Goal: Transaction & Acquisition: Purchase product/service

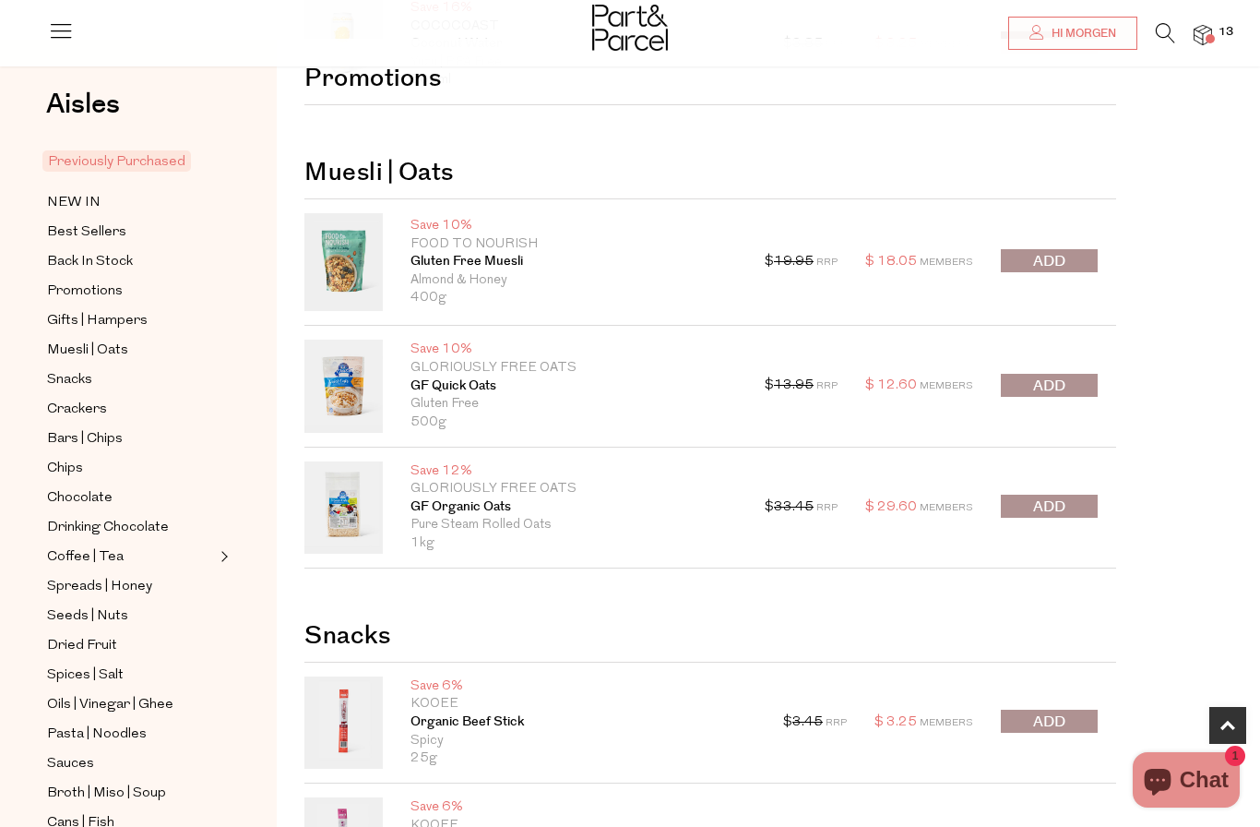
scroll to position [554, 0]
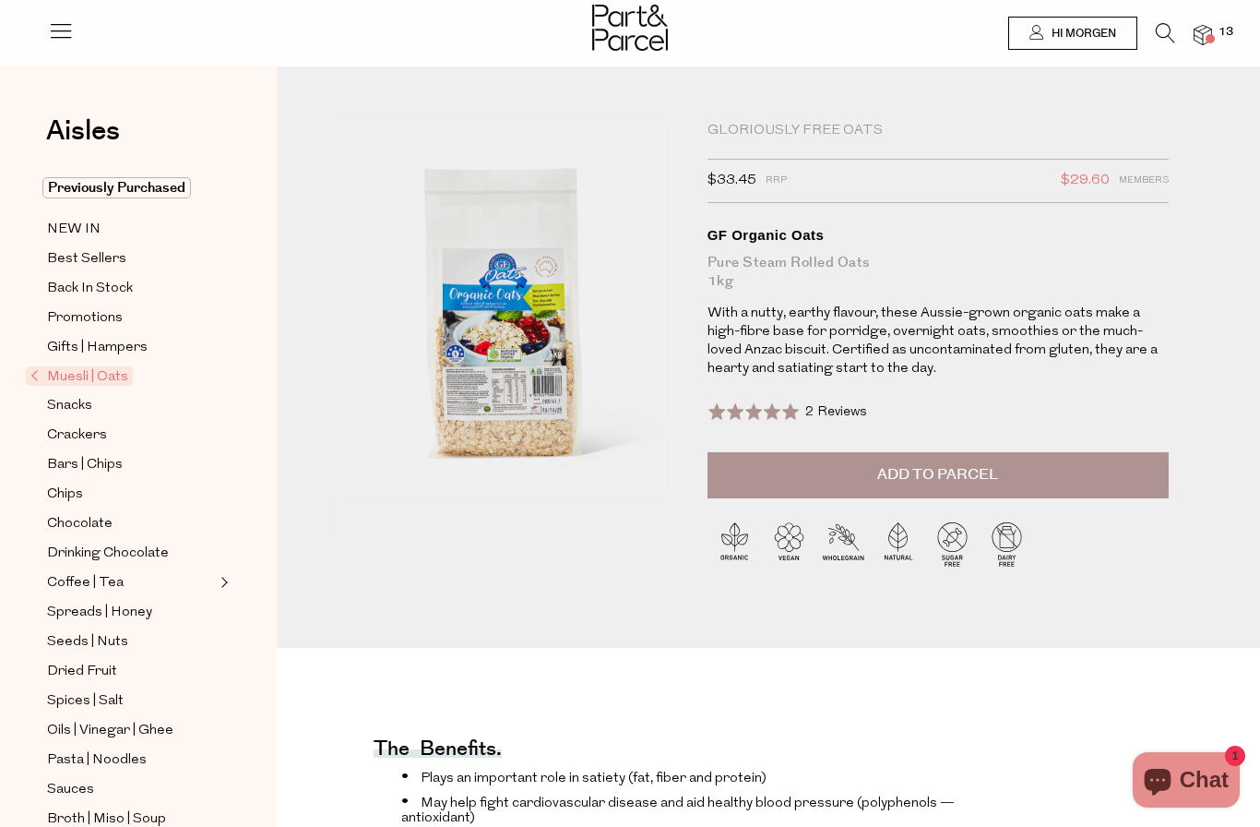
click at [1212, 42] on img at bounding box center [1203, 35] width 18 height 21
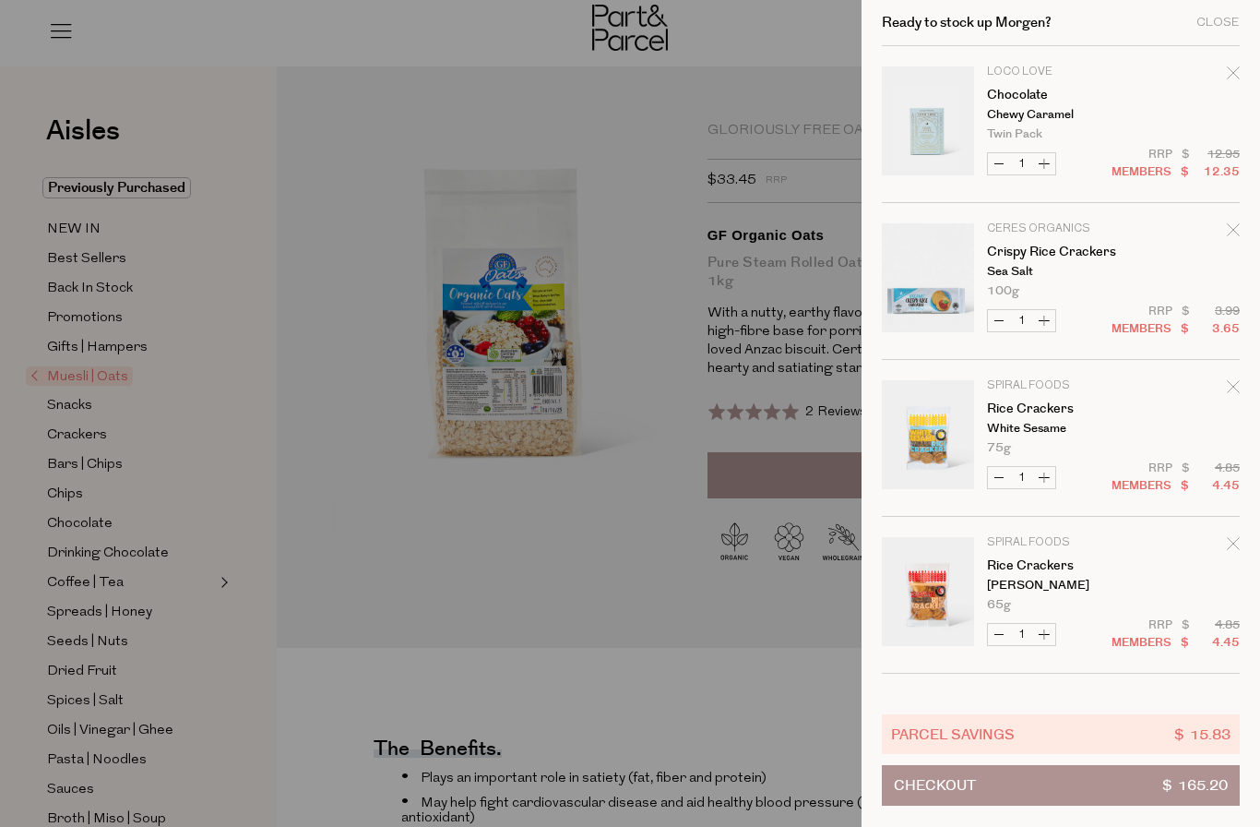
click at [594, 564] on div at bounding box center [630, 413] width 1260 height 827
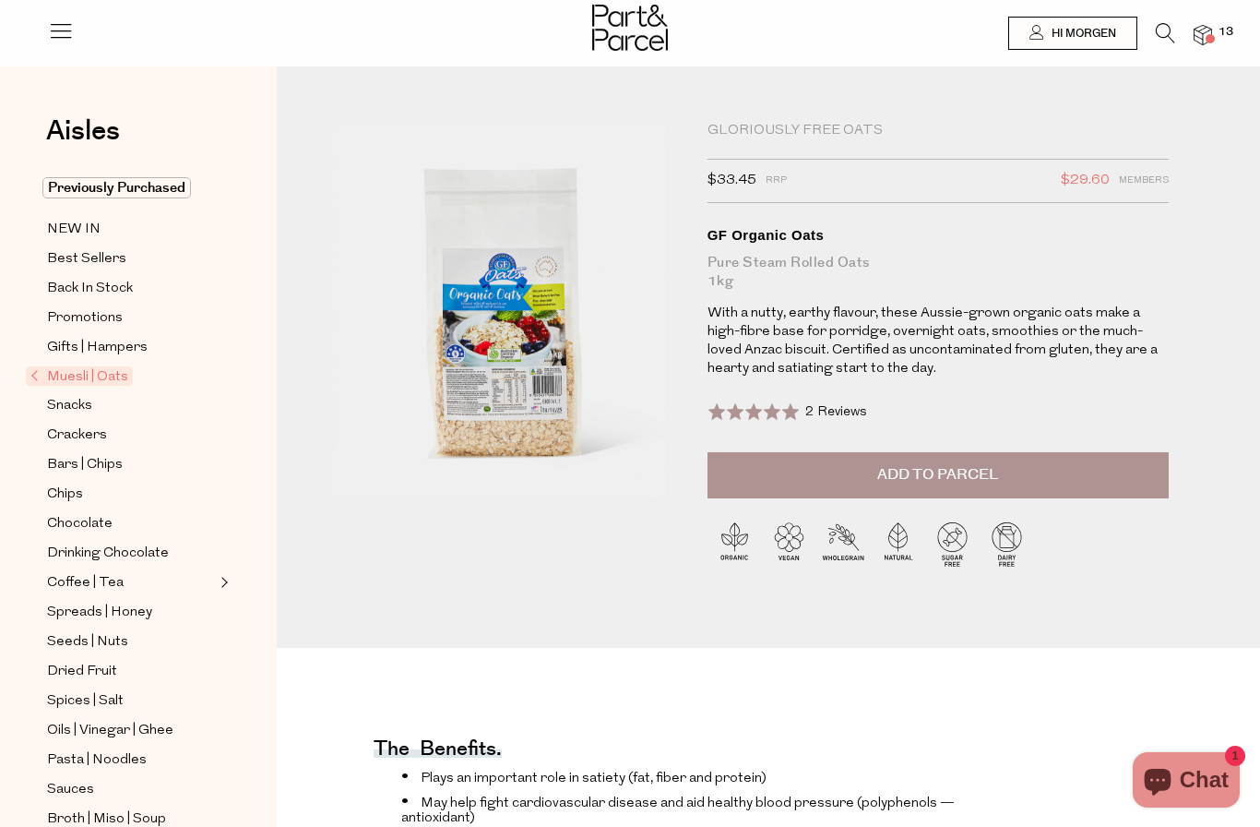
click at [1212, 30] on img at bounding box center [1203, 35] width 18 height 21
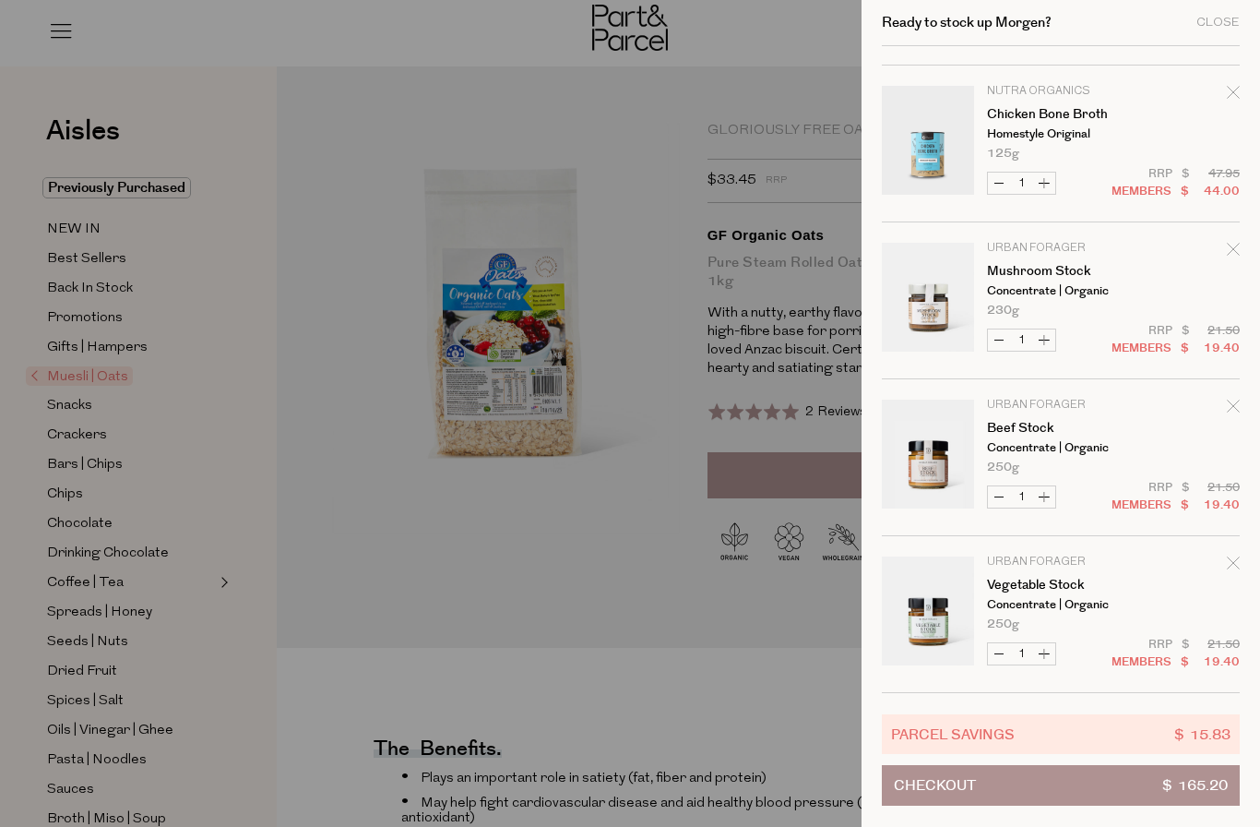
scroll to position [1392, 0]
click at [544, 604] on div at bounding box center [630, 413] width 1260 height 827
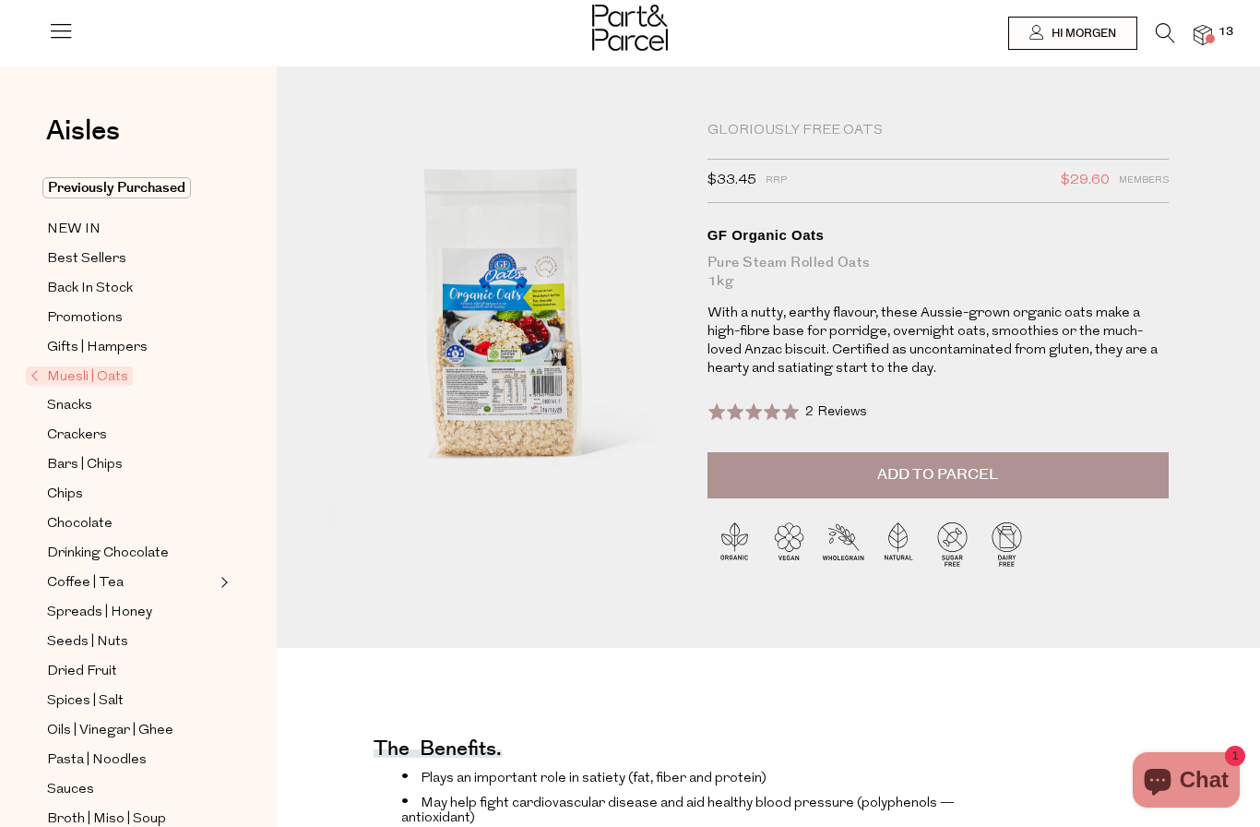
click at [648, 22] on img at bounding box center [630, 28] width 76 height 46
click at [642, 36] on img at bounding box center [630, 28] width 76 height 46
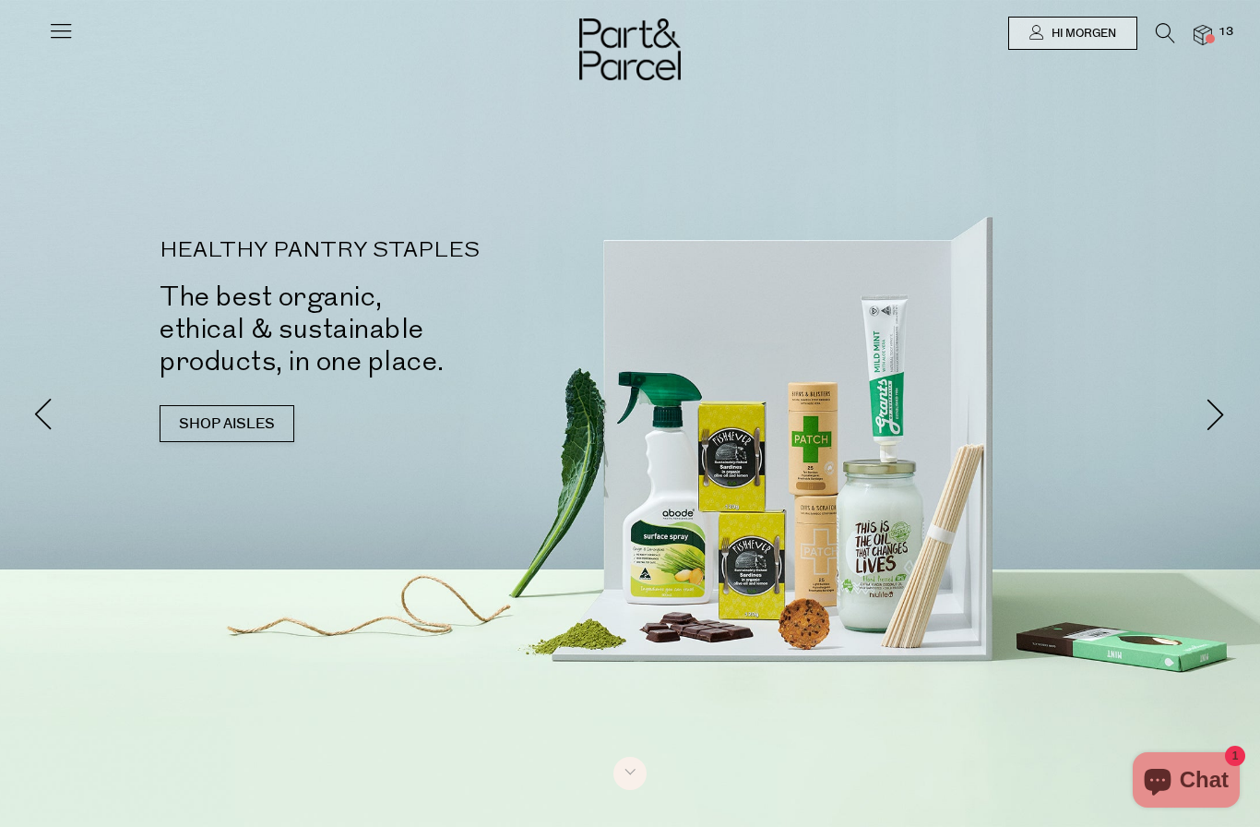
click at [1171, 30] on icon at bounding box center [1165, 33] width 19 height 20
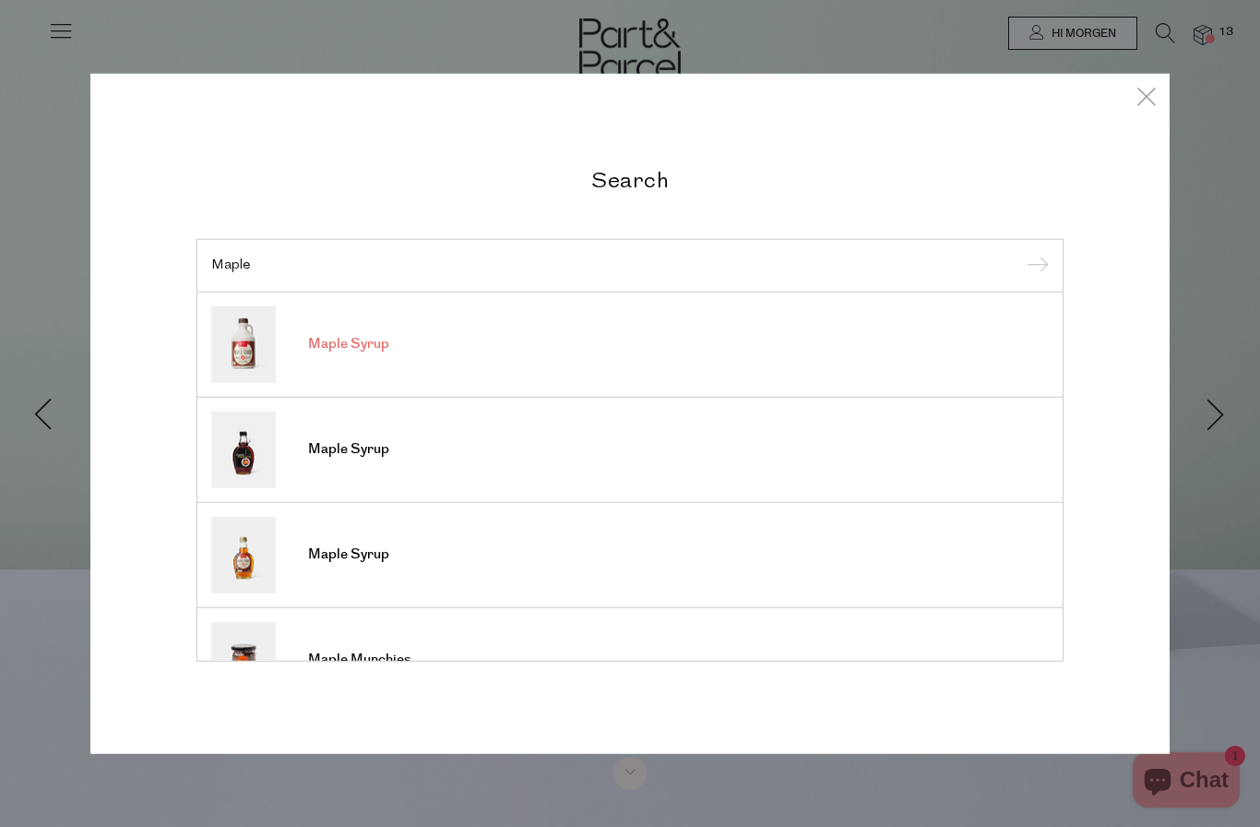
type input "Maple"
click at [256, 355] on img at bounding box center [243, 343] width 65 height 77
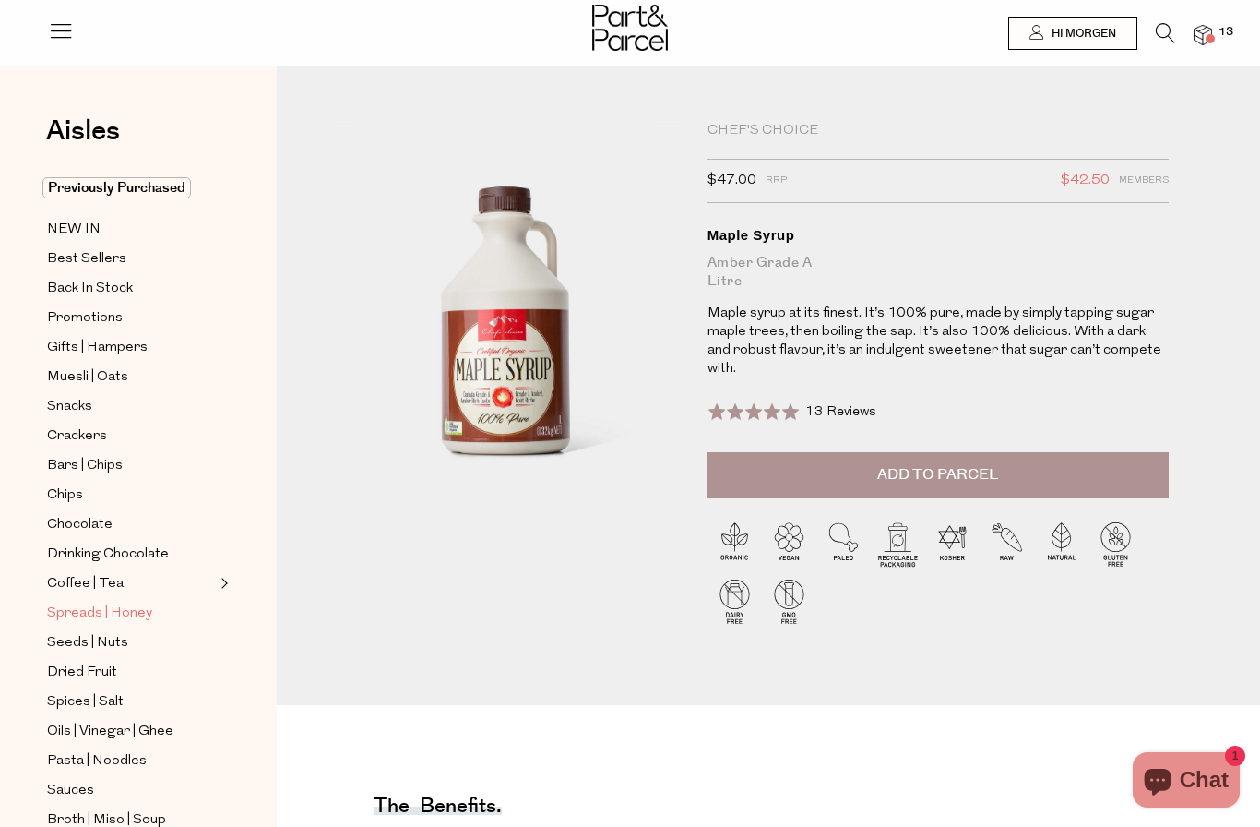
click at [104, 602] on span "Spreads | Honey" at bounding box center [99, 613] width 105 height 22
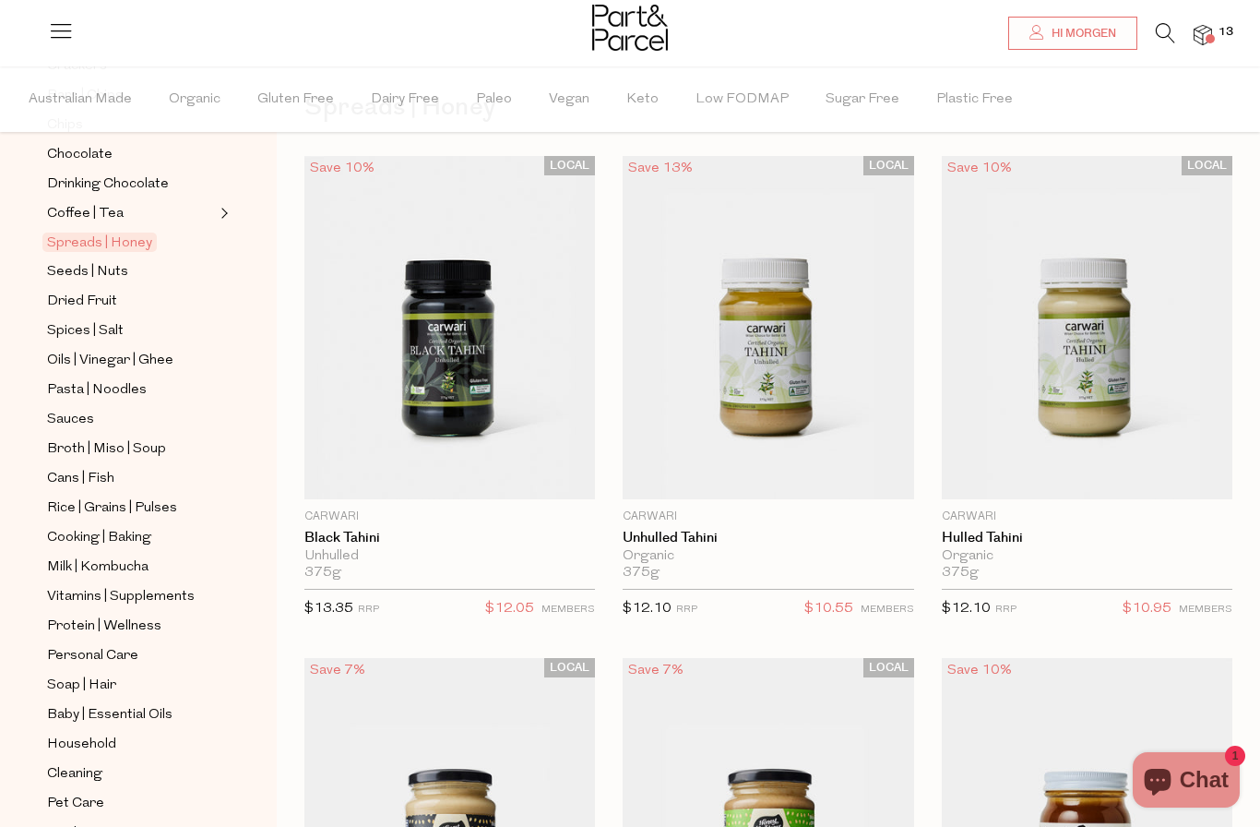
scroll to position [84, 0]
click at [730, 87] on span "Low FODMAP" at bounding box center [742, 99] width 93 height 65
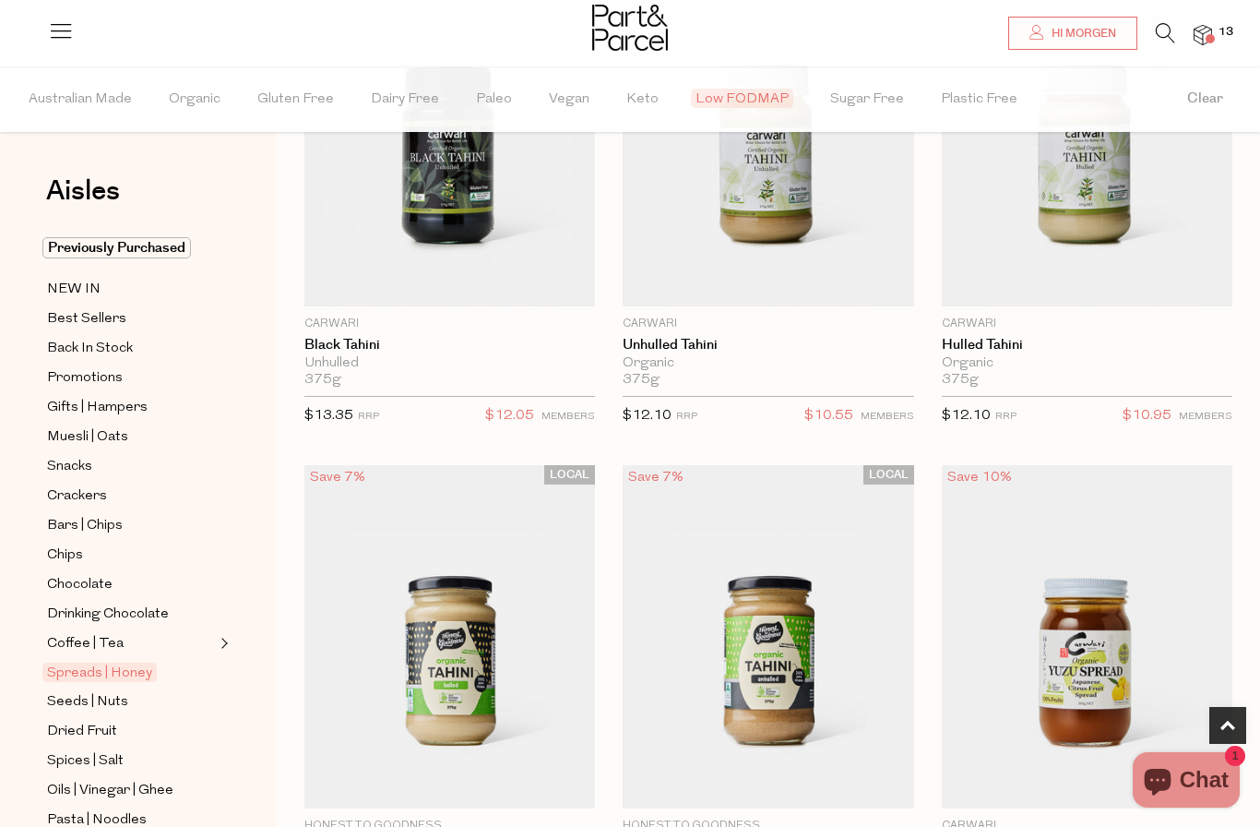
scroll to position [279, 0]
click at [75, 293] on span "NEW IN" at bounding box center [74, 290] width 54 height 22
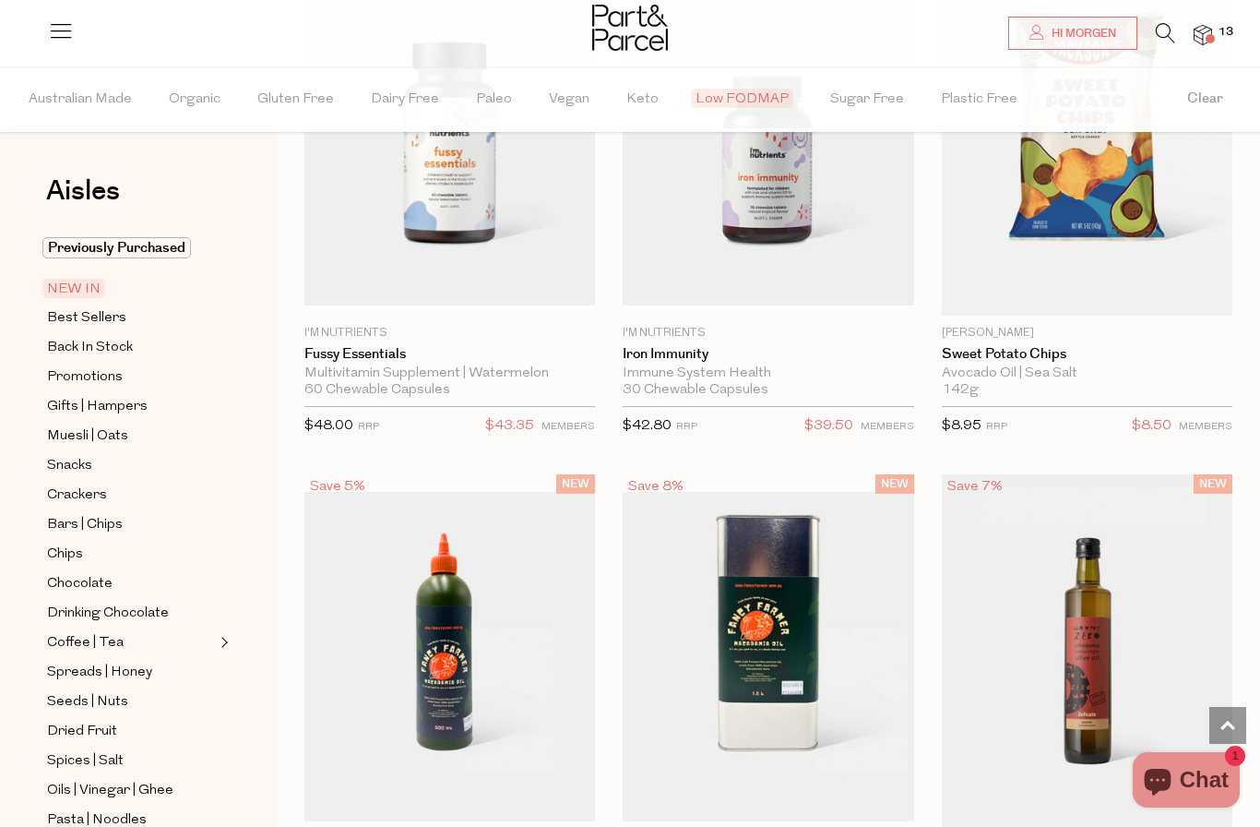
scroll to position [2298, 0]
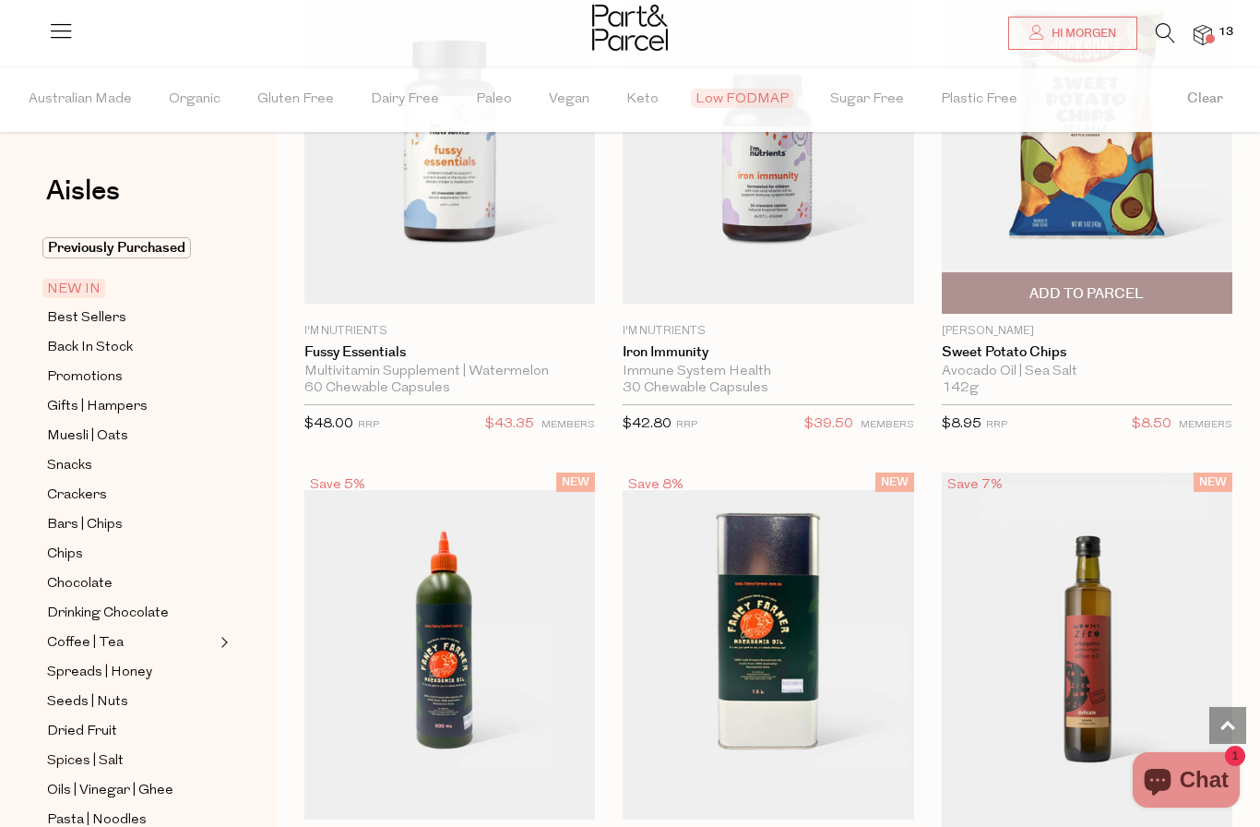
click at [1154, 184] on img at bounding box center [1087, 131] width 291 height 363
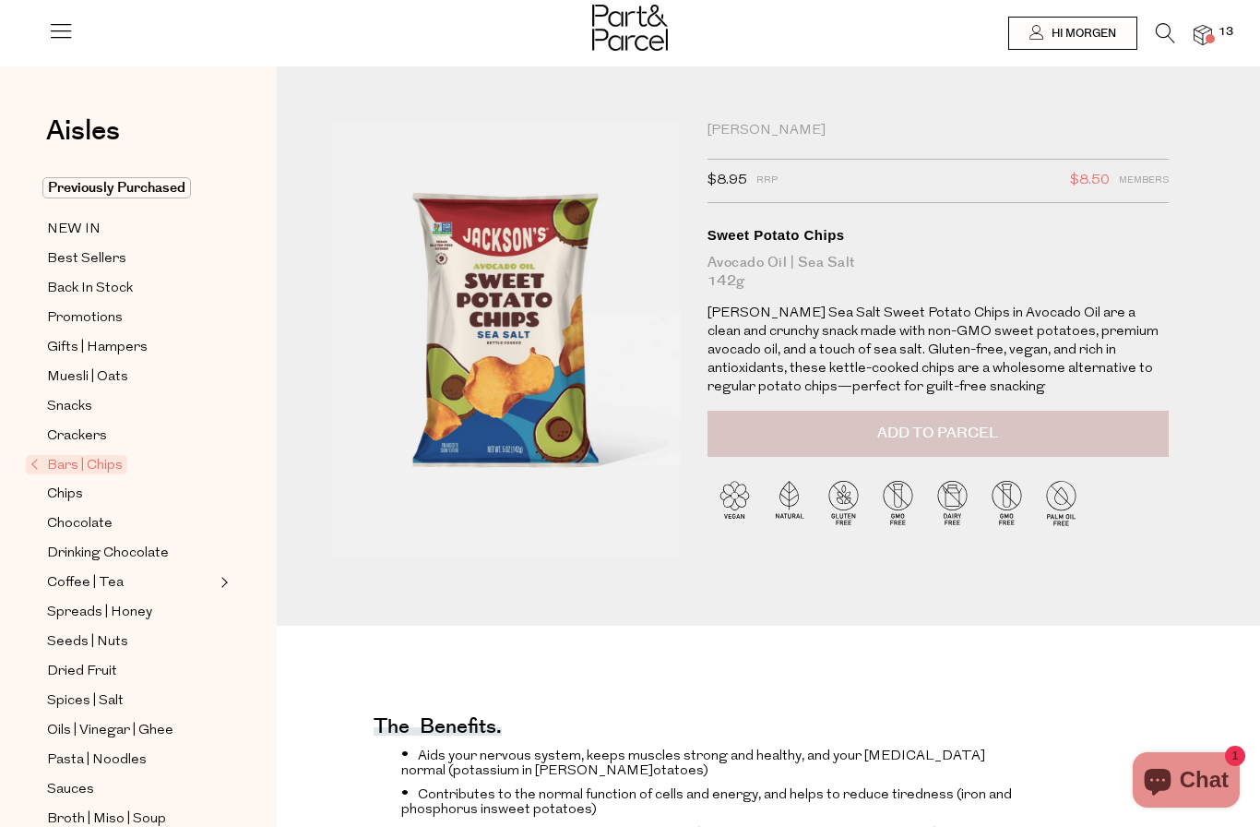
click at [1003, 424] on button "Add to Parcel" at bounding box center [938, 434] width 461 height 46
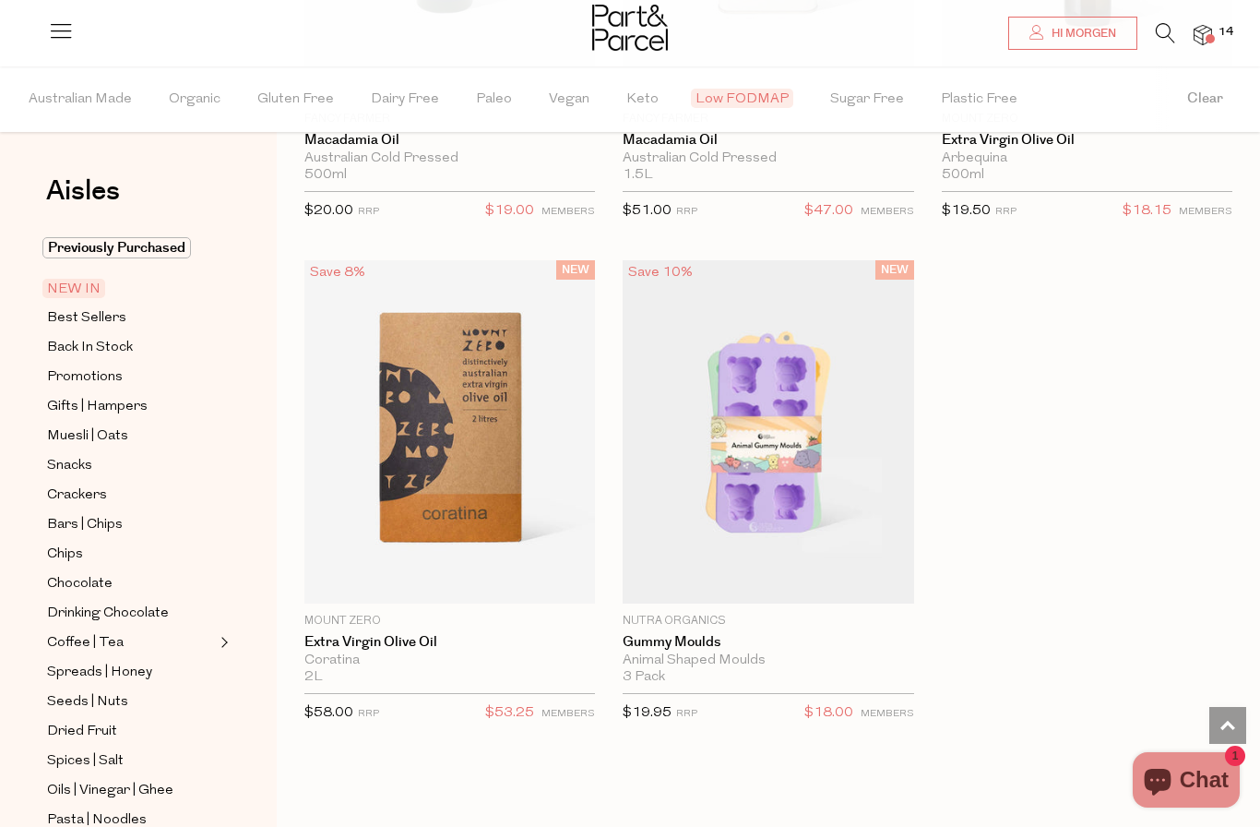
scroll to position [3034, 0]
click at [72, 316] on span "Best Sellers" at bounding box center [86, 318] width 79 height 22
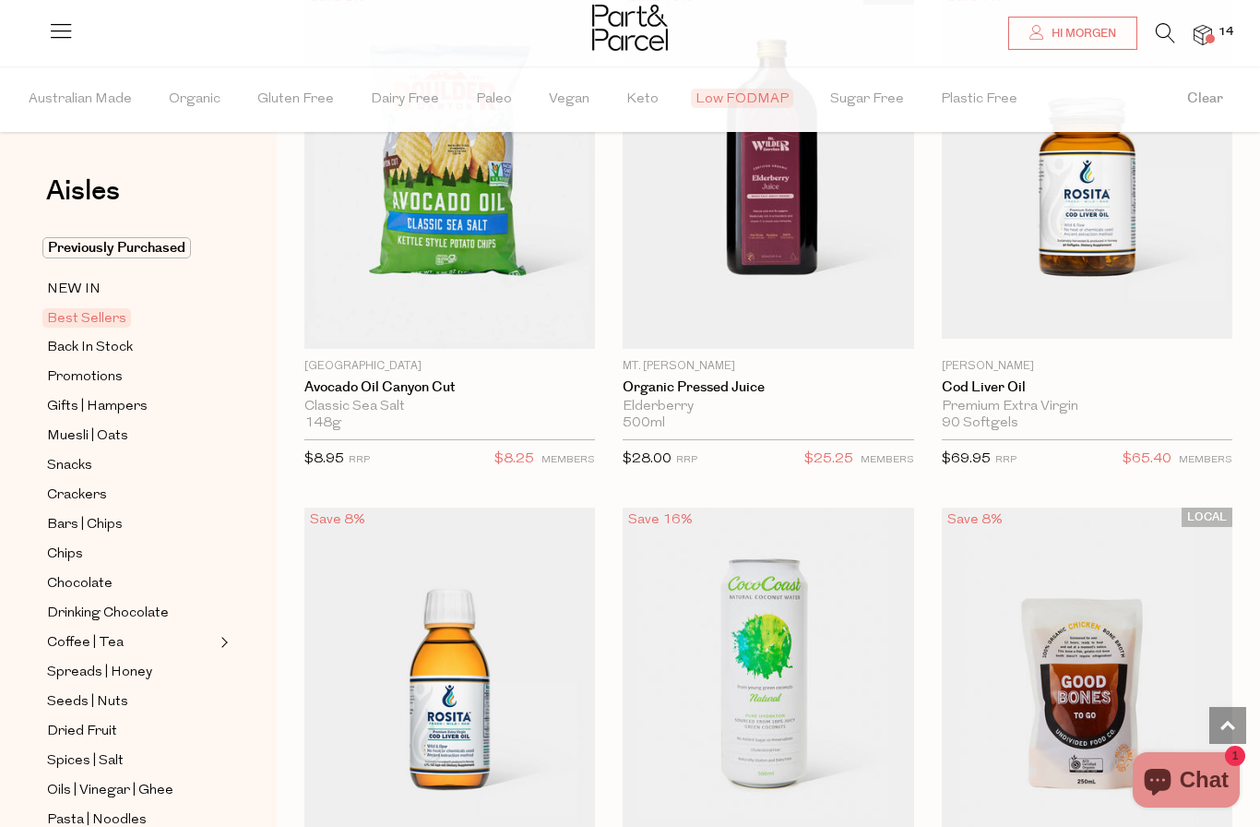
scroll to position [1285, 0]
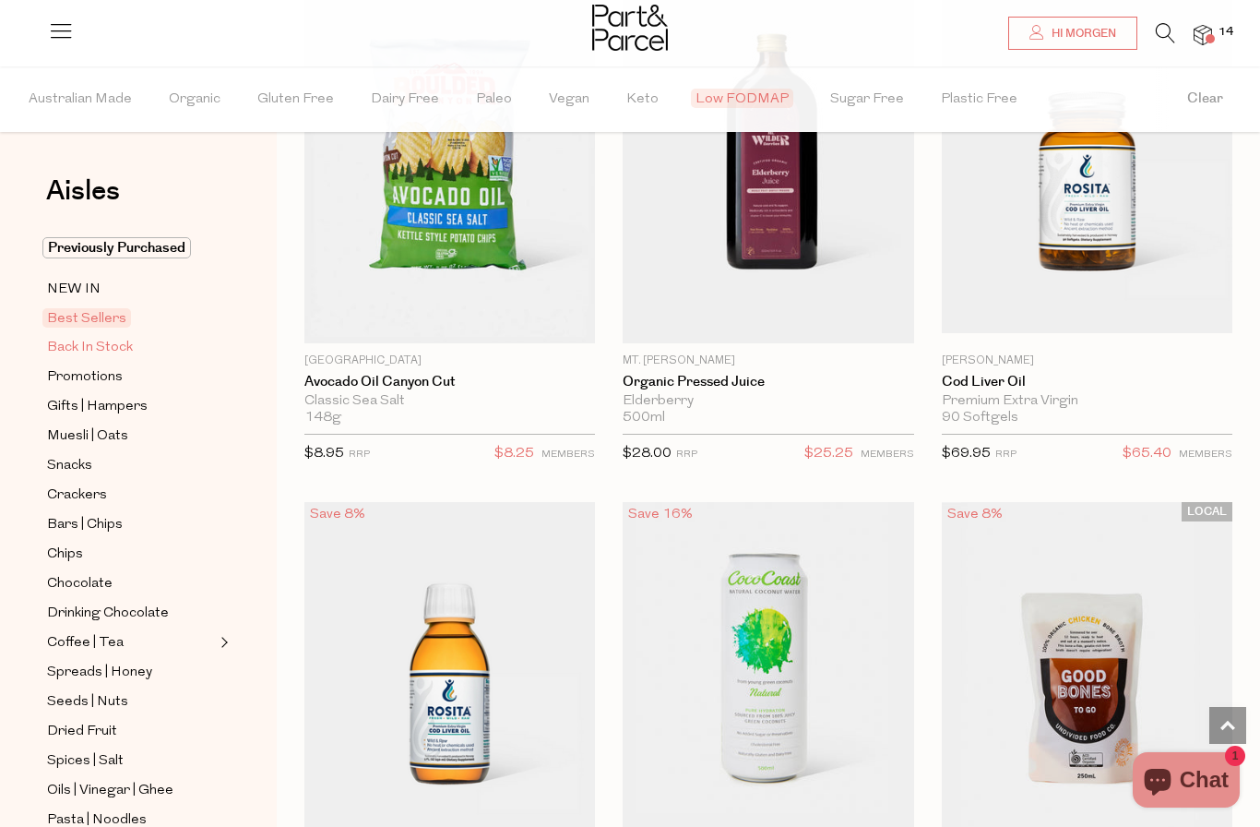
click at [74, 345] on span "Back In Stock" at bounding box center [90, 348] width 86 height 22
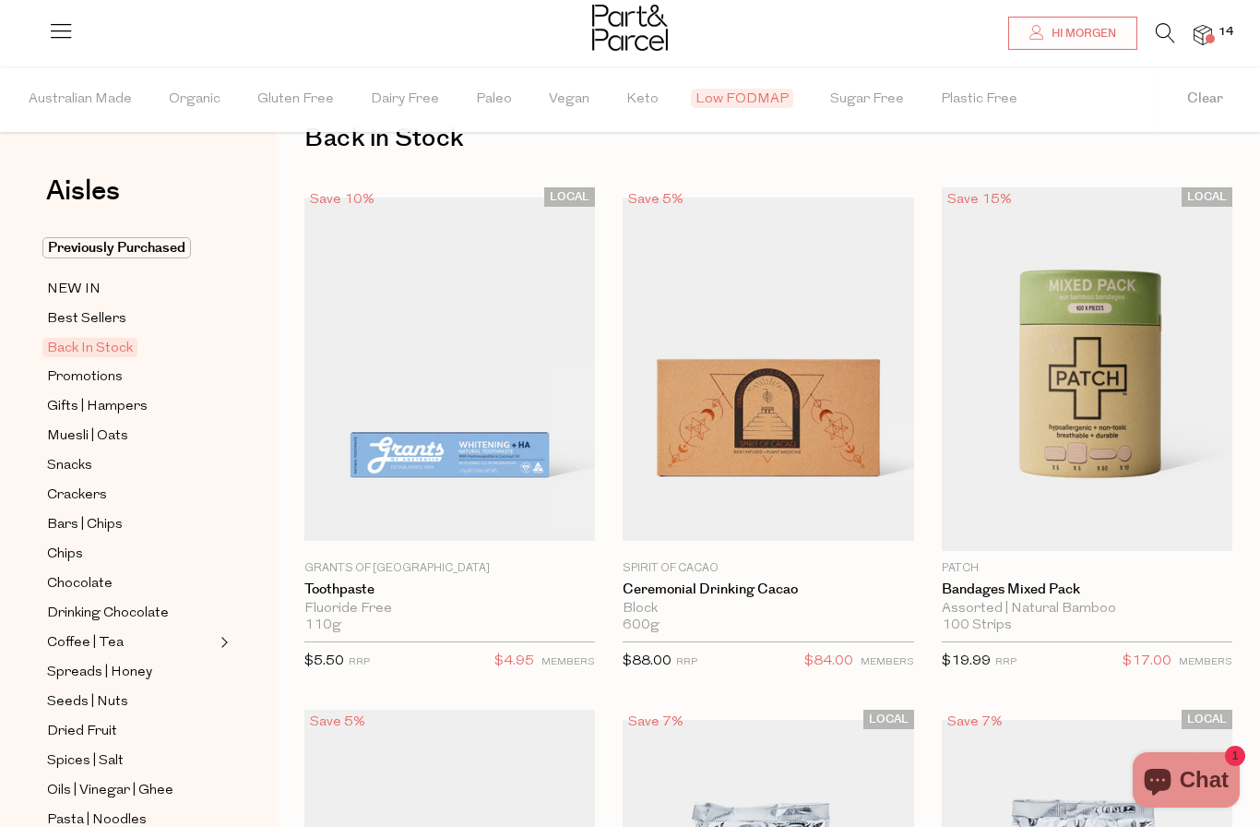
scroll to position [54, 0]
click at [71, 371] on span "Promotions" at bounding box center [85, 377] width 76 height 22
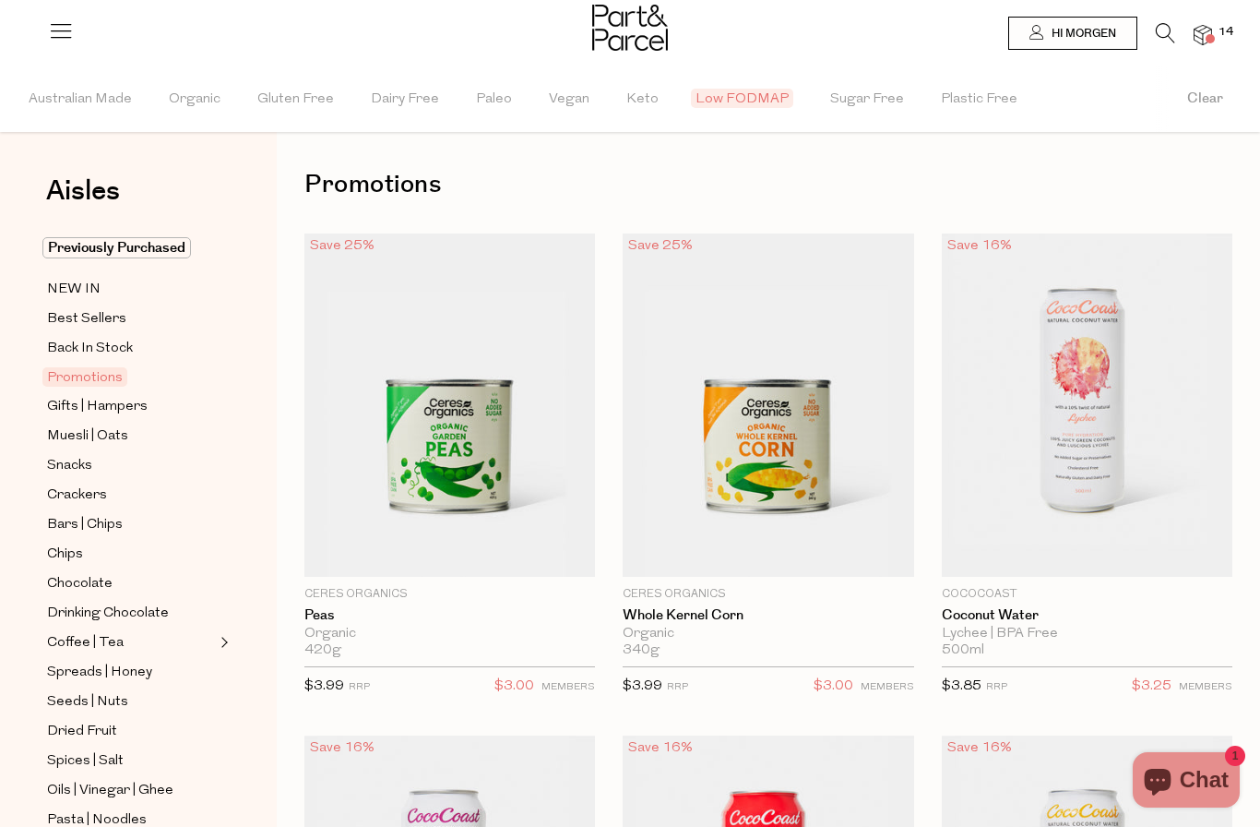
scroll to position [16, 0]
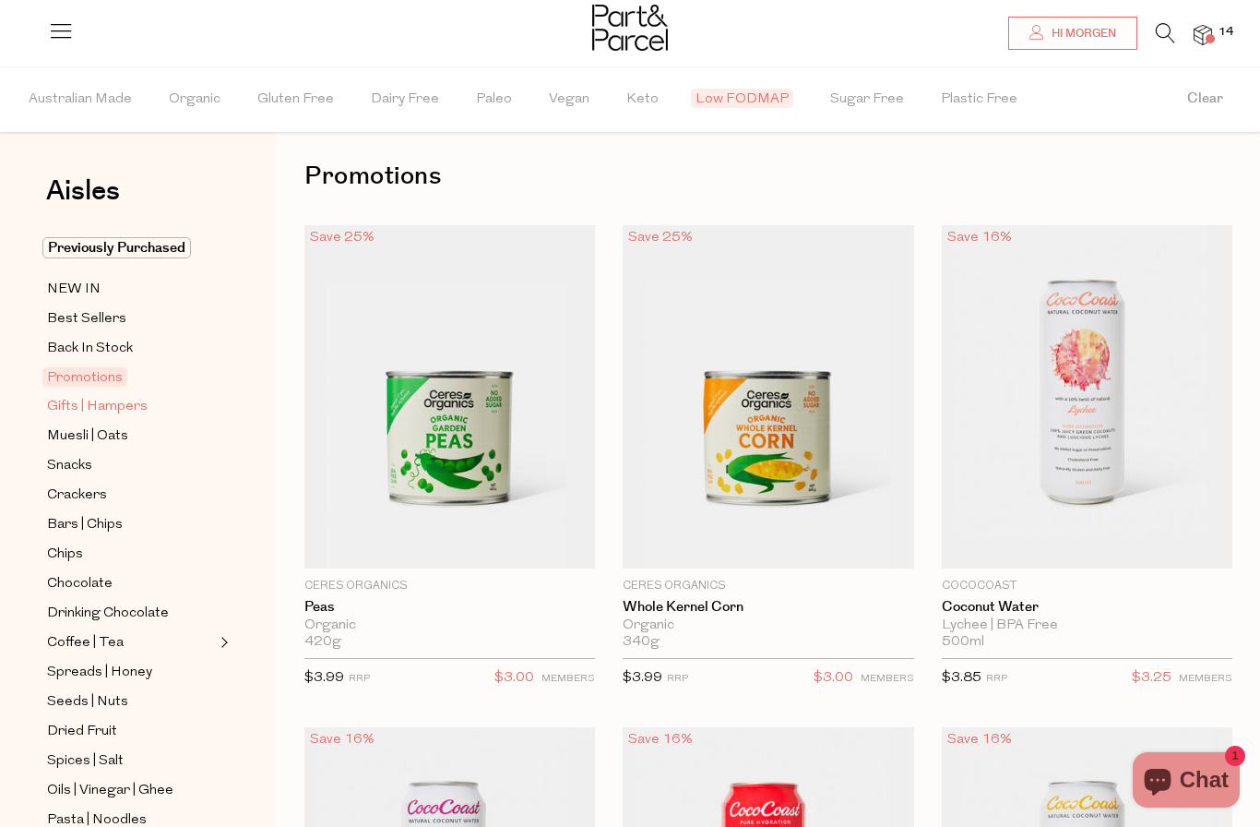
click at [70, 405] on span "Gifts | Hampers" at bounding box center [97, 407] width 101 height 22
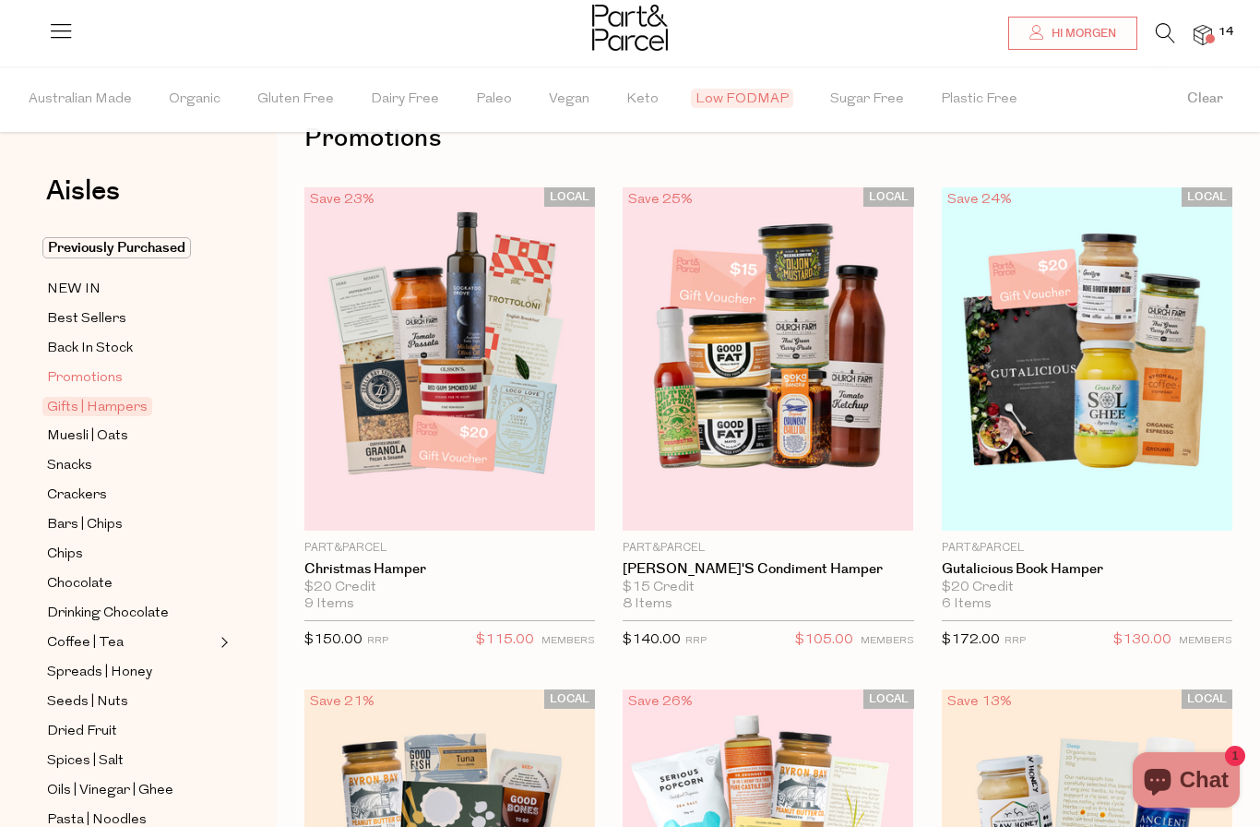
click at [61, 367] on span "Promotions" at bounding box center [85, 378] width 76 height 22
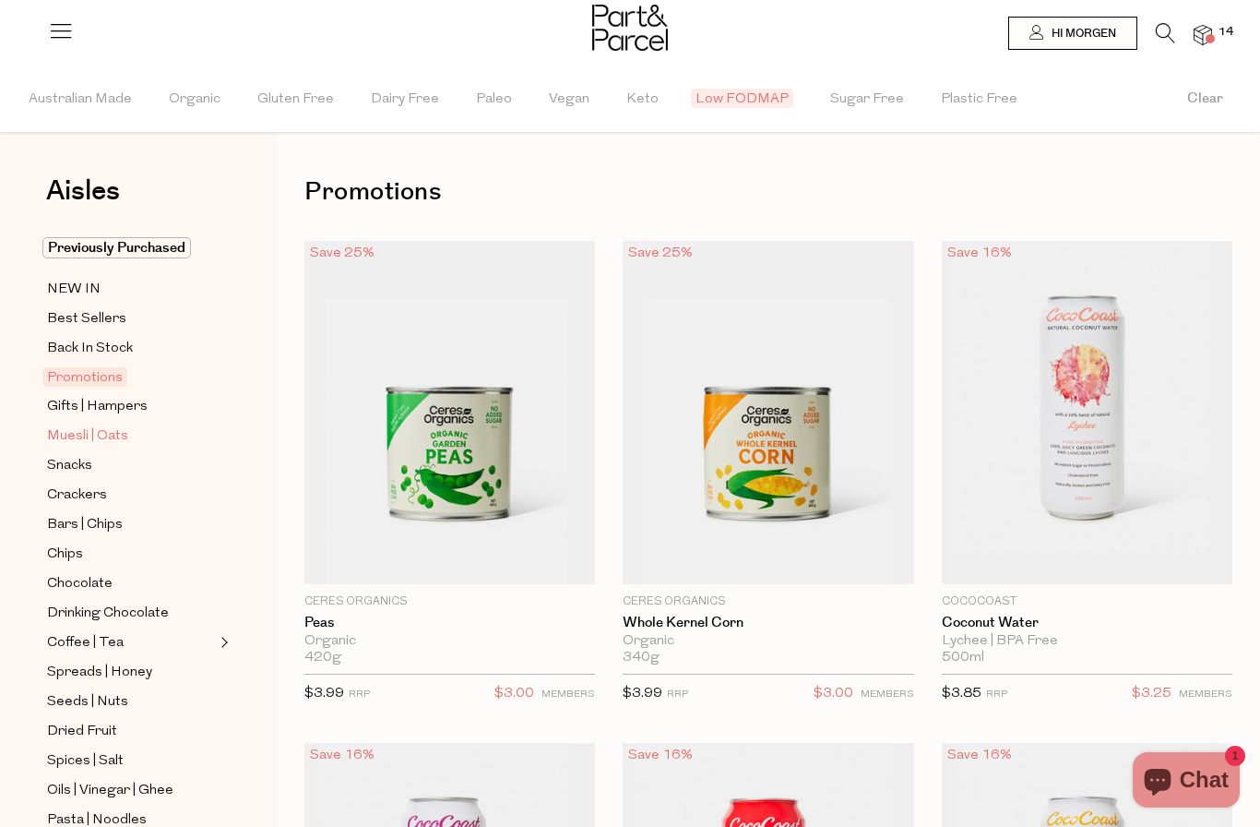
click at [75, 436] on span "Muesli | Oats" at bounding box center [87, 436] width 81 height 22
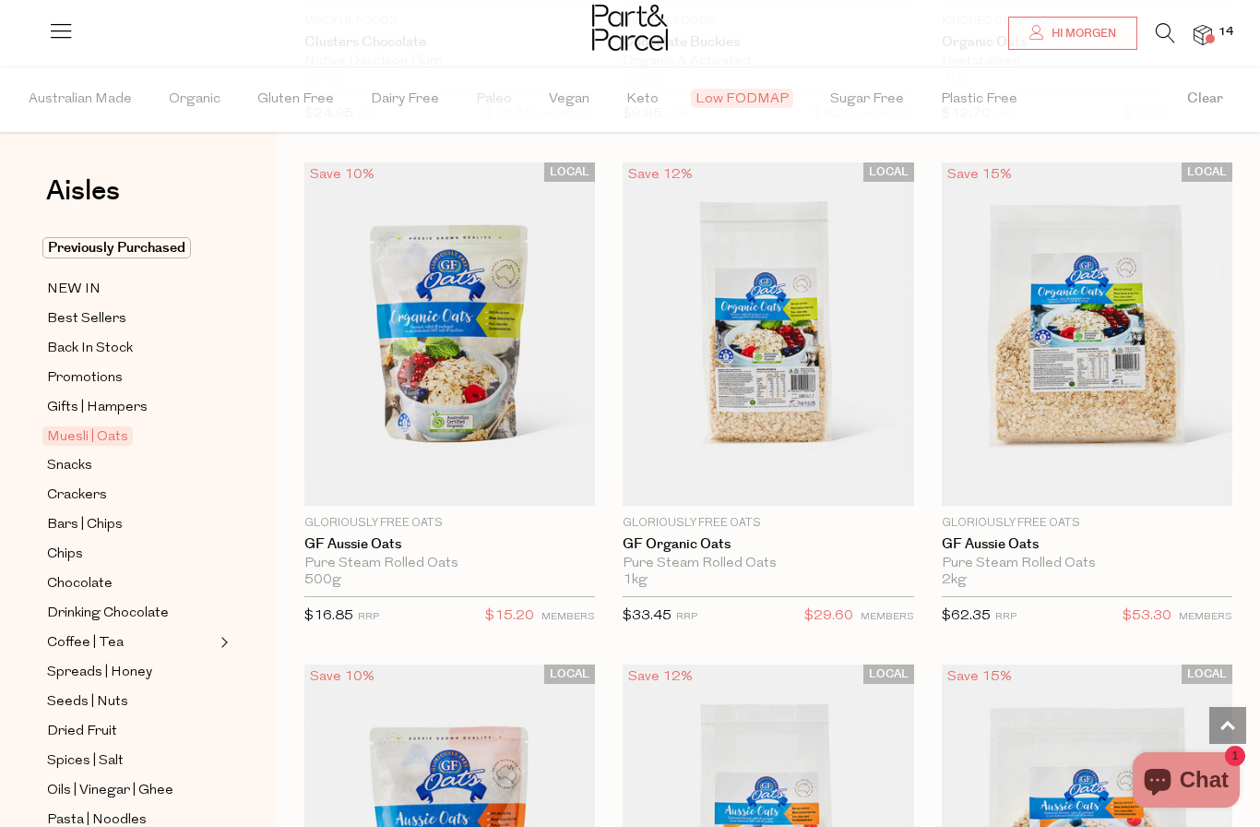
scroll to position [2072, 0]
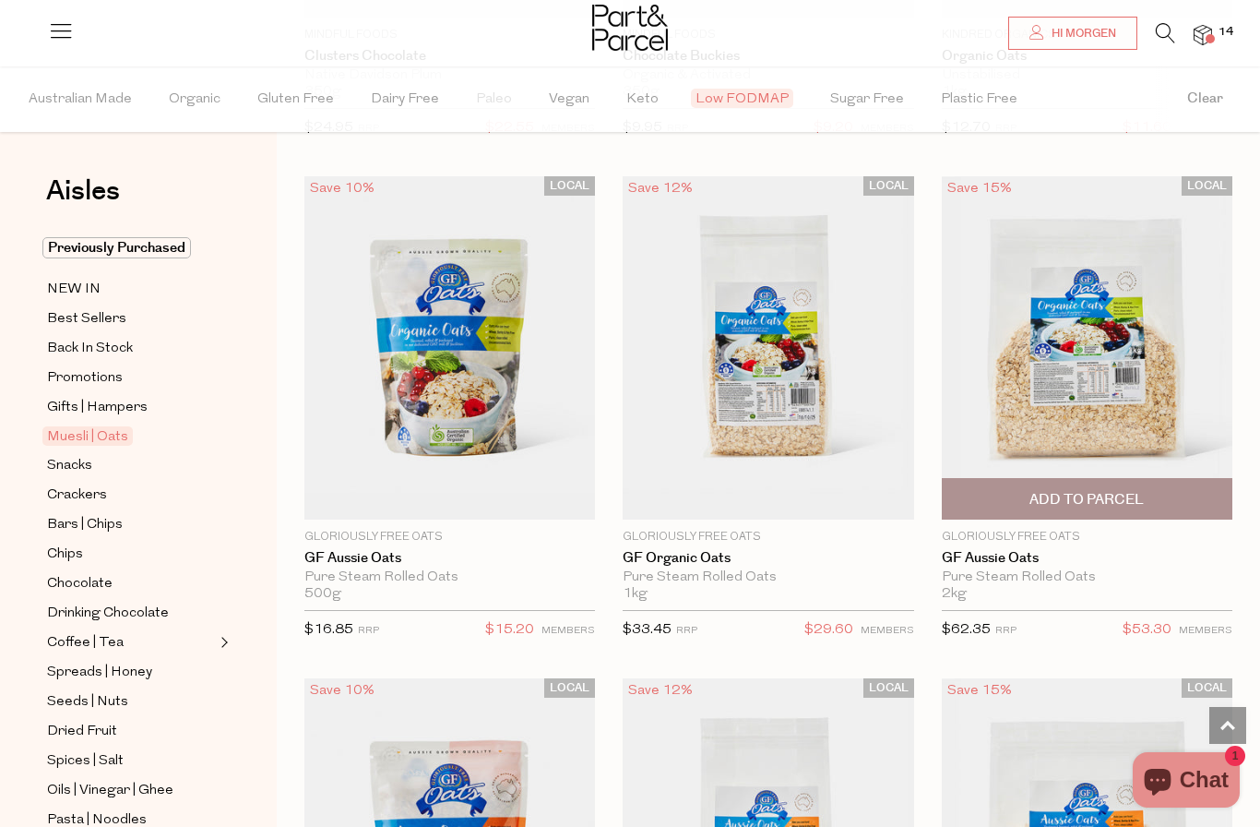
click at [1216, 503] on span "Add To Parcel" at bounding box center [1087, 499] width 280 height 40
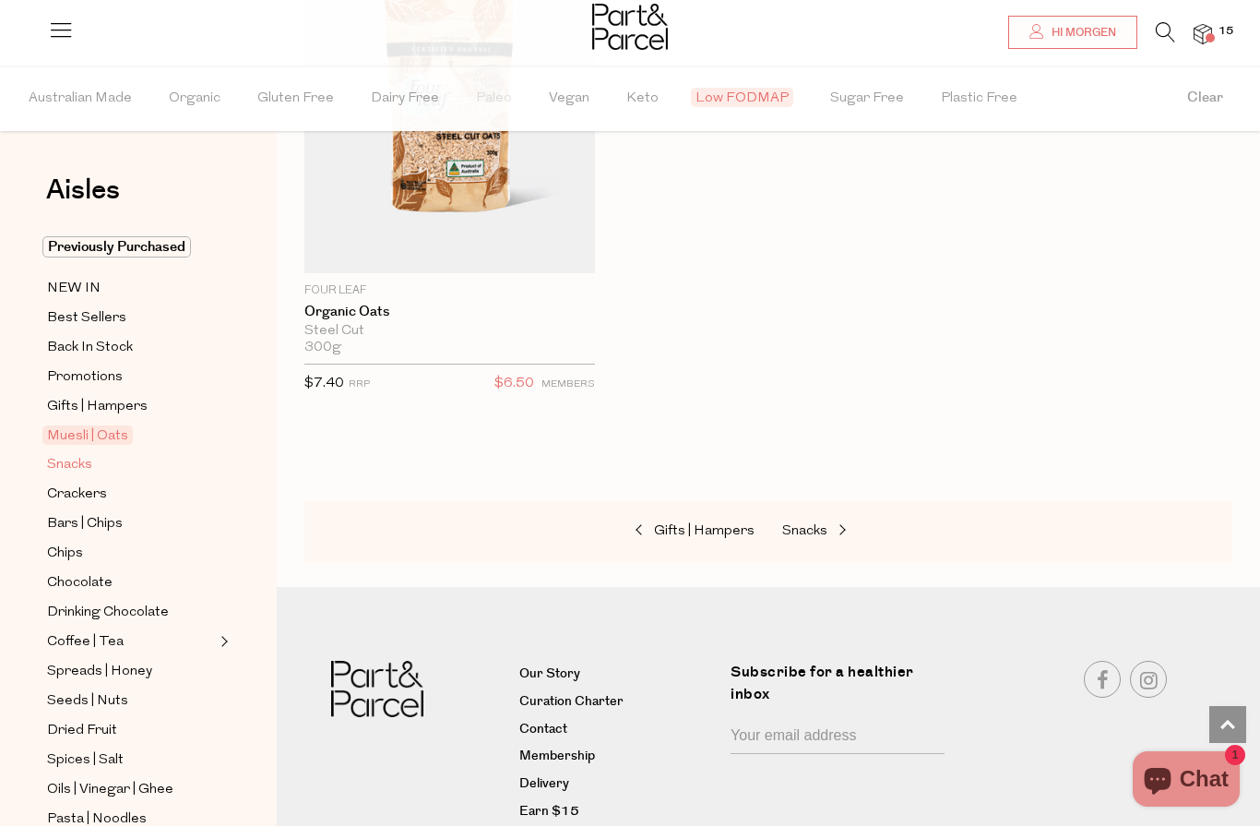
click at [75, 471] on span "Snacks" at bounding box center [69, 466] width 45 height 22
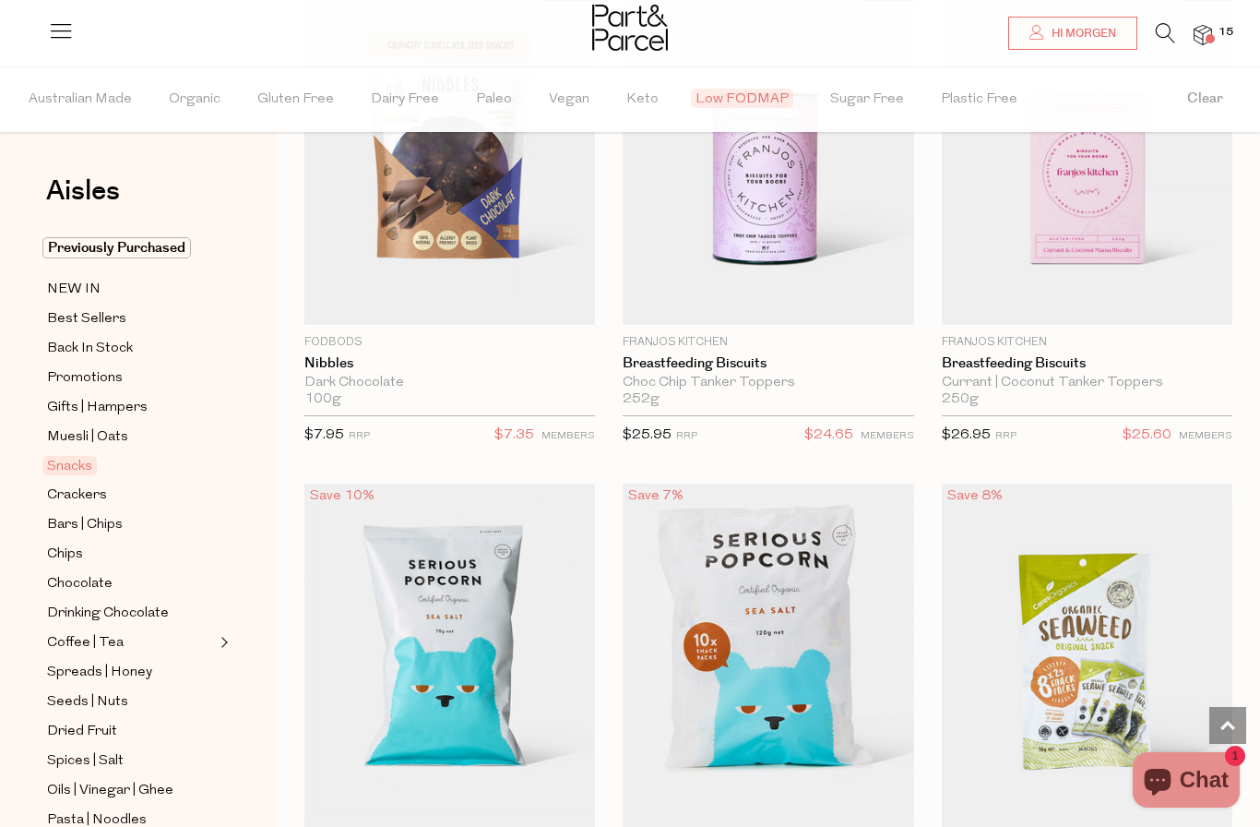
scroll to position [4804, 0]
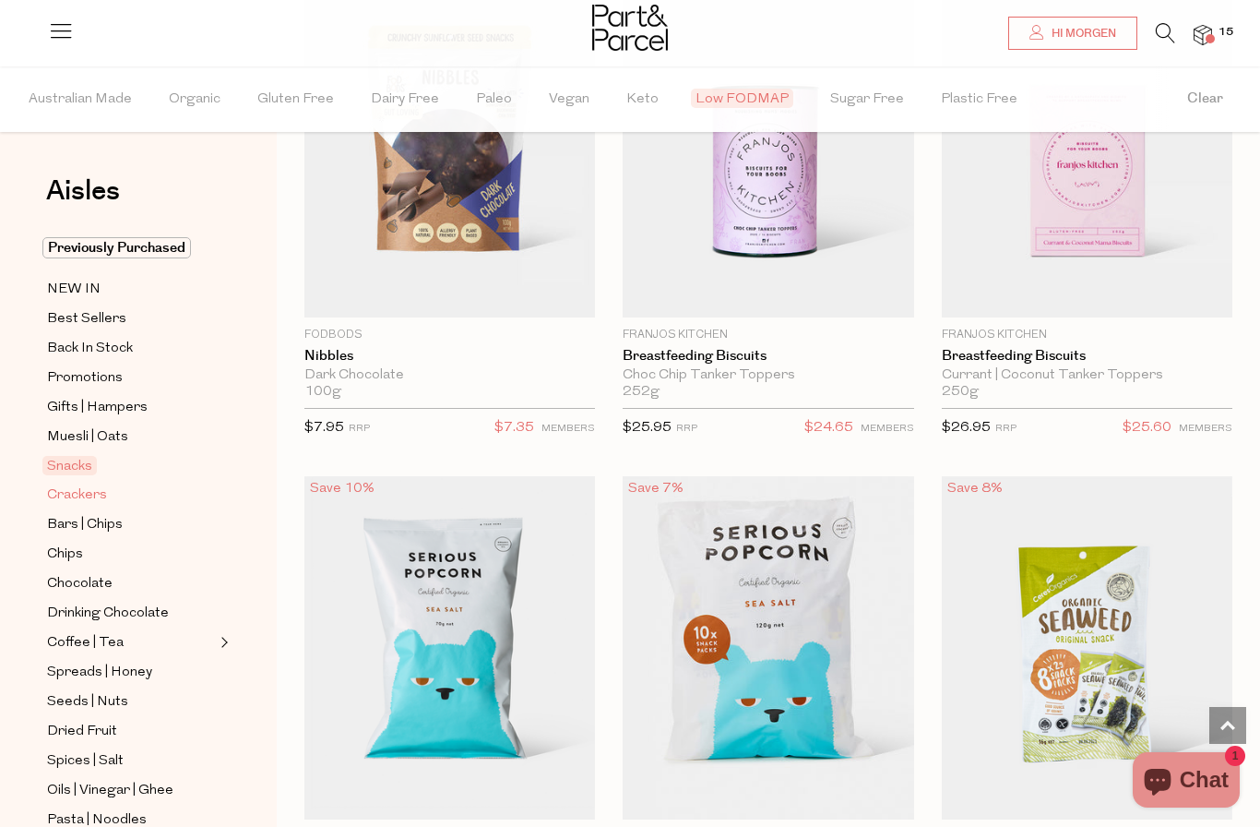
click at [83, 484] on span "Crackers" at bounding box center [77, 495] width 60 height 22
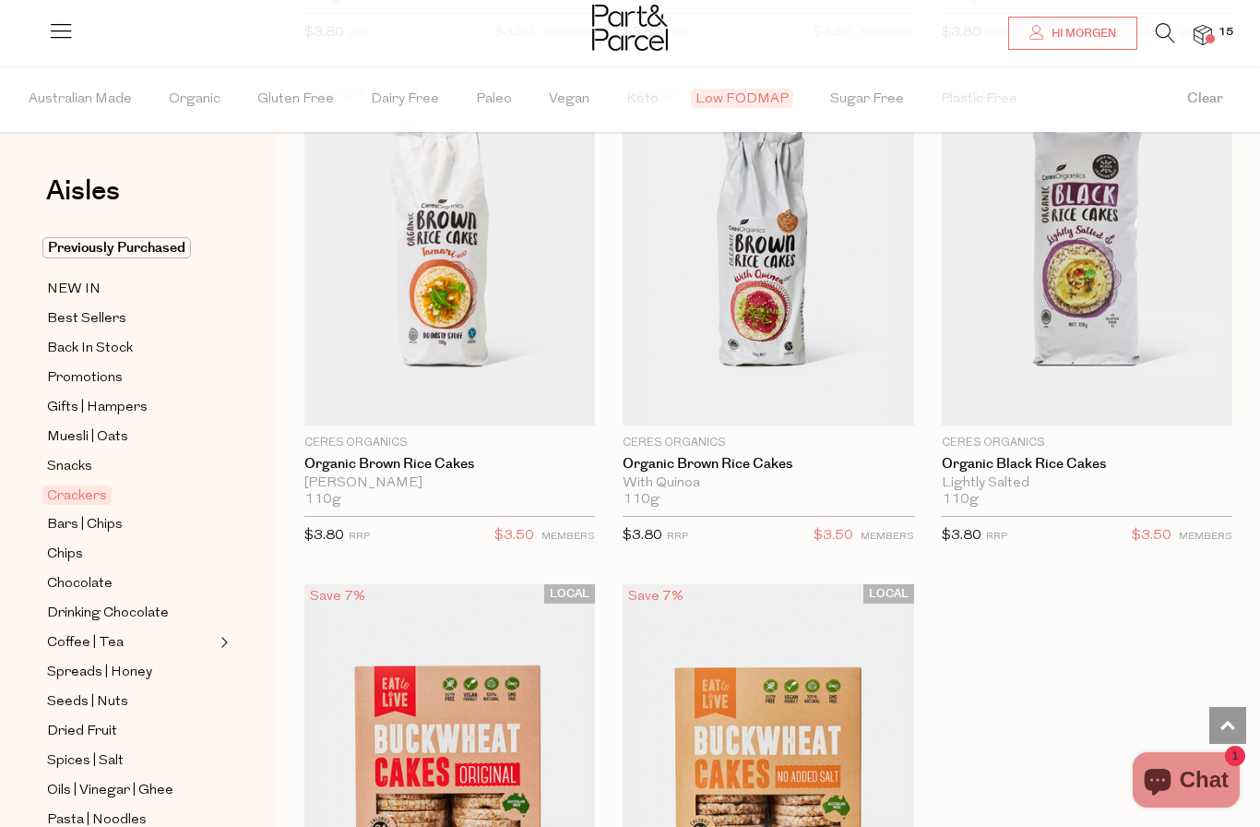
scroll to position [1665, 0]
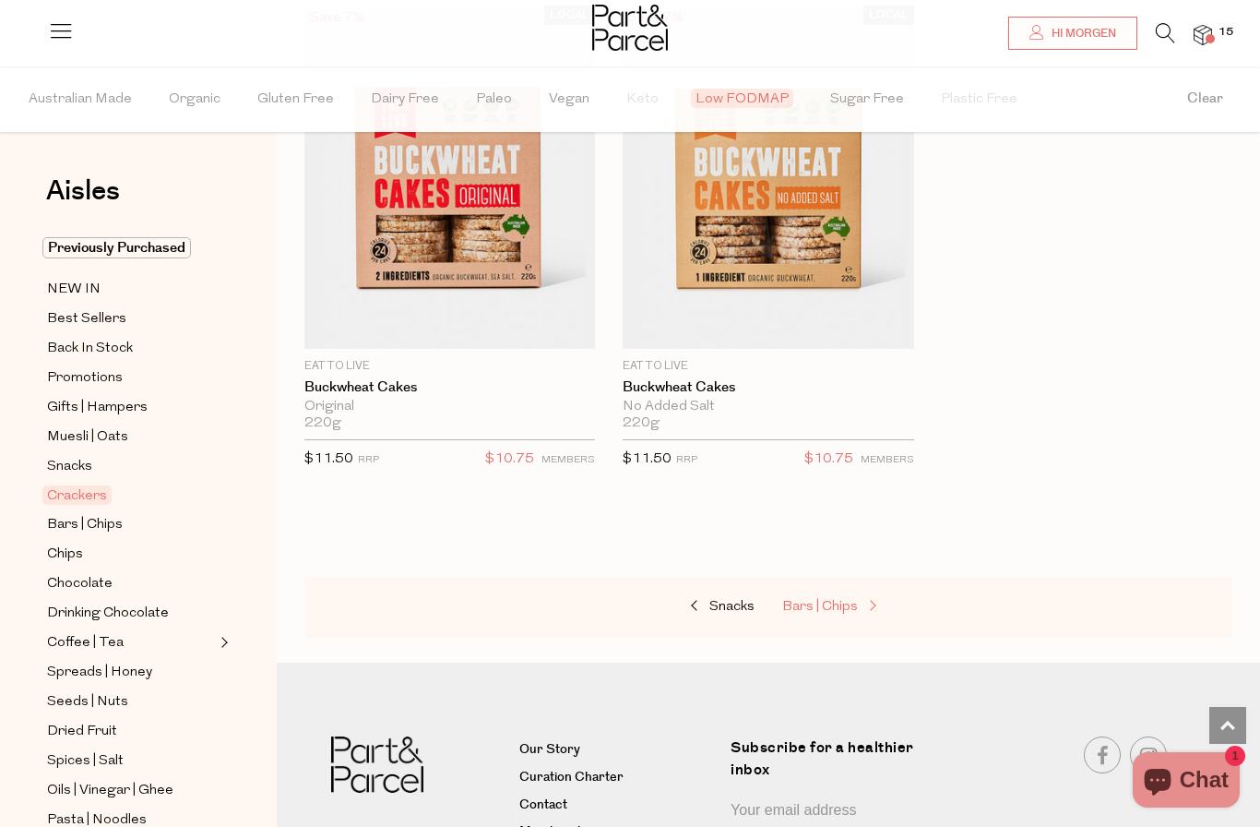
click at [852, 609] on link "Bars | Chips" at bounding box center [874, 607] width 185 height 24
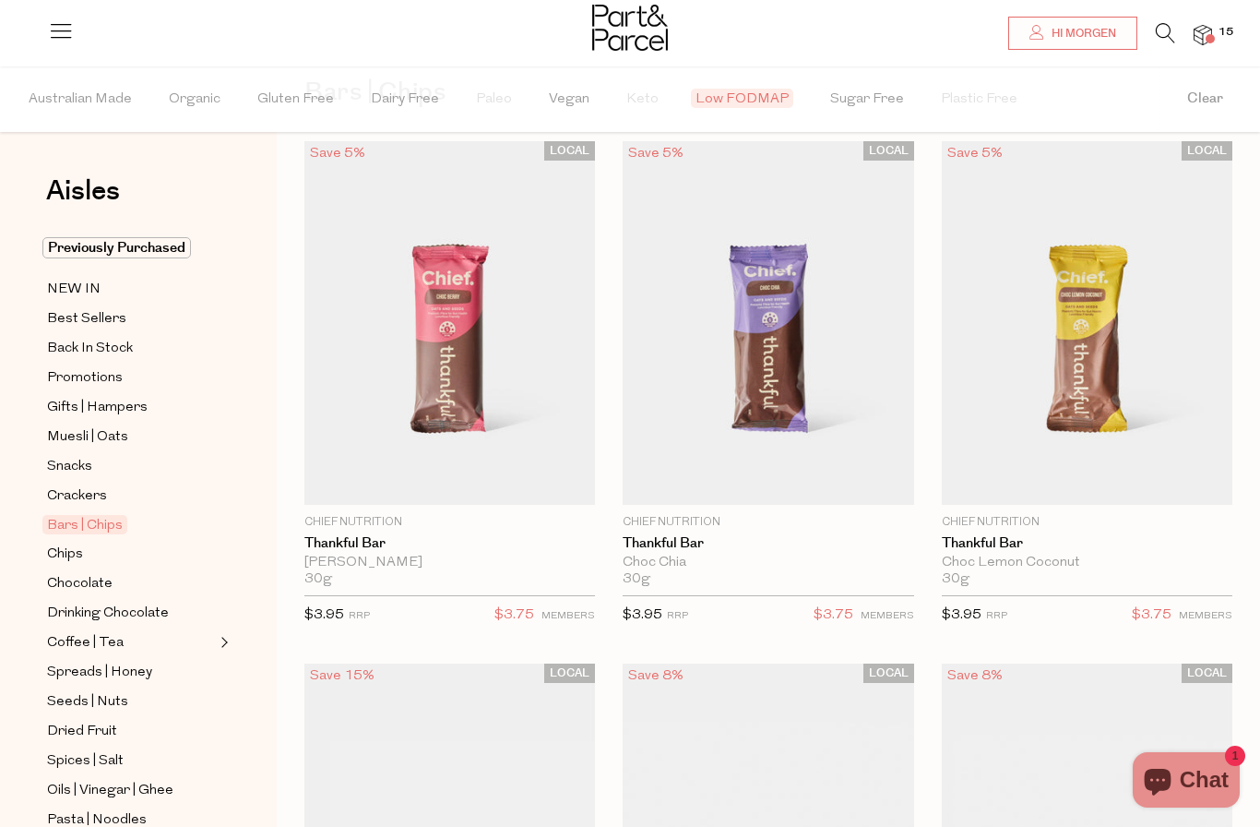
scroll to position [99, 0]
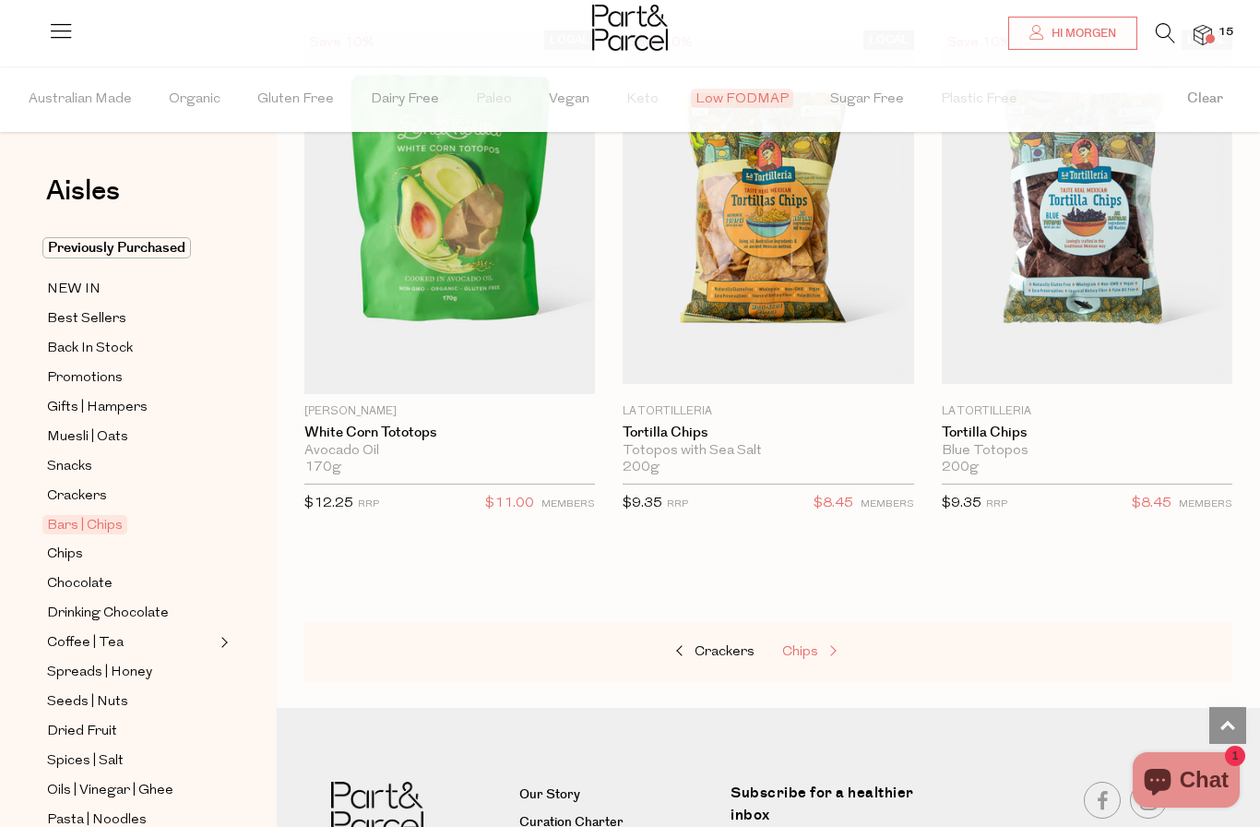
click at [816, 646] on span "Chips" at bounding box center [800, 652] width 36 height 14
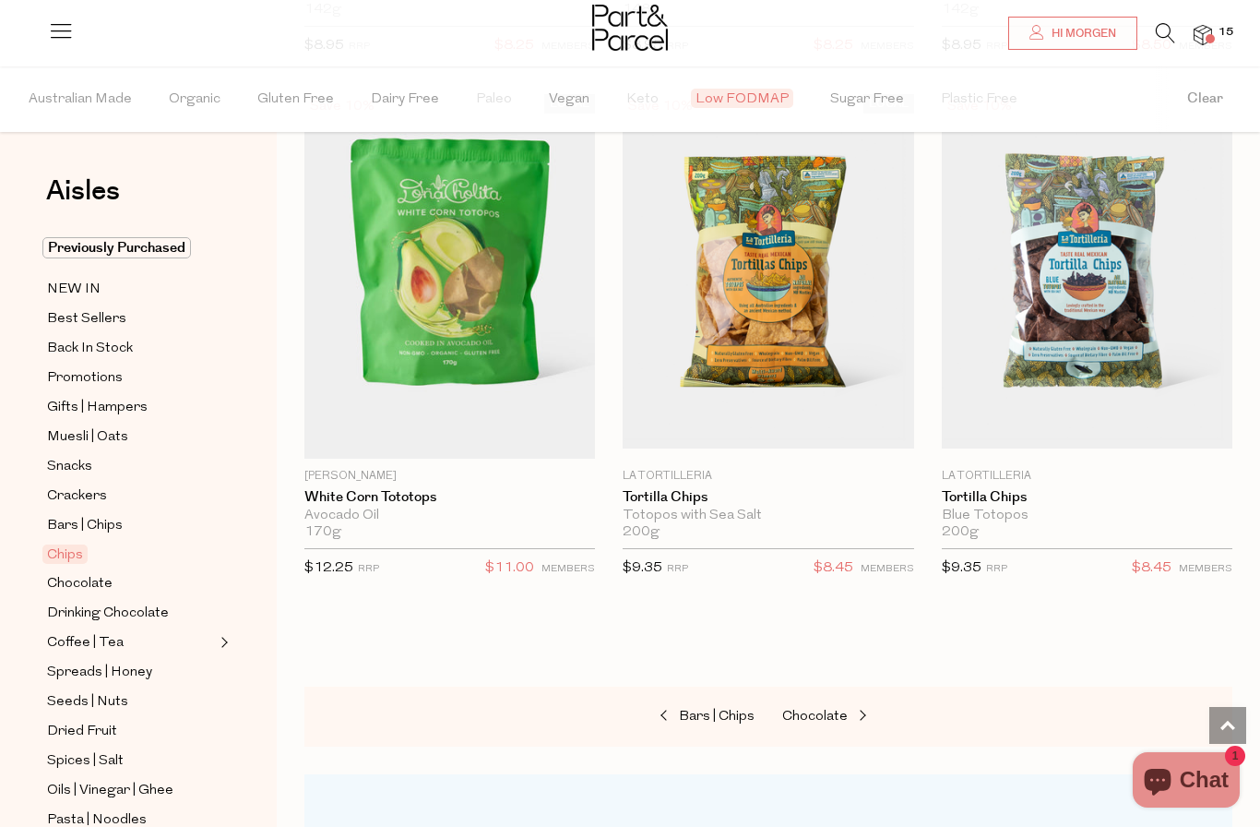
scroll to position [1199, 0]
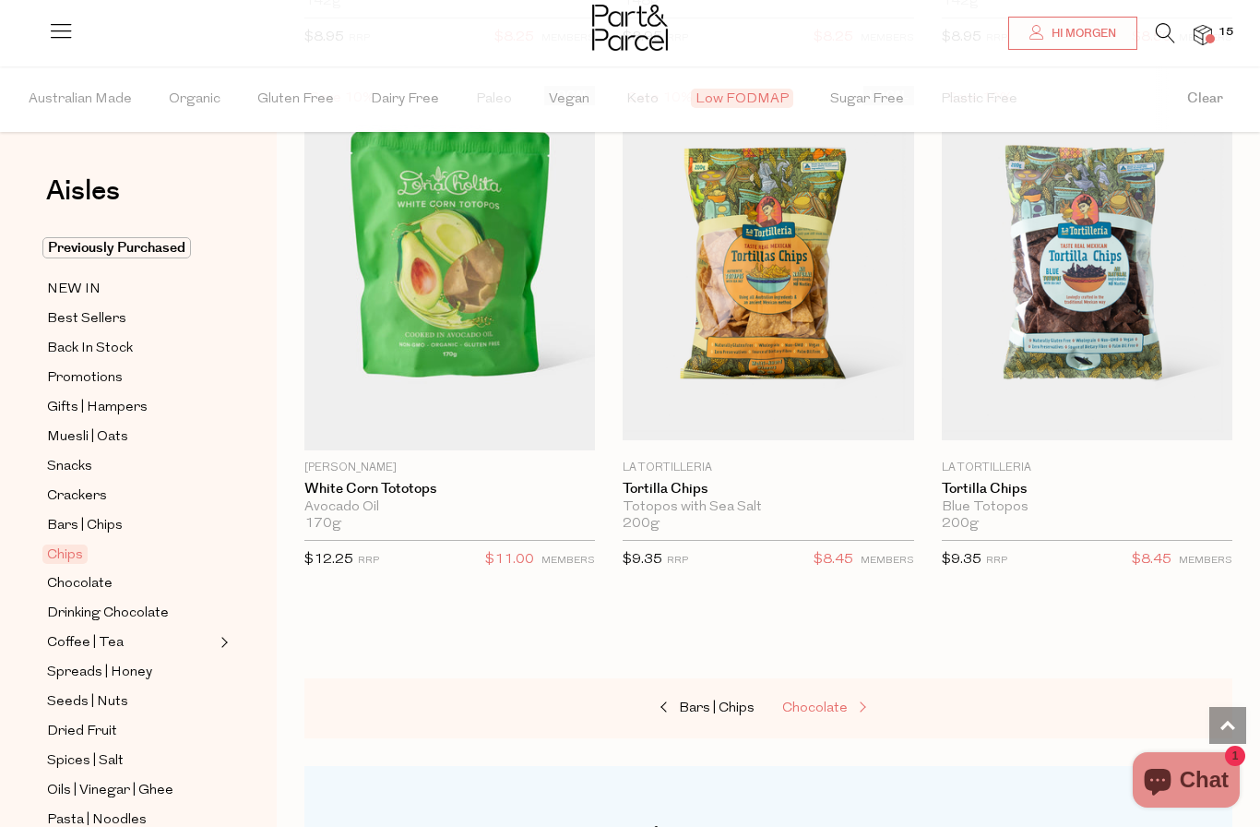
click at [838, 701] on span "Chocolate" at bounding box center [815, 708] width 66 height 14
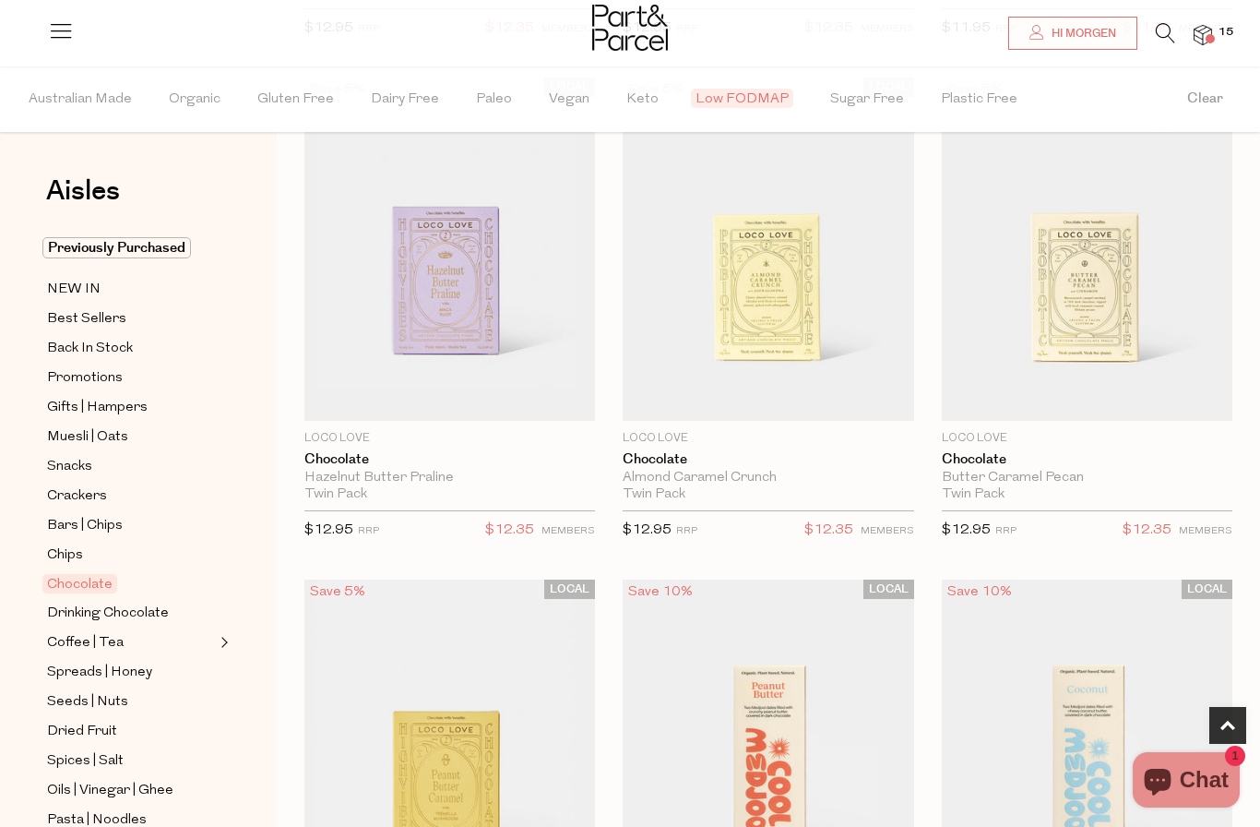
scroll to position [666, 0]
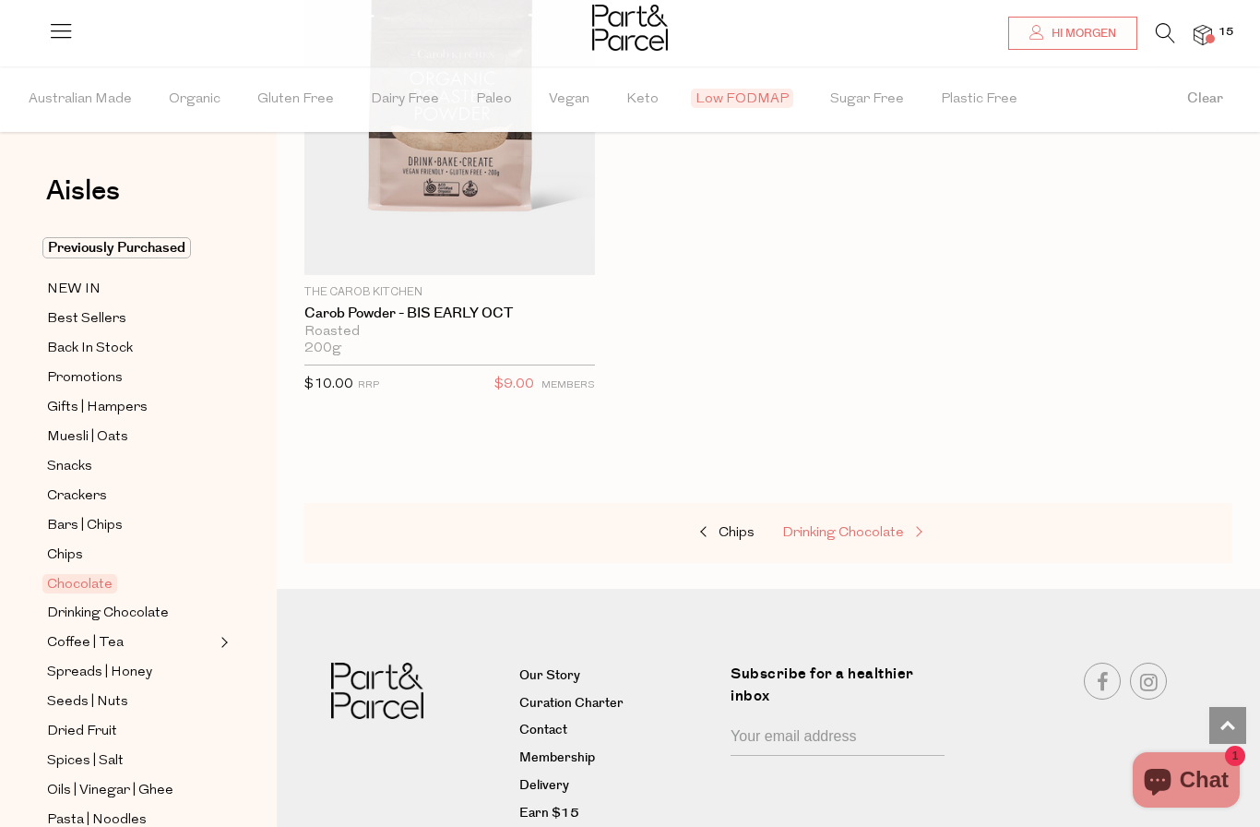
click at [884, 526] on span "Drinking Chocolate" at bounding box center [843, 533] width 122 height 14
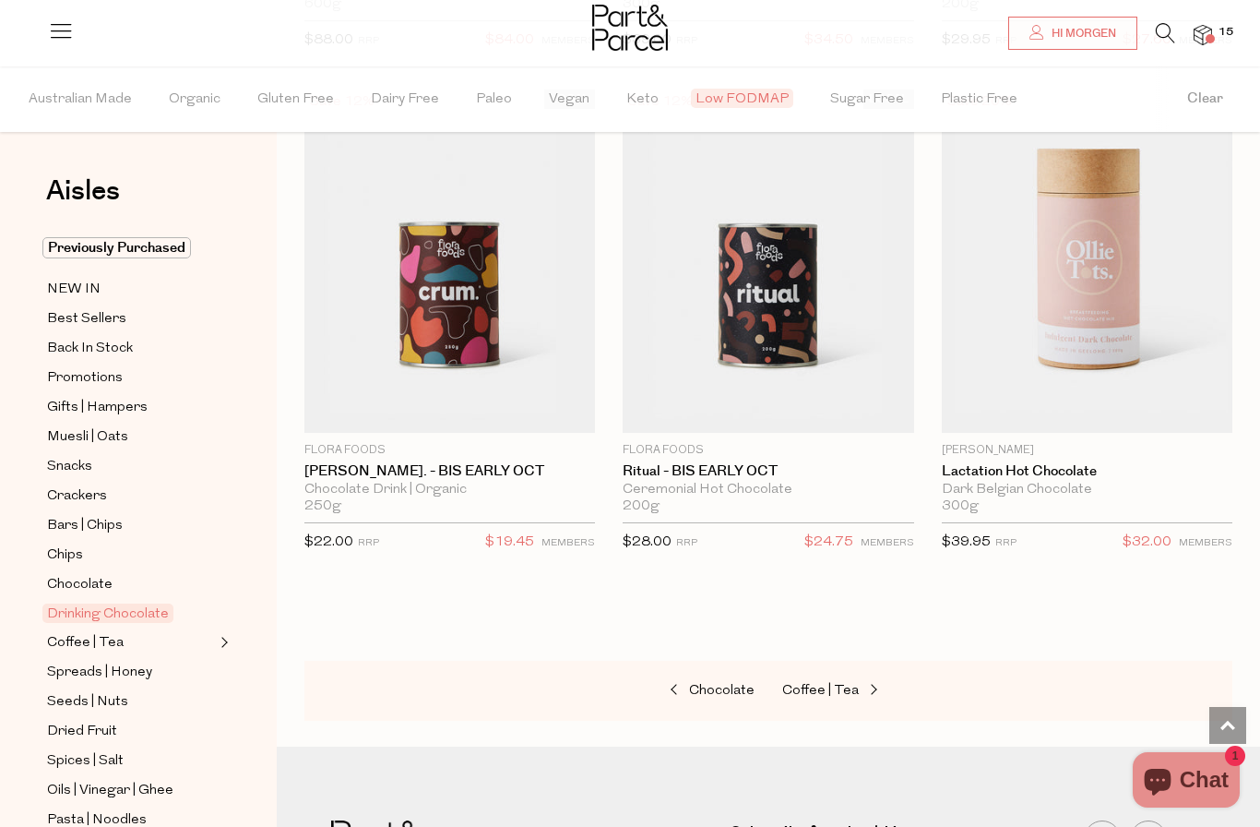
scroll to position [2222, 0]
click at [118, 661] on span "Spreads | Honey" at bounding box center [99, 672] width 105 height 22
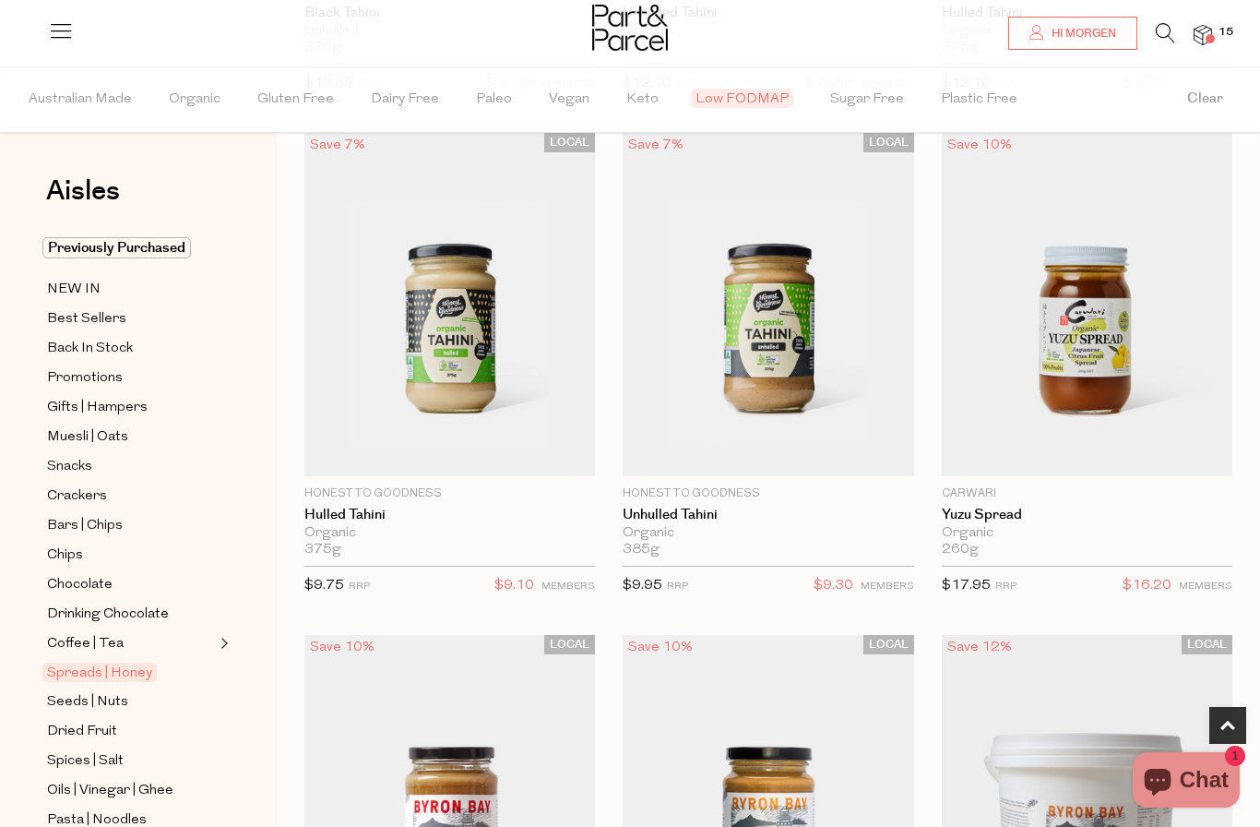
scroll to position [614, 0]
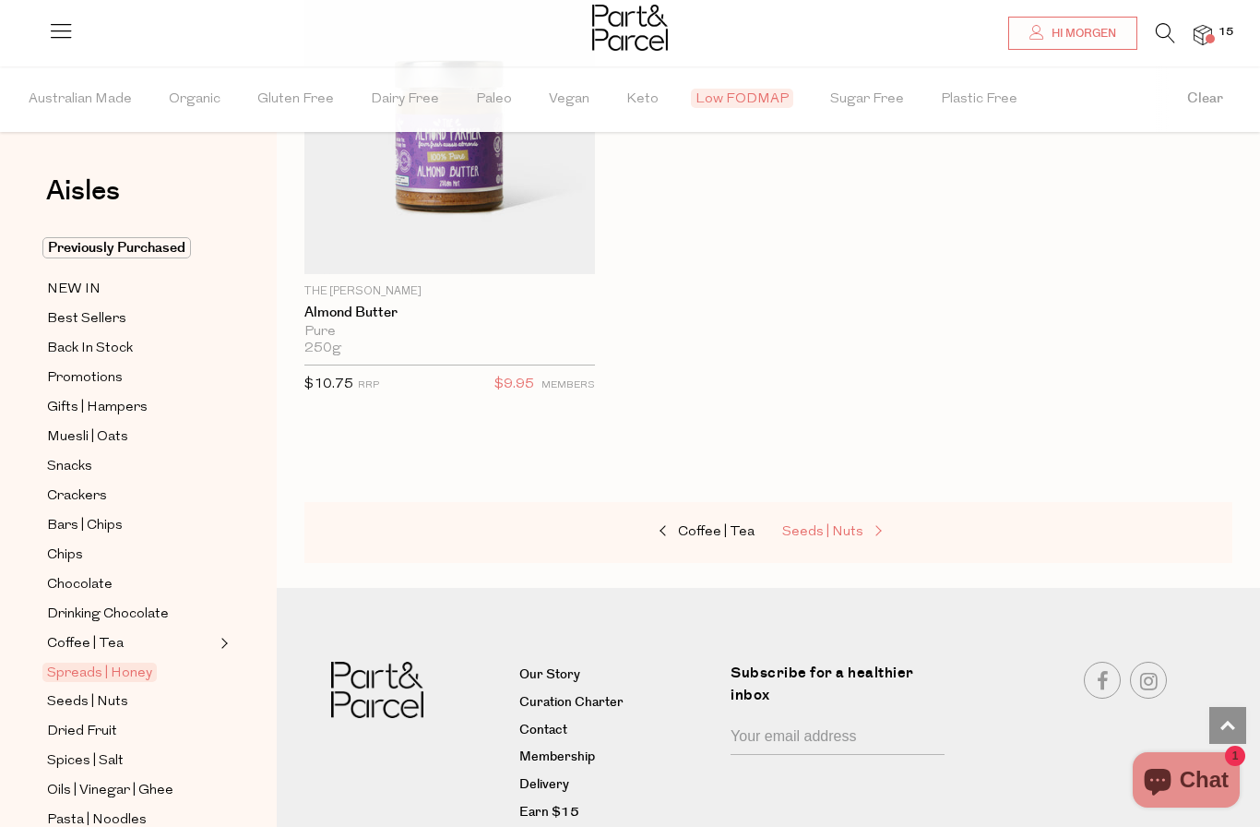
click at [813, 527] on span "Seeds | Nuts" at bounding box center [822, 532] width 81 height 14
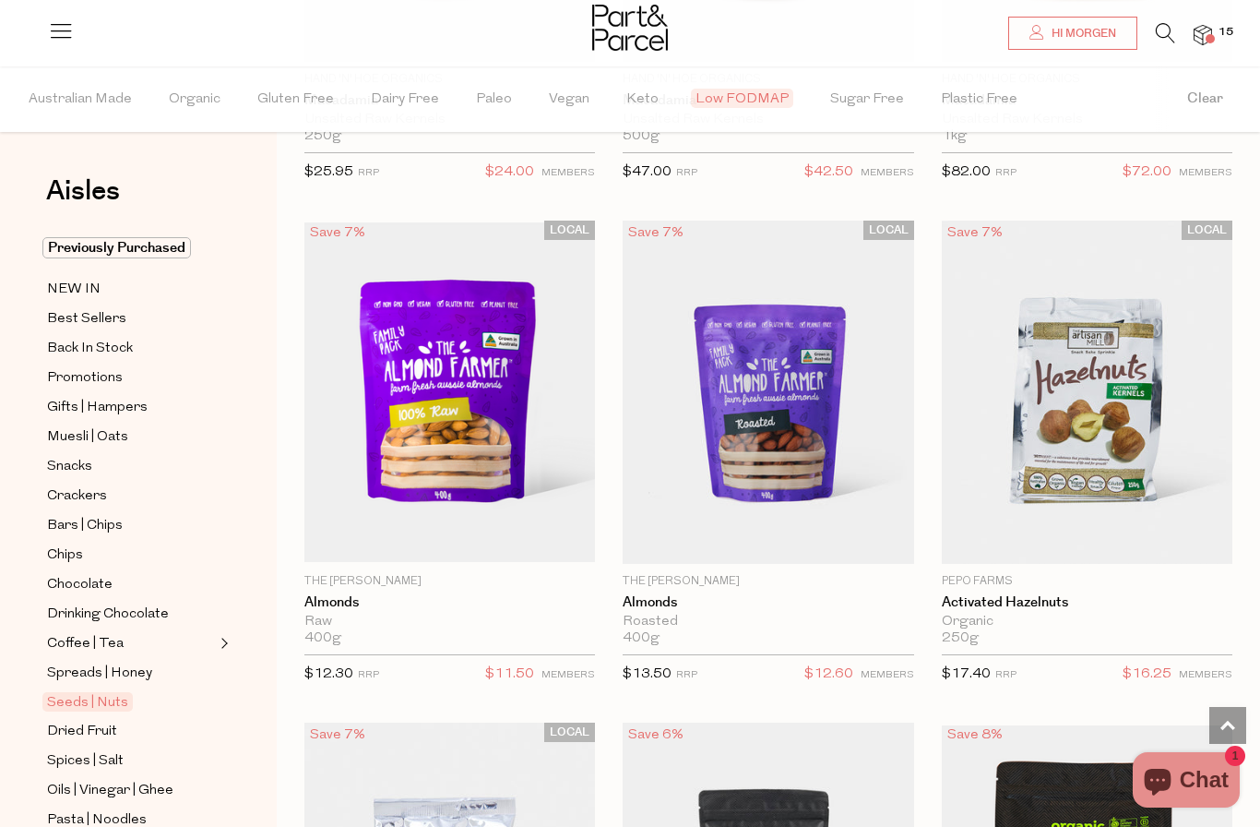
scroll to position [2532, 0]
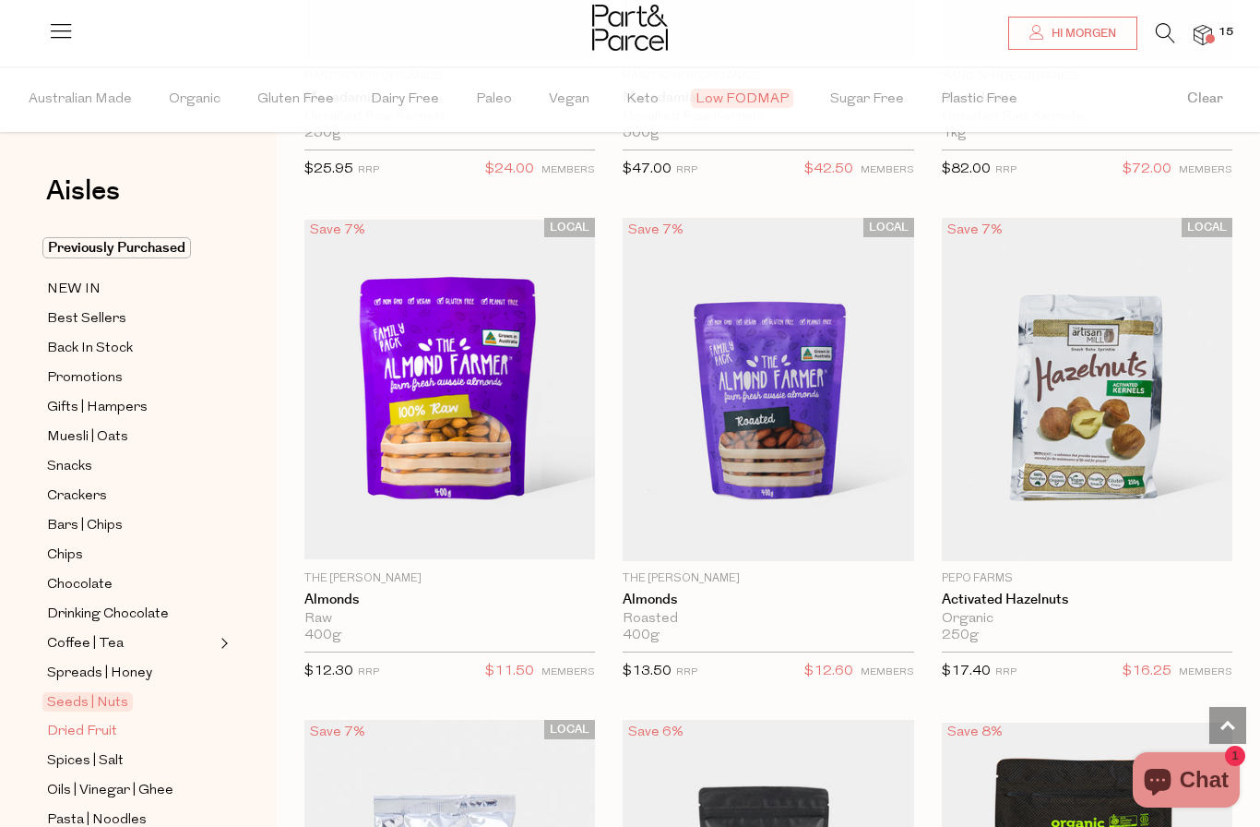
click at [74, 722] on span "Dried Fruit" at bounding box center [82, 732] width 70 height 22
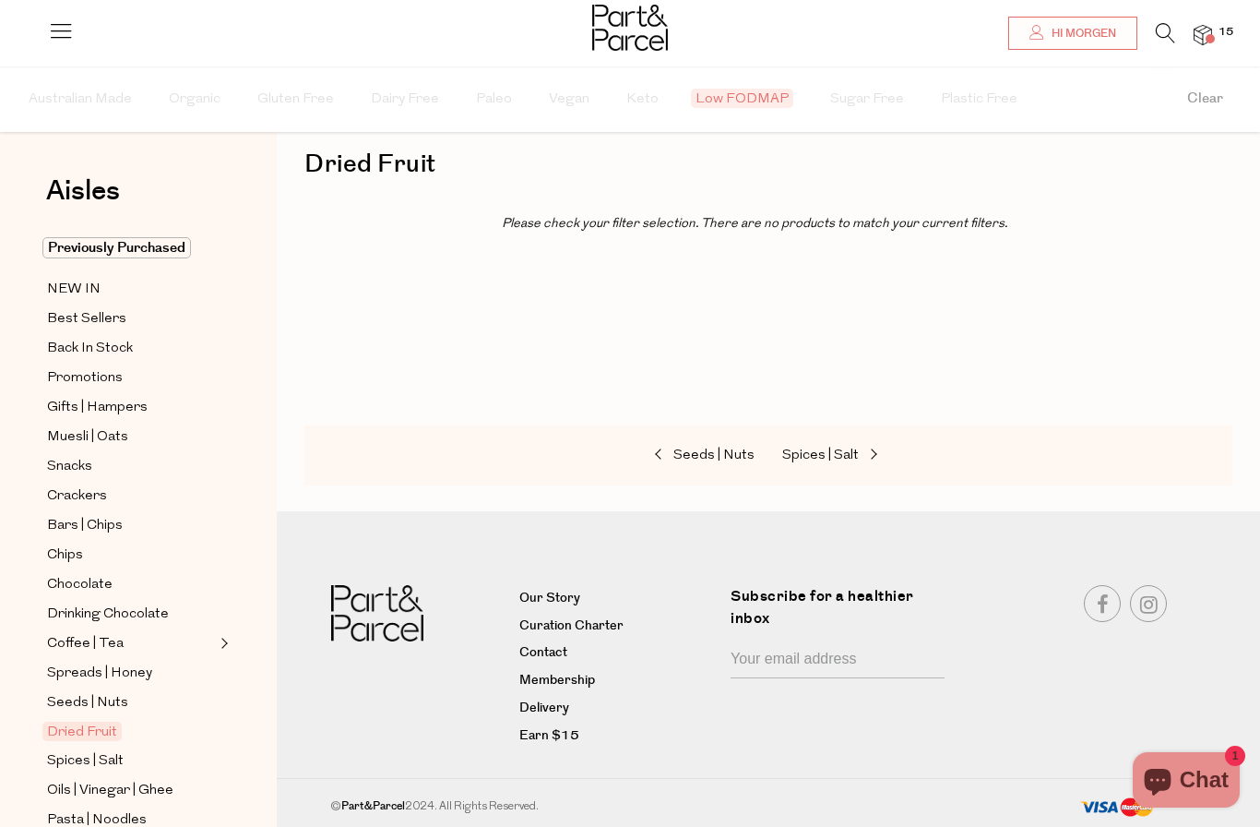
scroll to position [26, 0]
click at [86, 721] on span "Dried Fruit" at bounding box center [81, 730] width 79 height 19
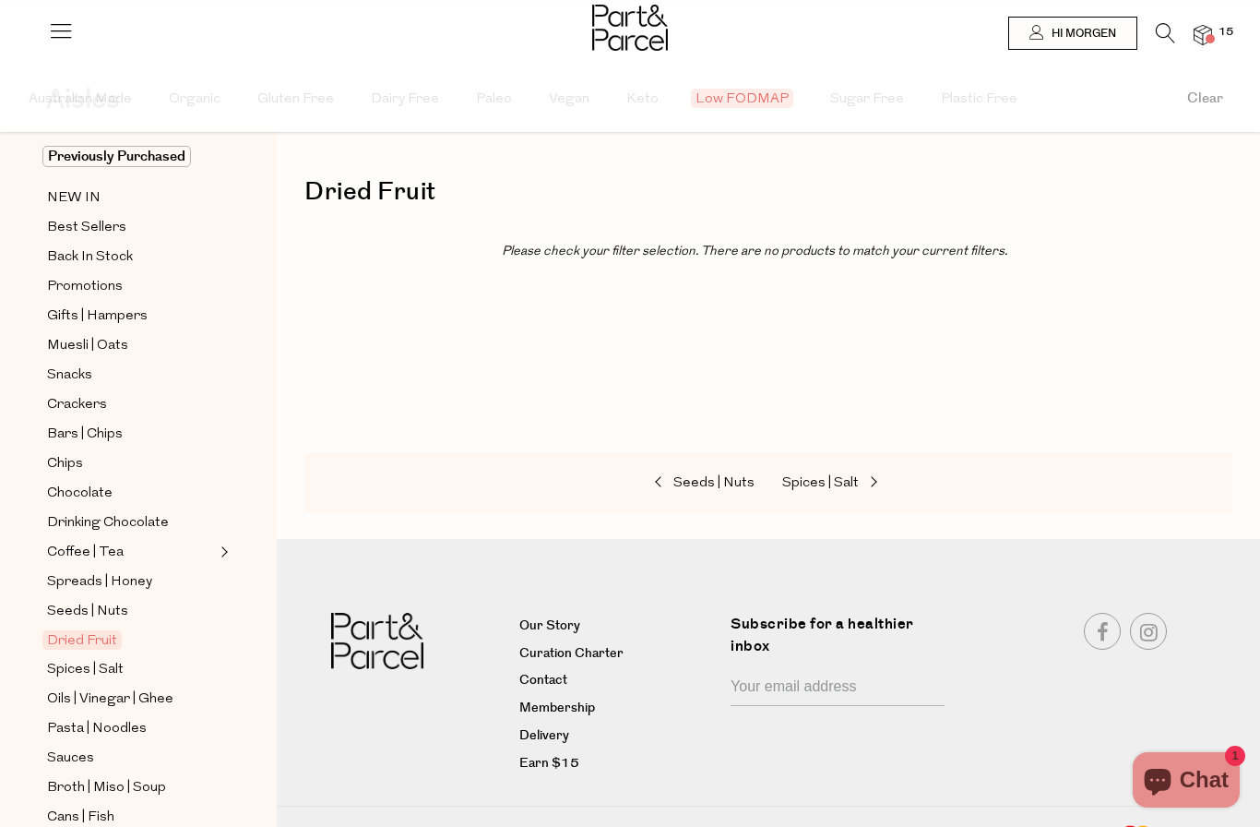
scroll to position [206, 0]
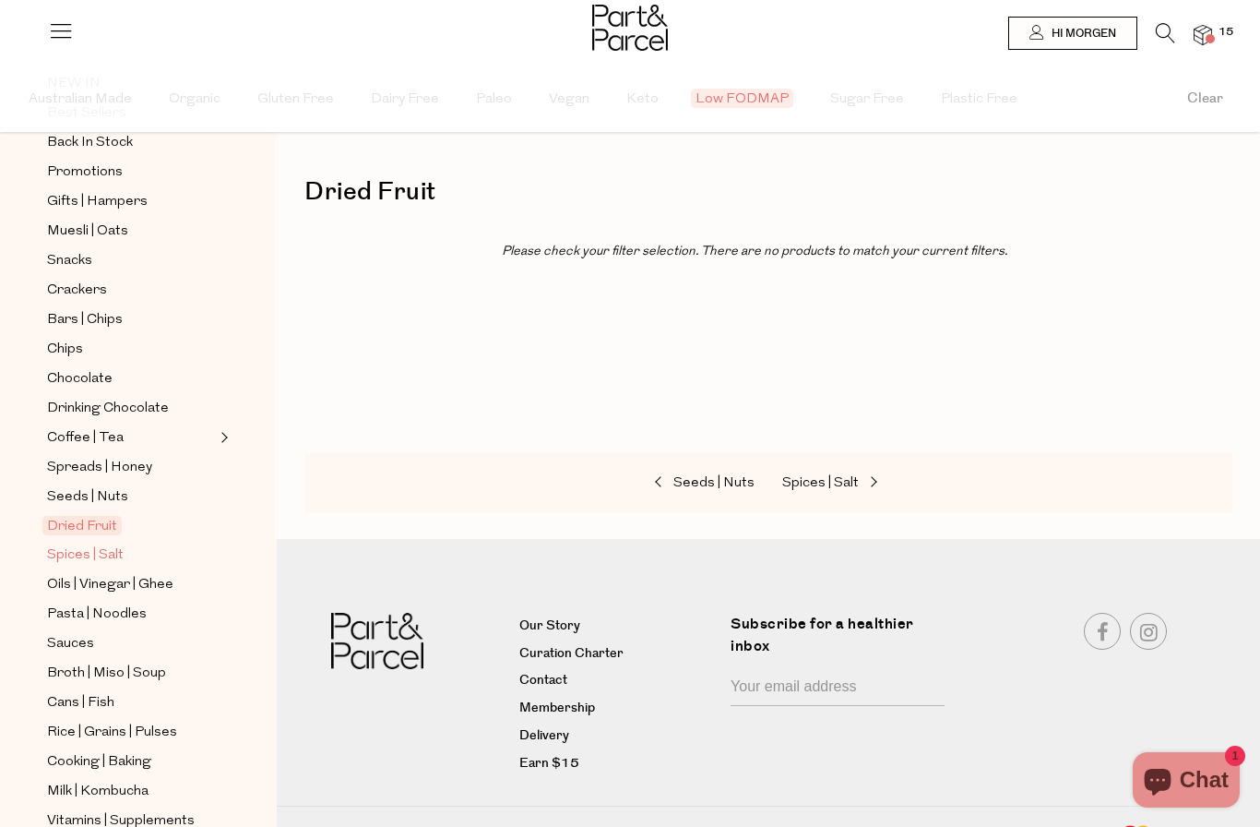
click at [94, 545] on span "Spices | Salt" at bounding box center [85, 555] width 77 height 22
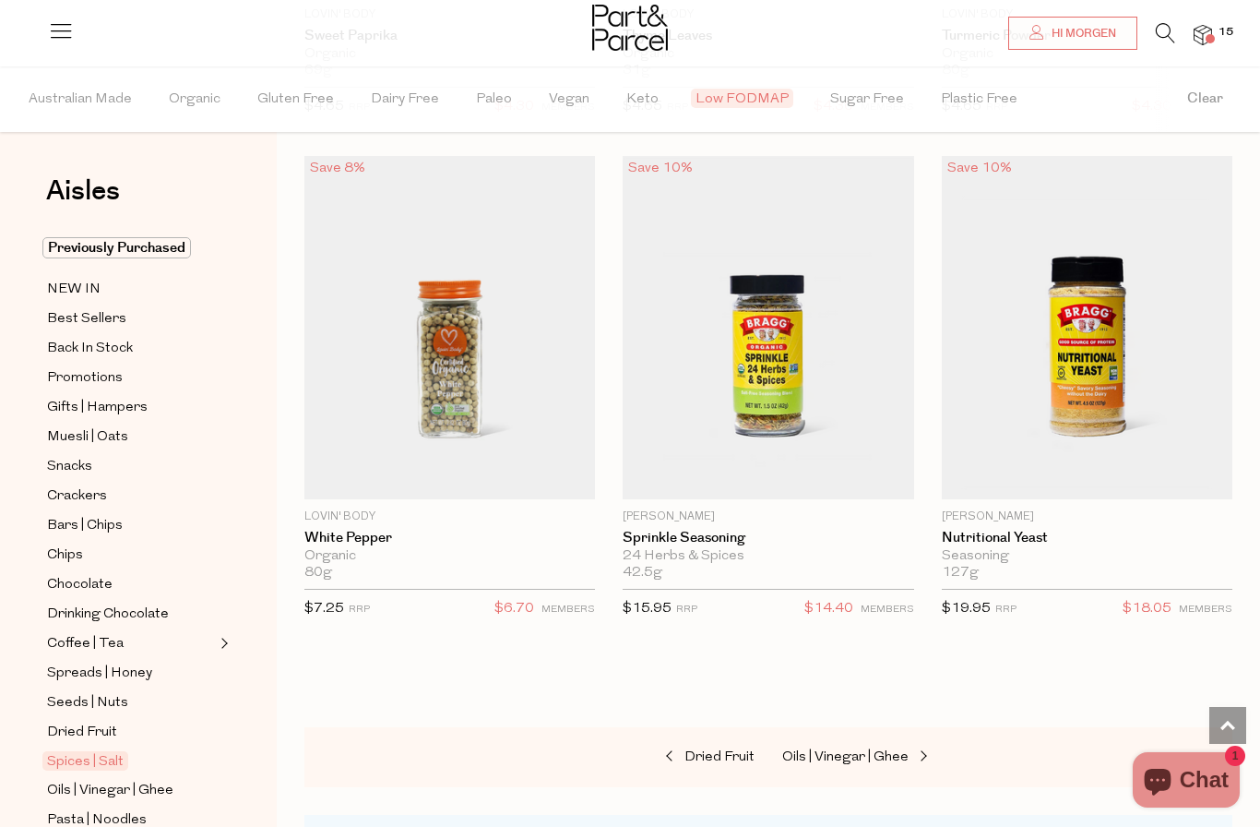
scroll to position [7640, 0]
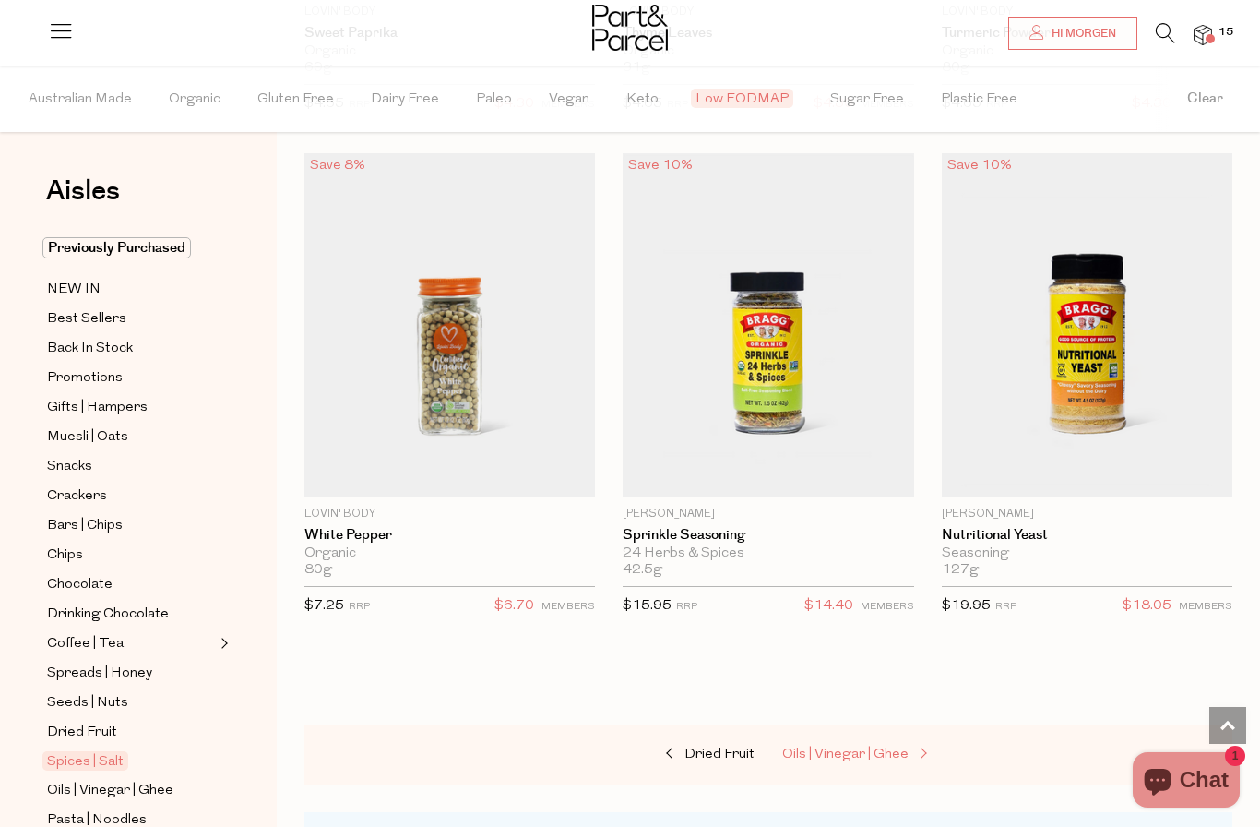
click at [876, 747] on span "Oils | Vinegar | Ghee" at bounding box center [845, 754] width 126 height 14
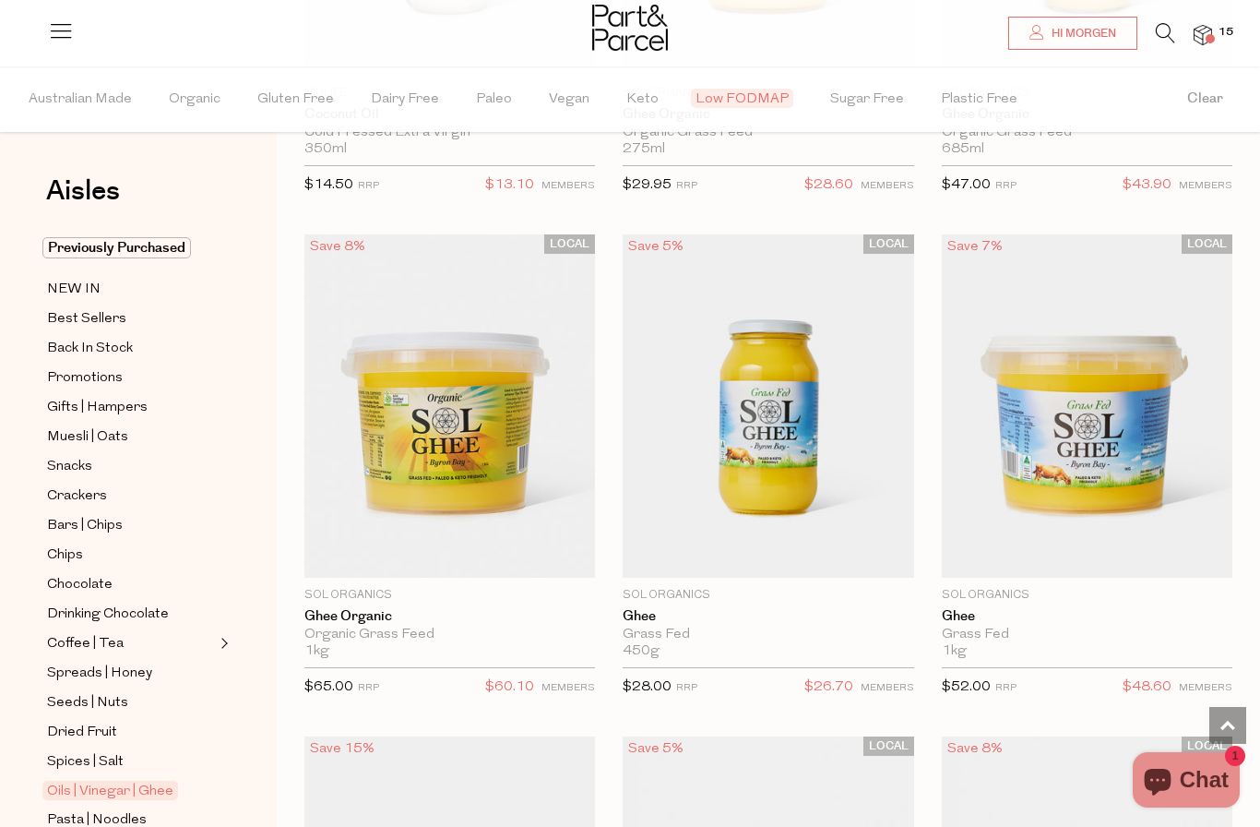
scroll to position [3570, 0]
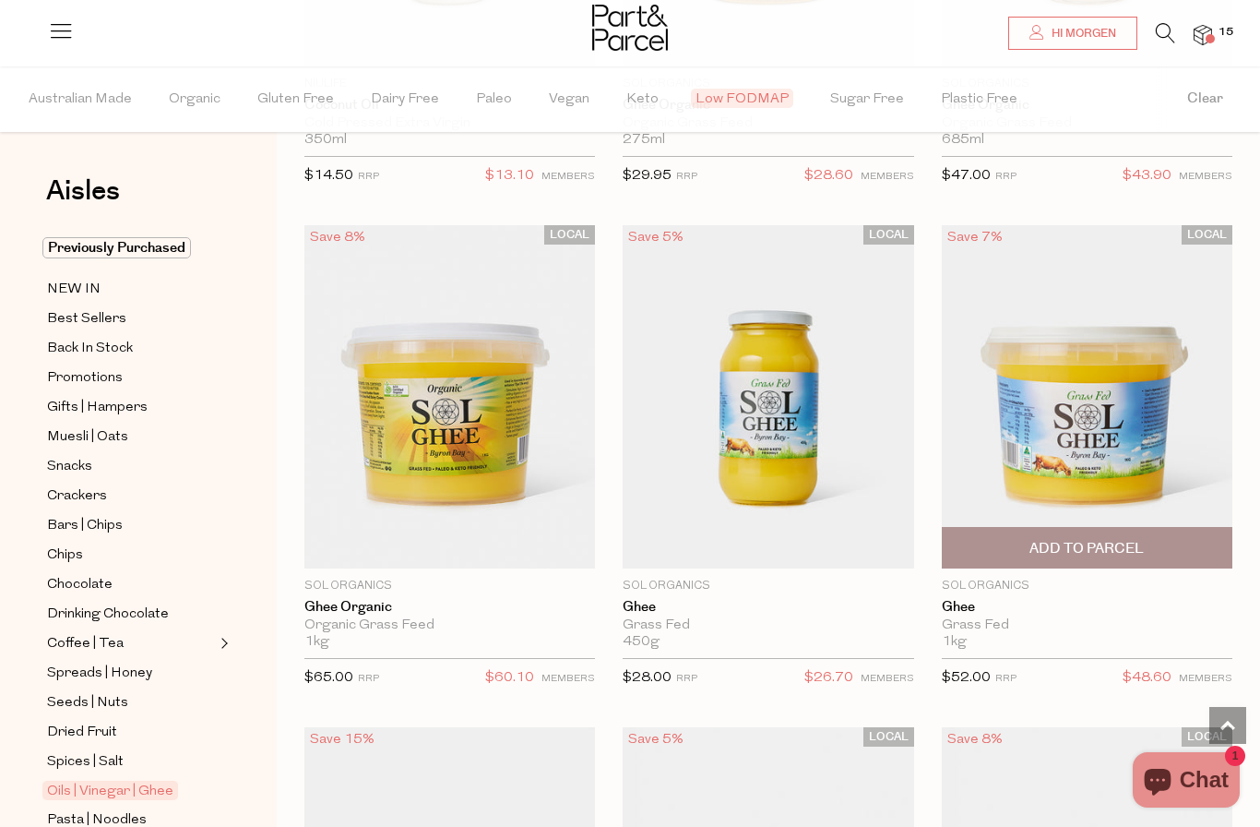
click at [1143, 539] on span "Add To Parcel" at bounding box center [1087, 548] width 114 height 19
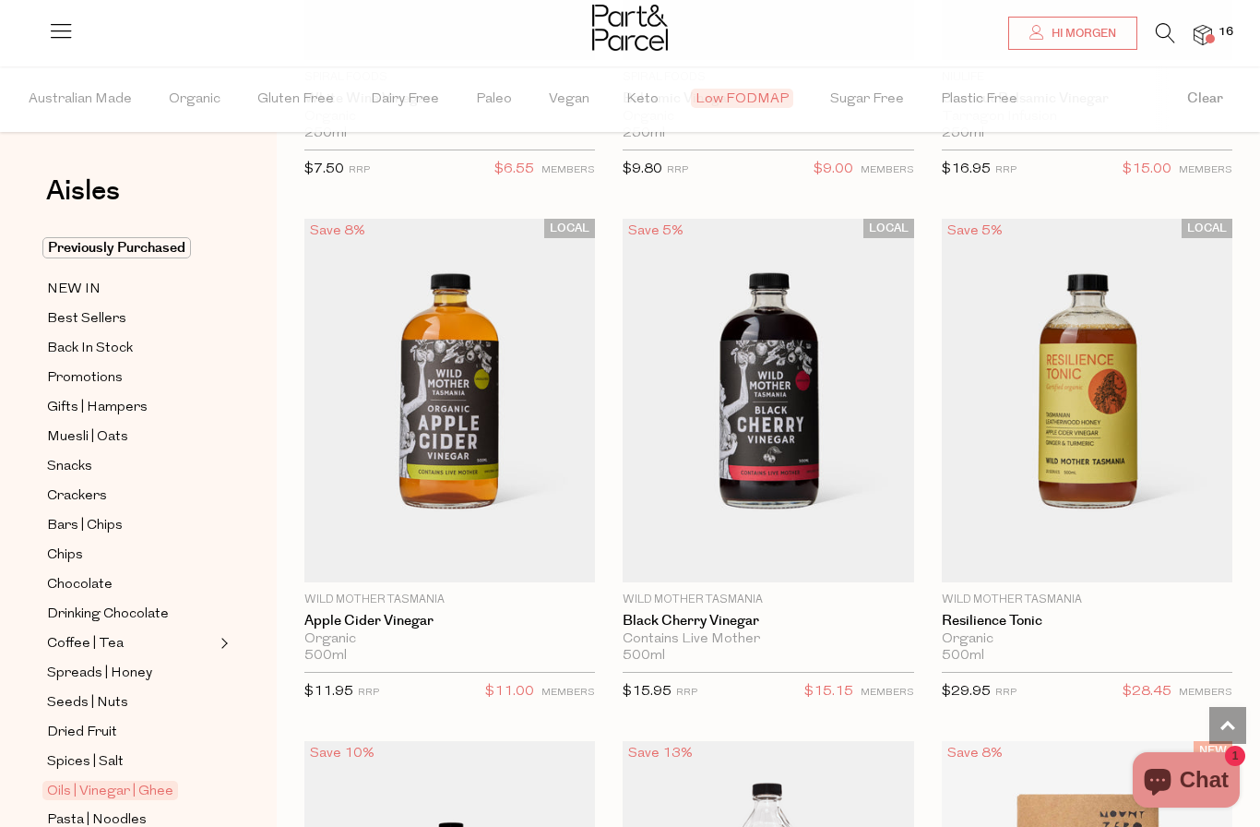
scroll to position [6589, 0]
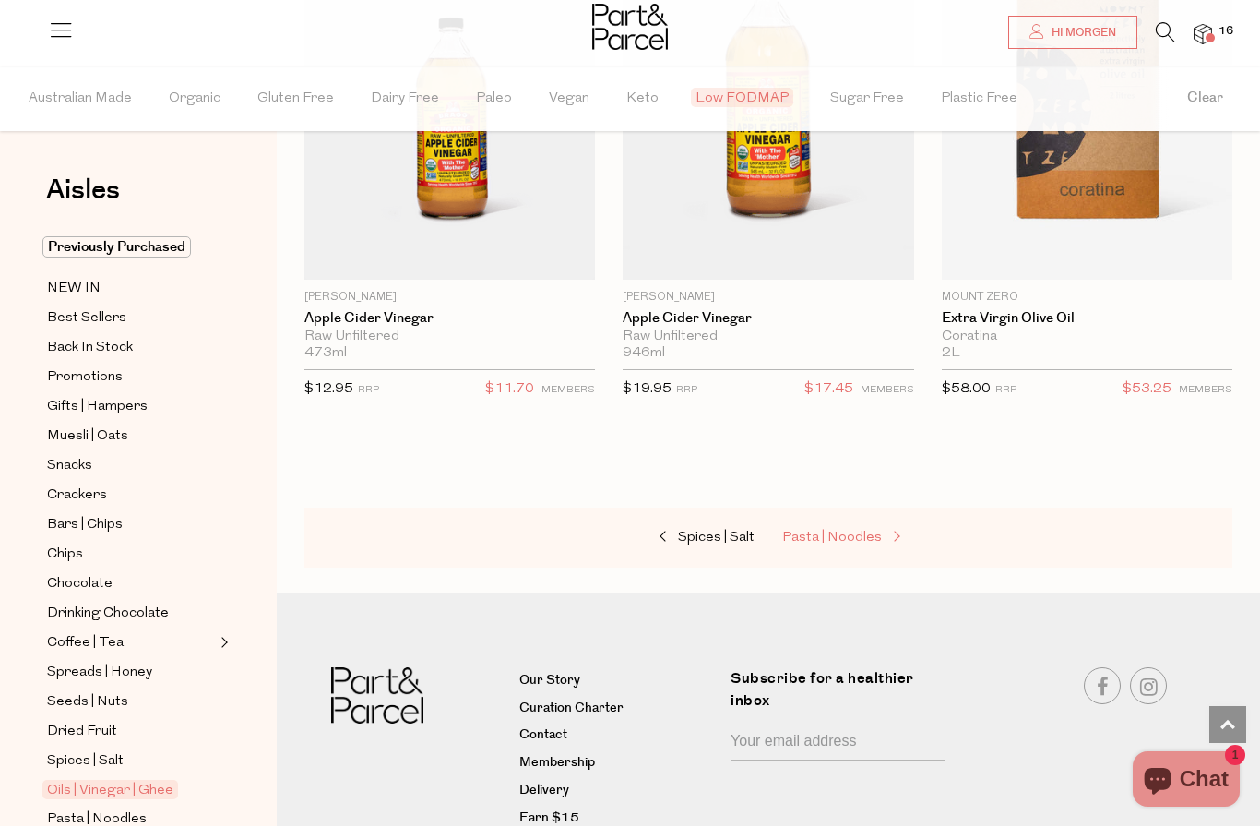
click at [857, 531] on span "Pasta | Noodles" at bounding box center [832, 538] width 100 height 14
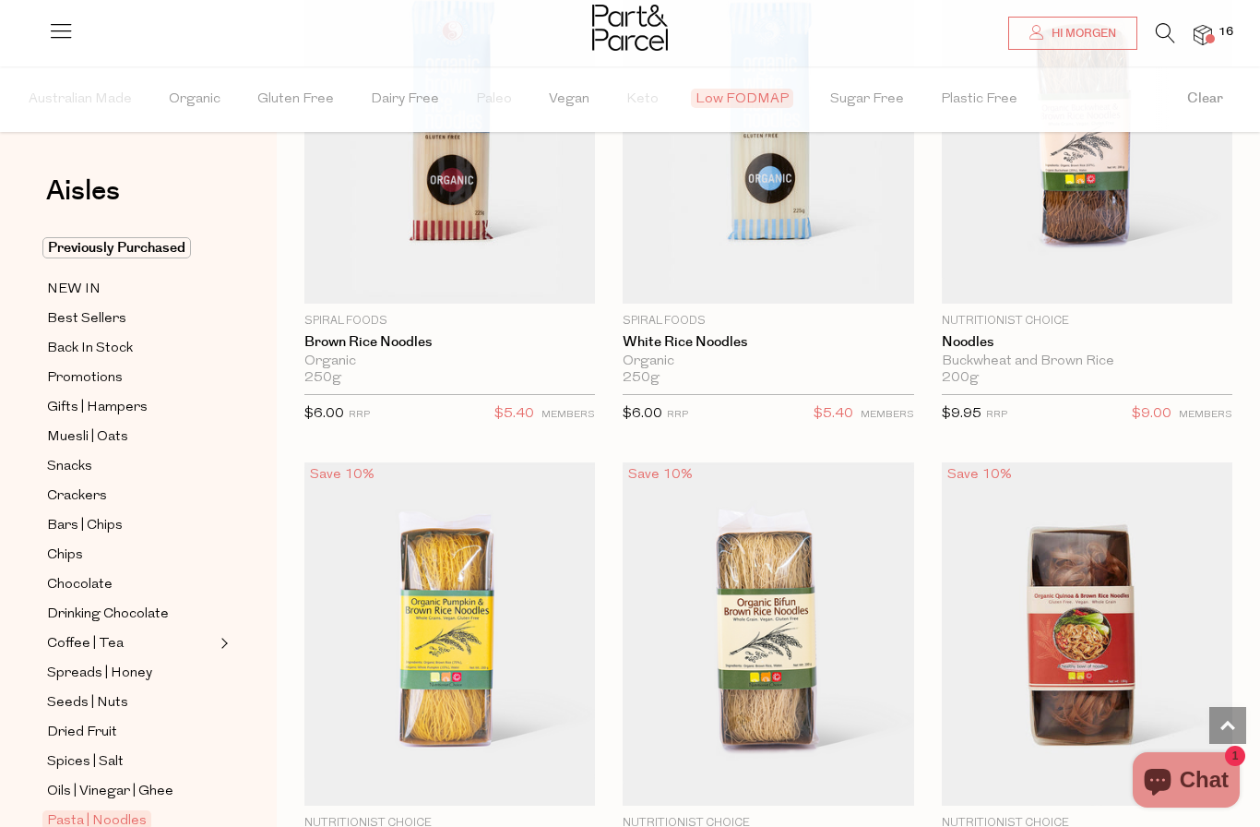
scroll to position [2384, 0]
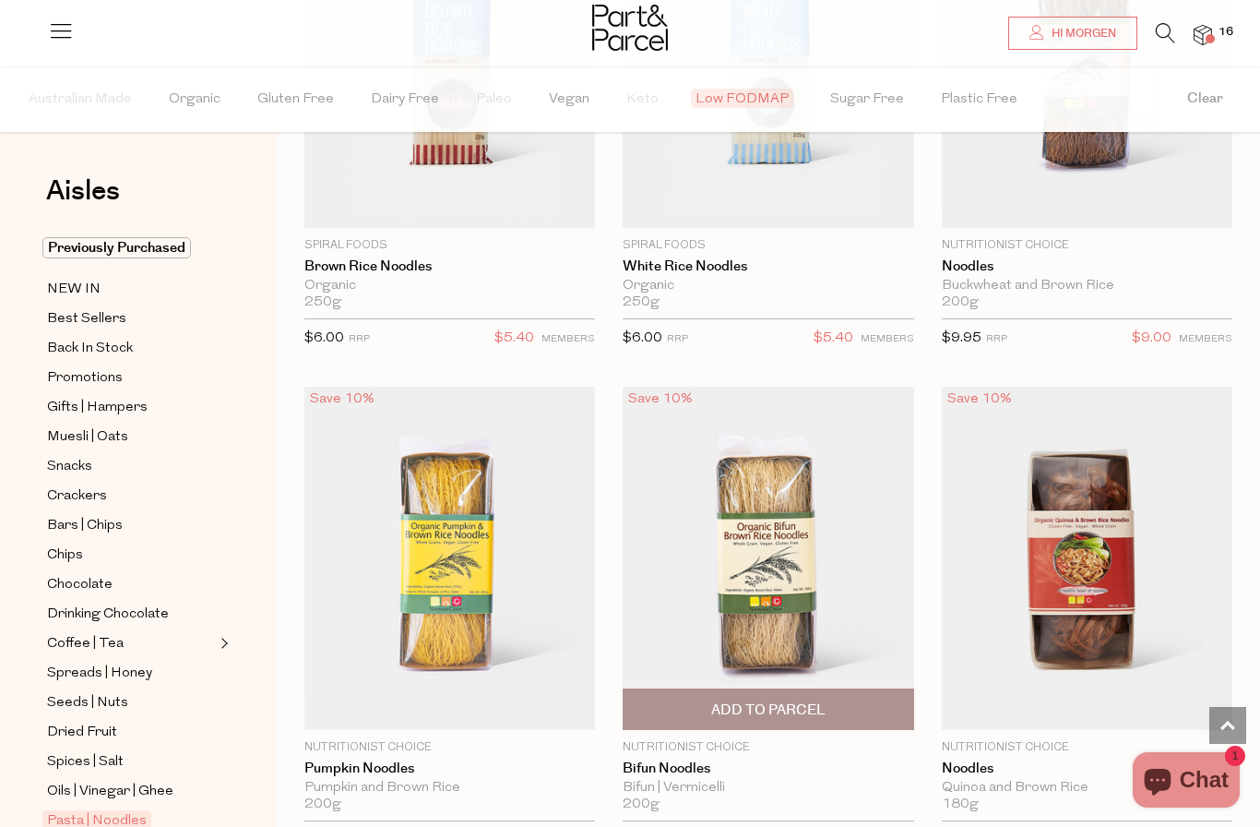
click at [742, 582] on img at bounding box center [768, 558] width 291 height 343
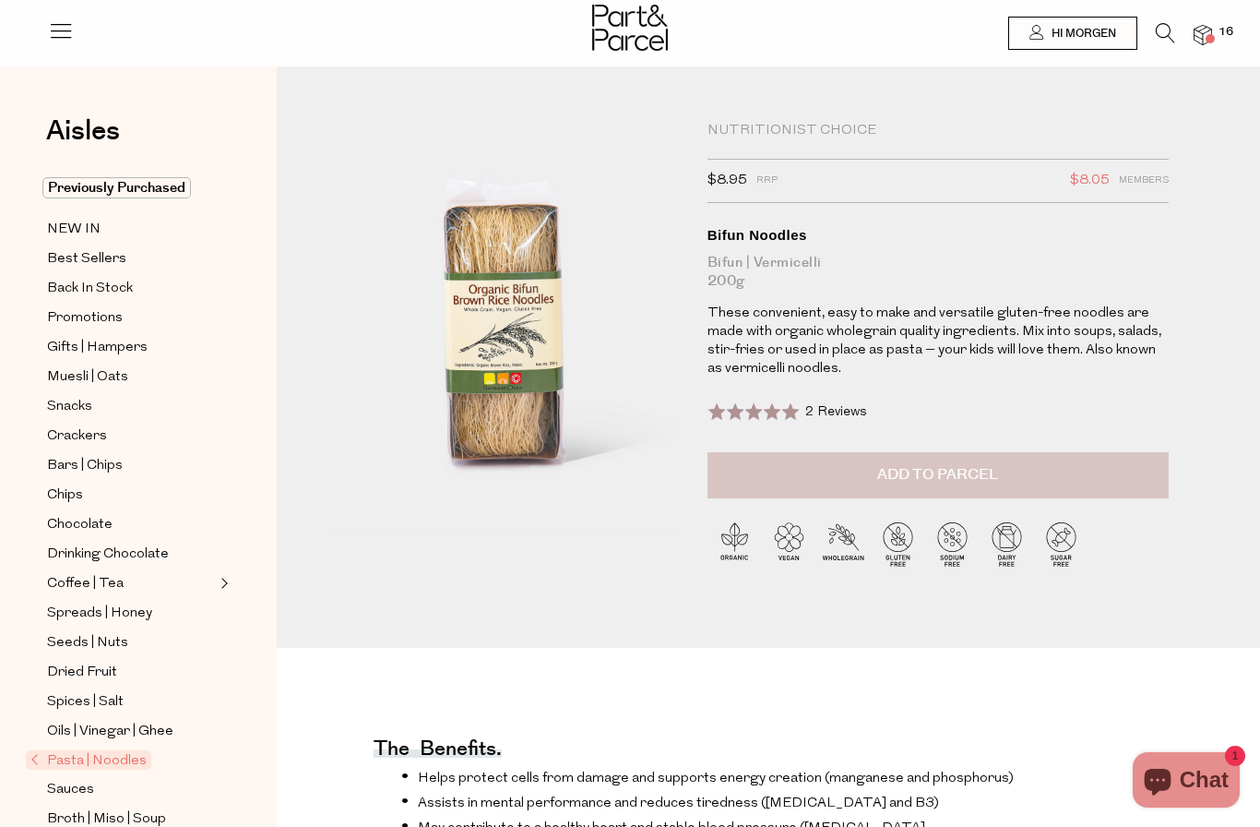
click at [1097, 461] on button "Add to Parcel" at bounding box center [938, 475] width 461 height 46
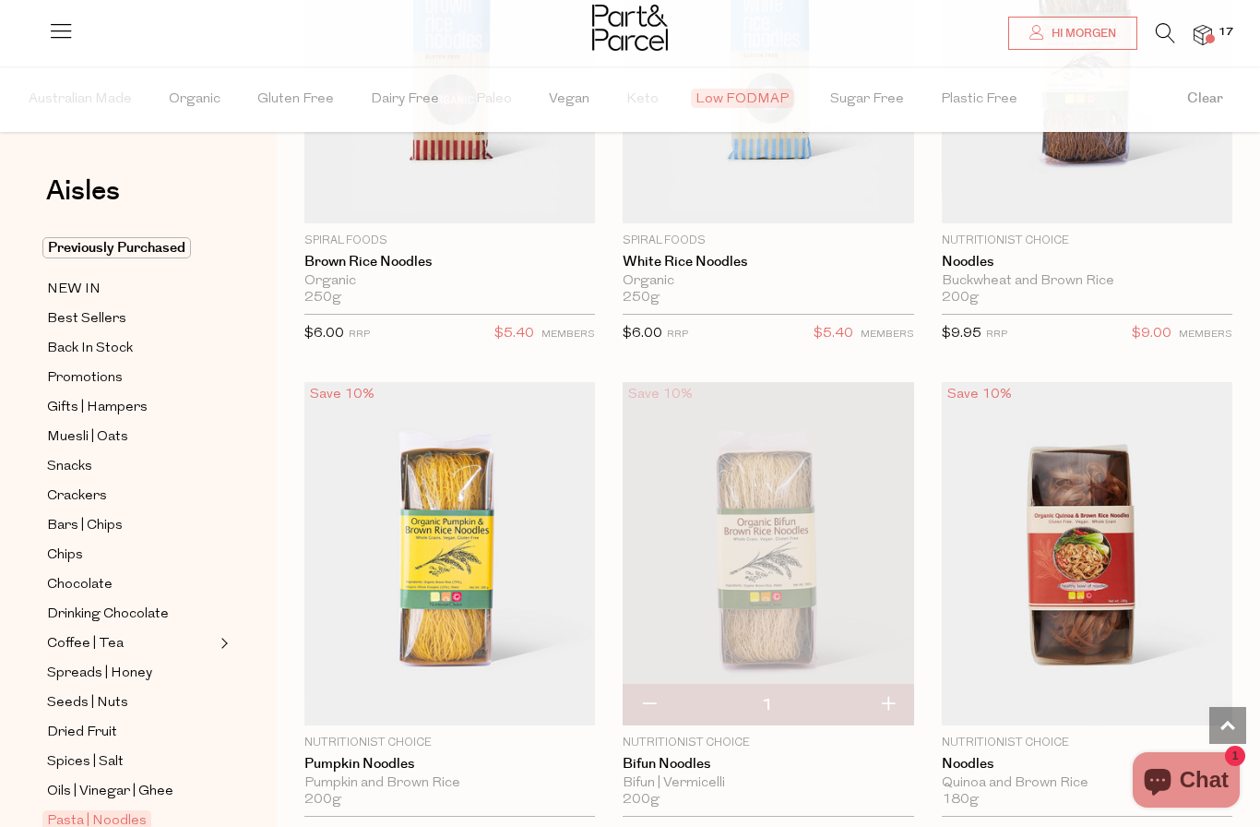
scroll to position [2405, 0]
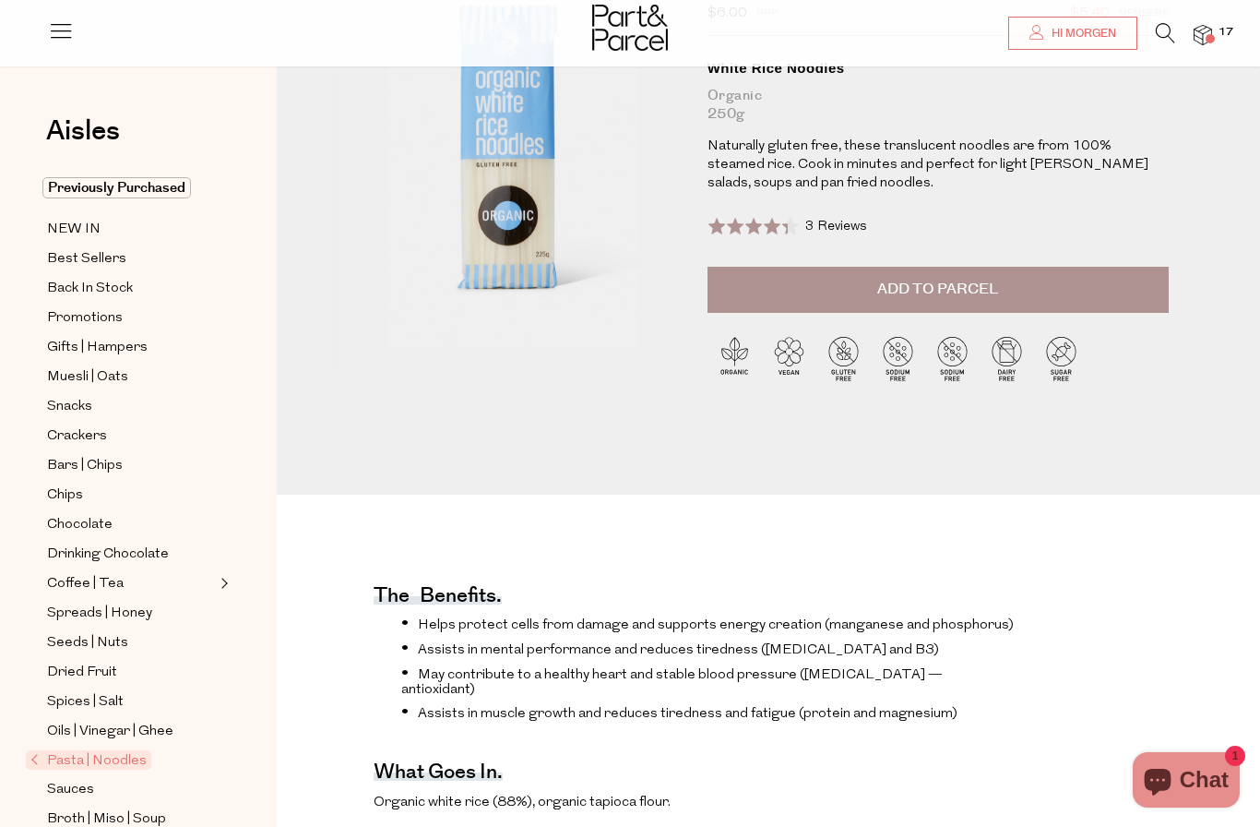
scroll to position [161, 0]
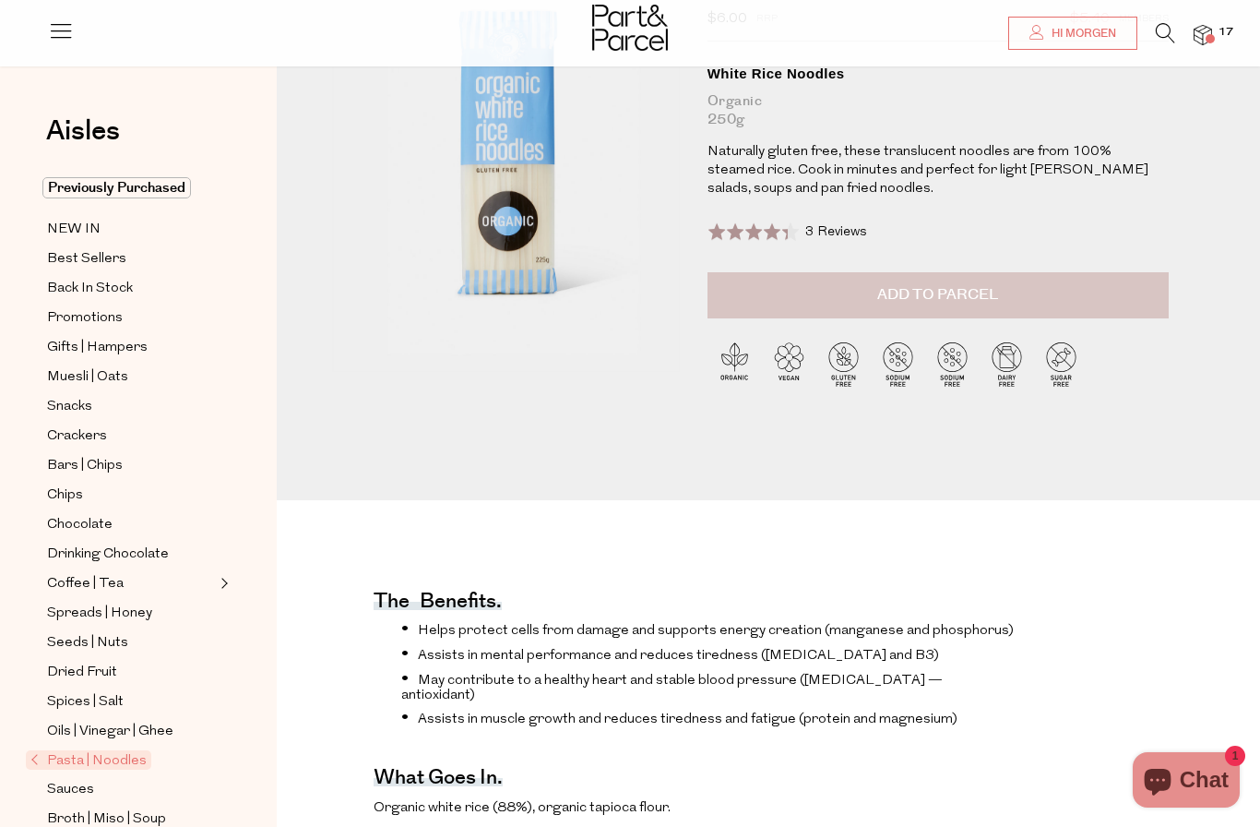
click at [1101, 316] on button "Add to Parcel" at bounding box center [938, 295] width 461 height 46
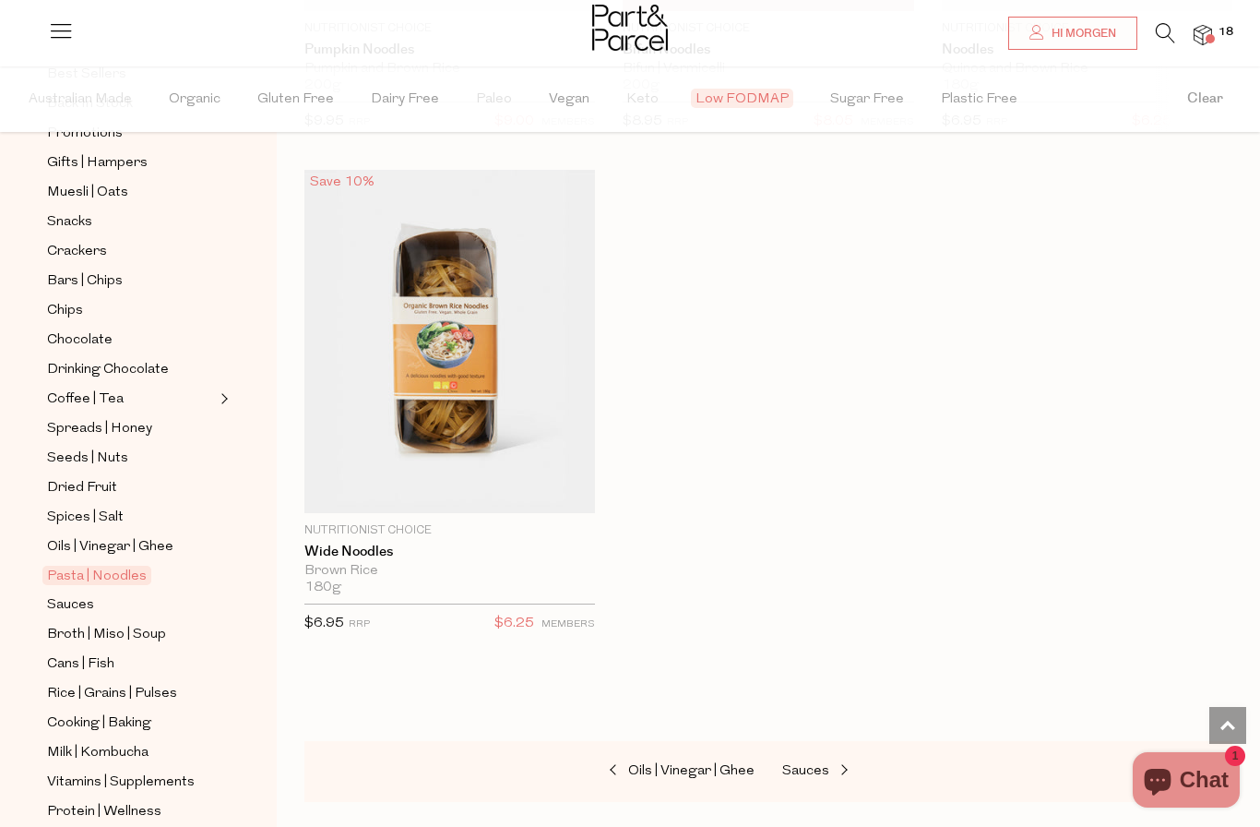
scroll to position [261, 0]
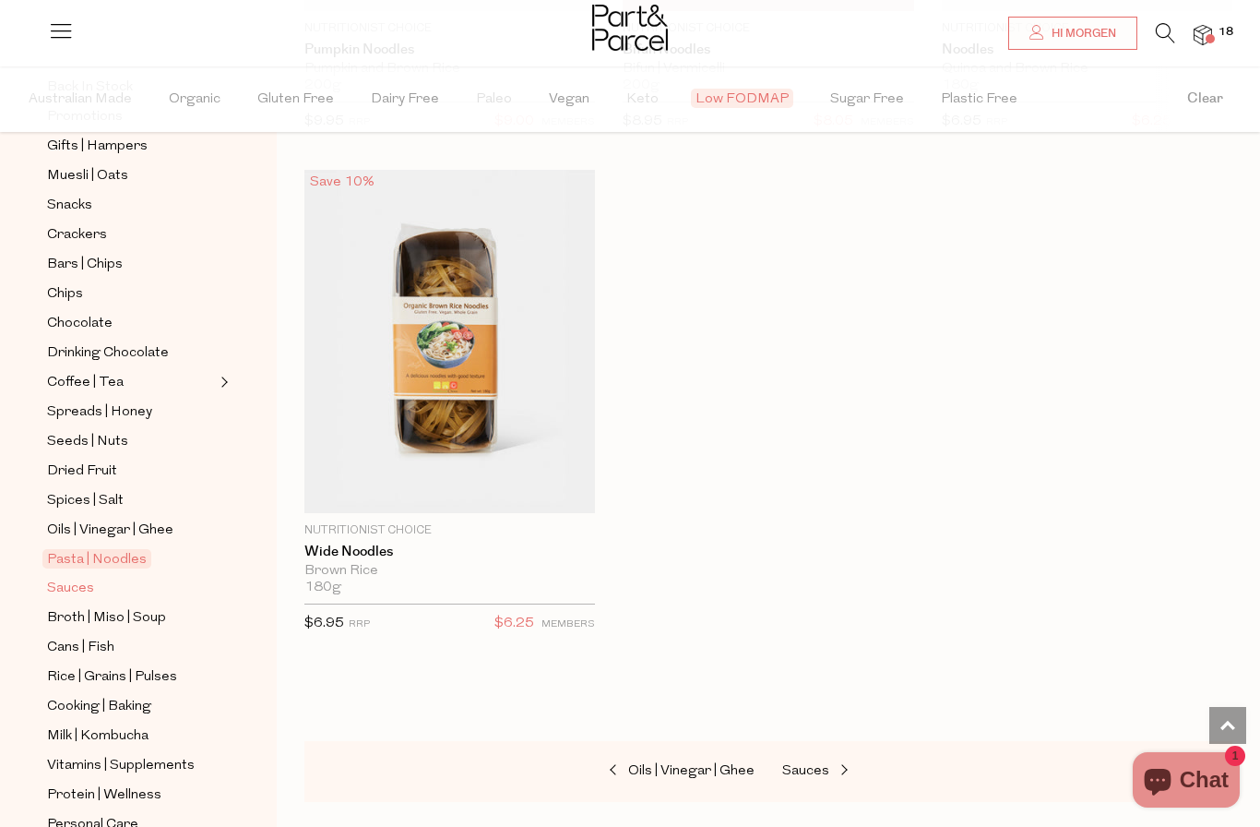
click at [64, 578] on span "Sauces" at bounding box center [70, 589] width 47 height 22
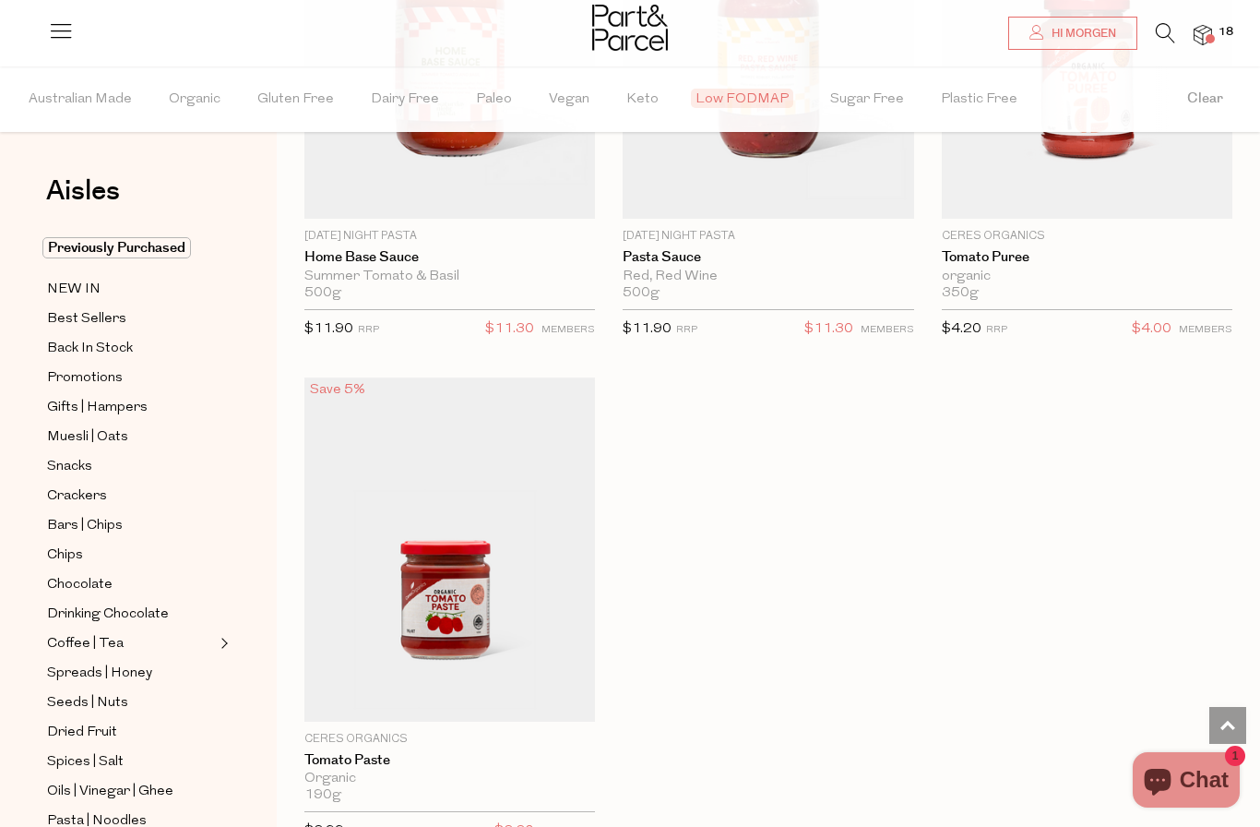
scroll to position [18, 0]
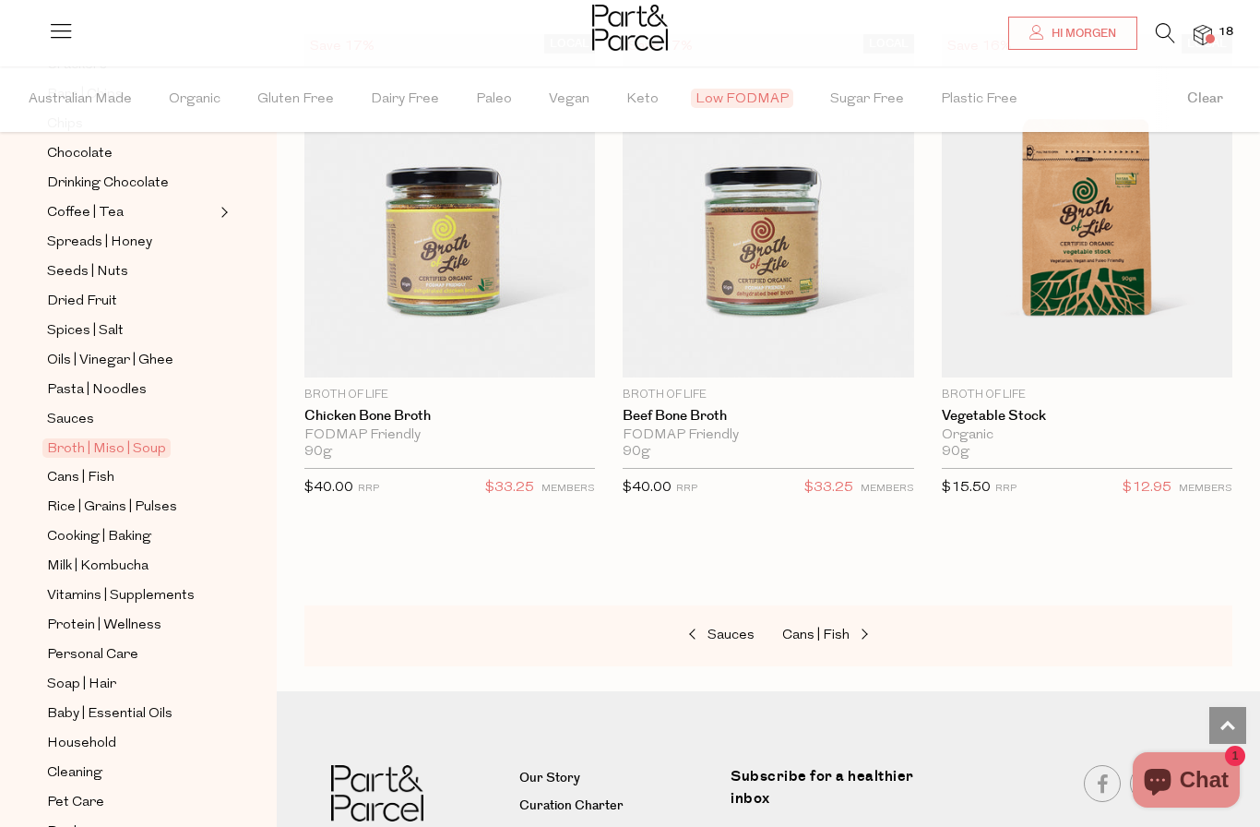
scroll to position [430, 0]
click at [147, 497] on span "Rice | Grains | Pulses" at bounding box center [112, 508] width 130 height 22
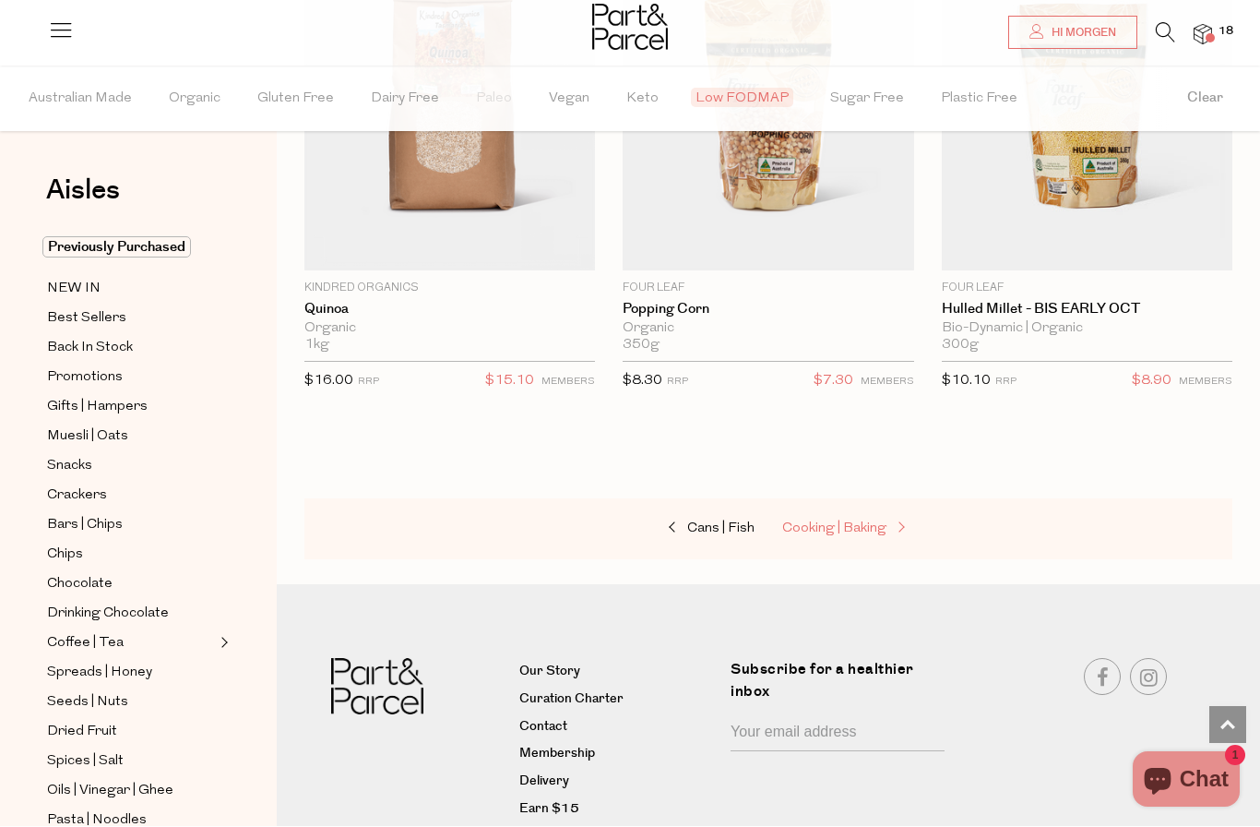
click at [863, 522] on span "Cooking | Baking" at bounding box center [834, 529] width 104 height 14
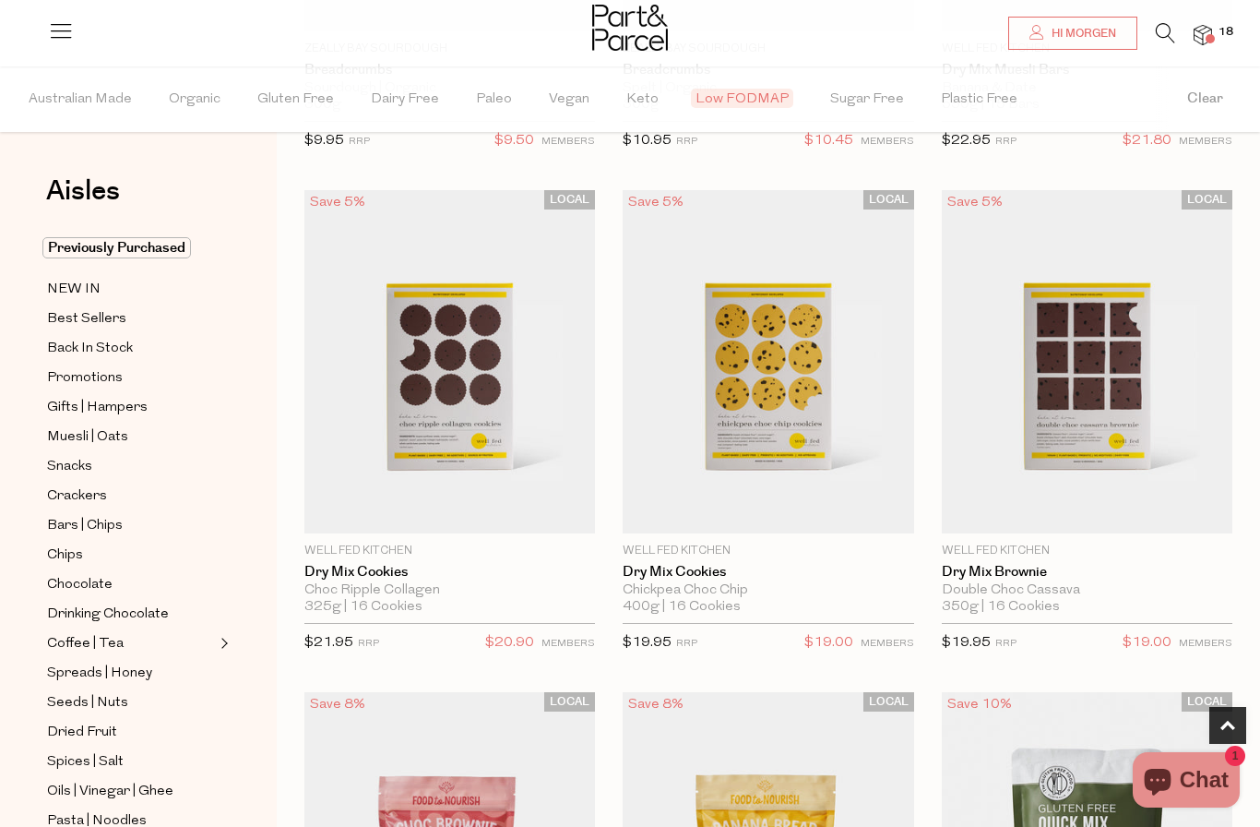
scroll to position [562, 0]
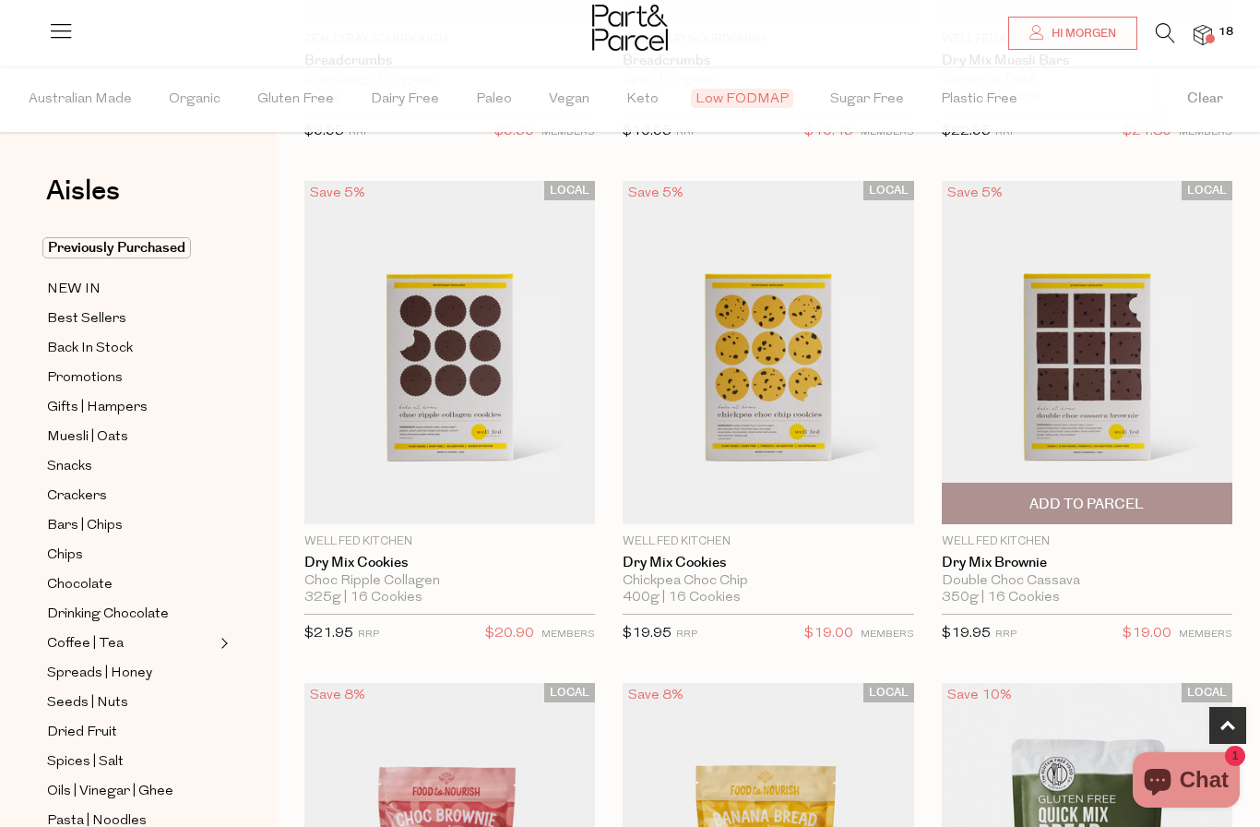
click at [1097, 417] on img at bounding box center [1087, 352] width 291 height 343
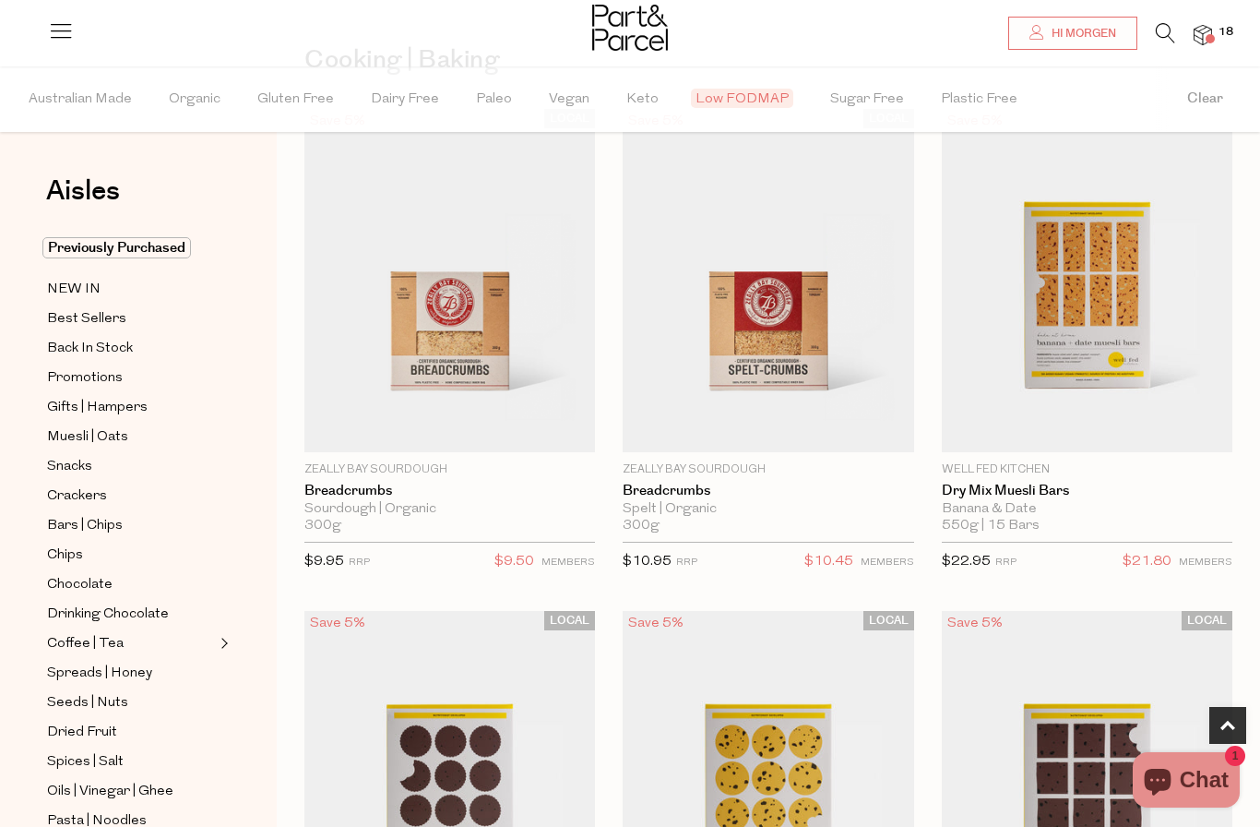
scroll to position [563, 0]
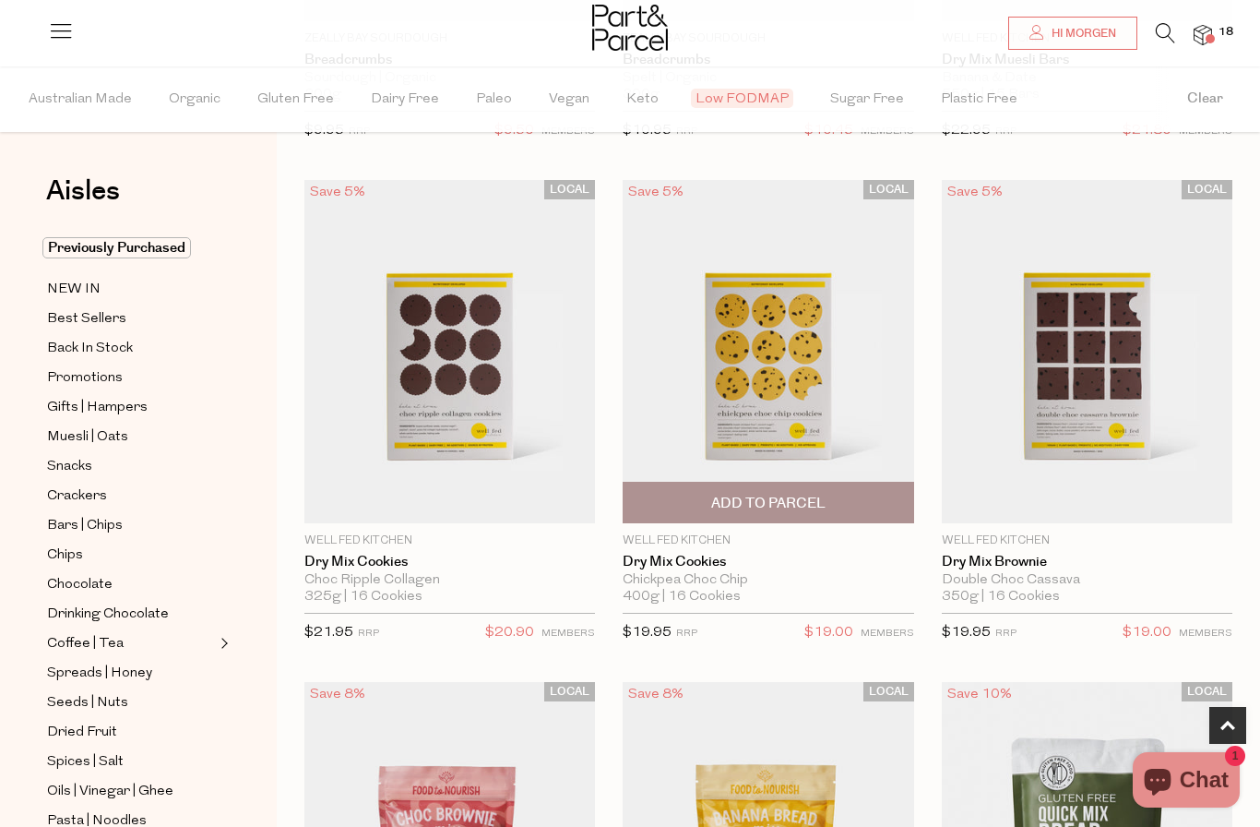
click at [770, 385] on img at bounding box center [768, 351] width 291 height 343
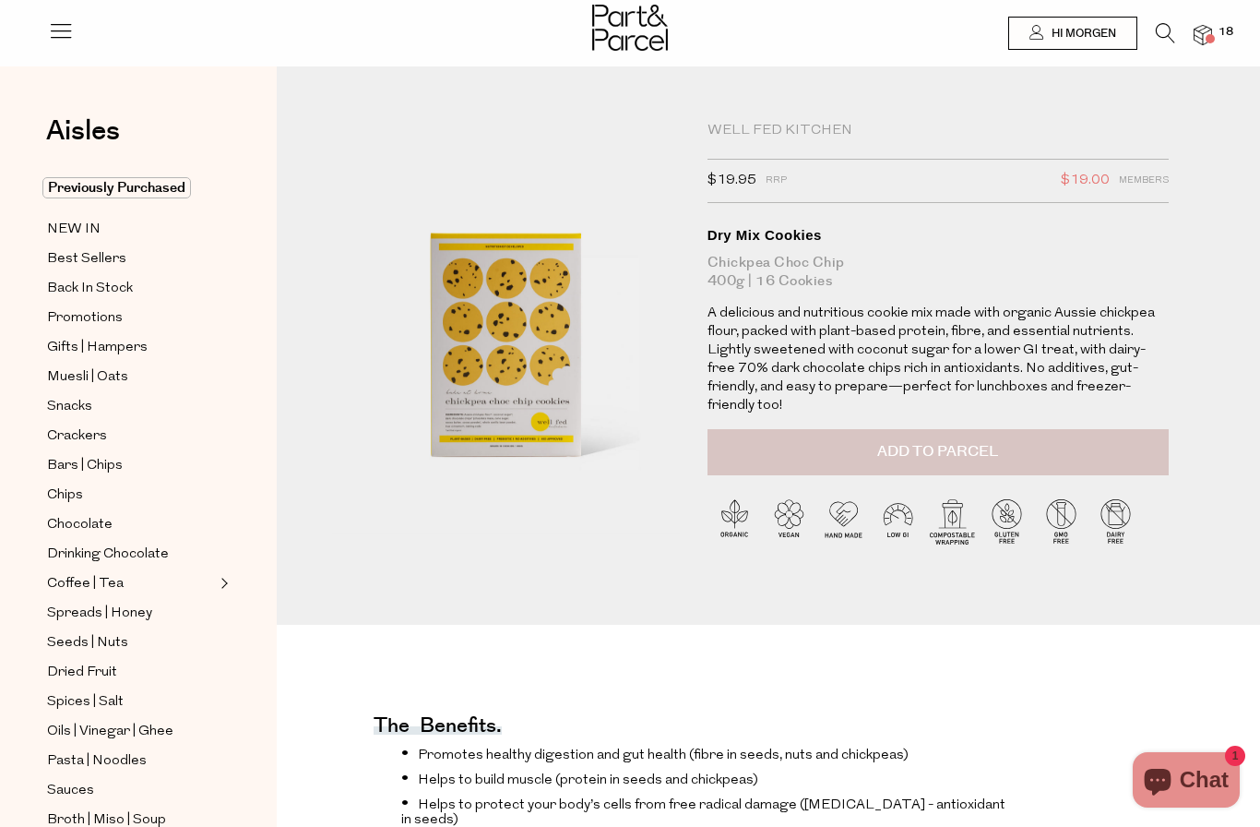
click at [905, 441] on span "Add to Parcel" at bounding box center [937, 451] width 121 height 21
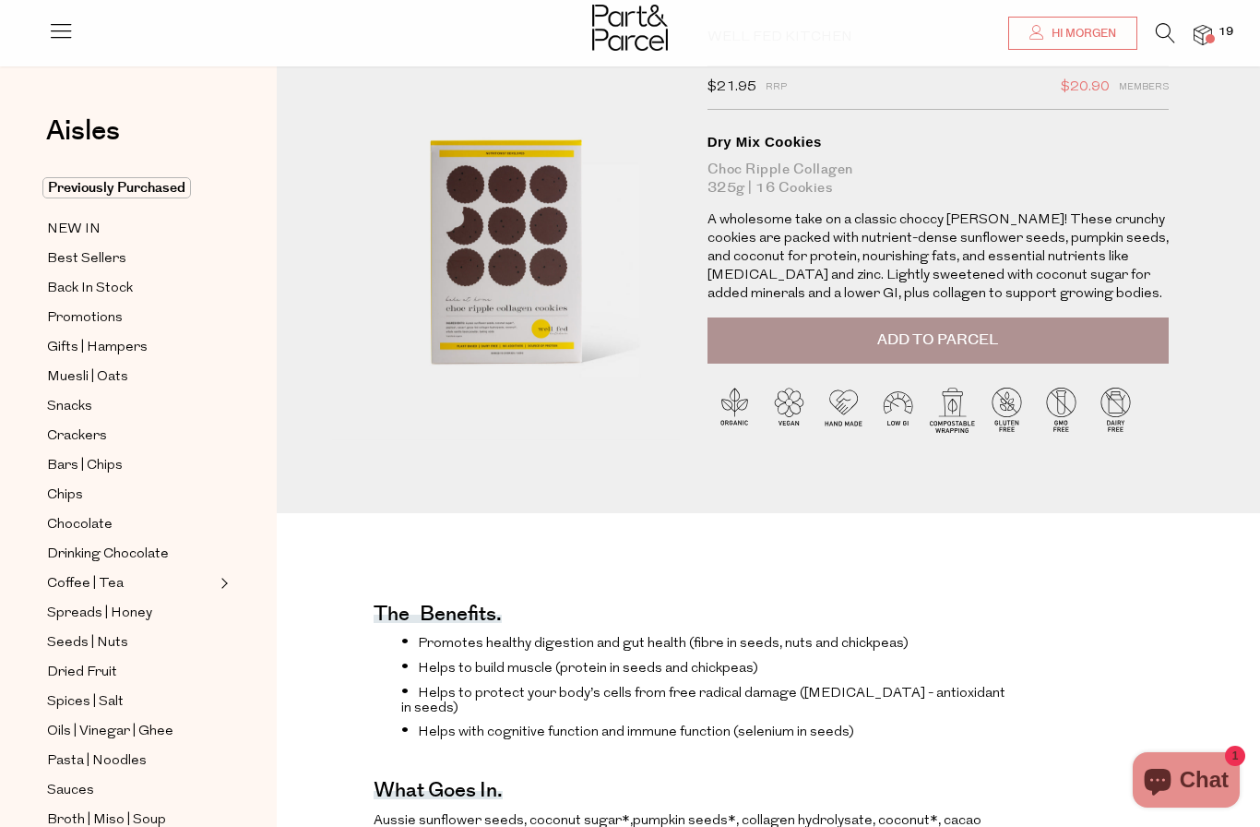
scroll to position [47, 0]
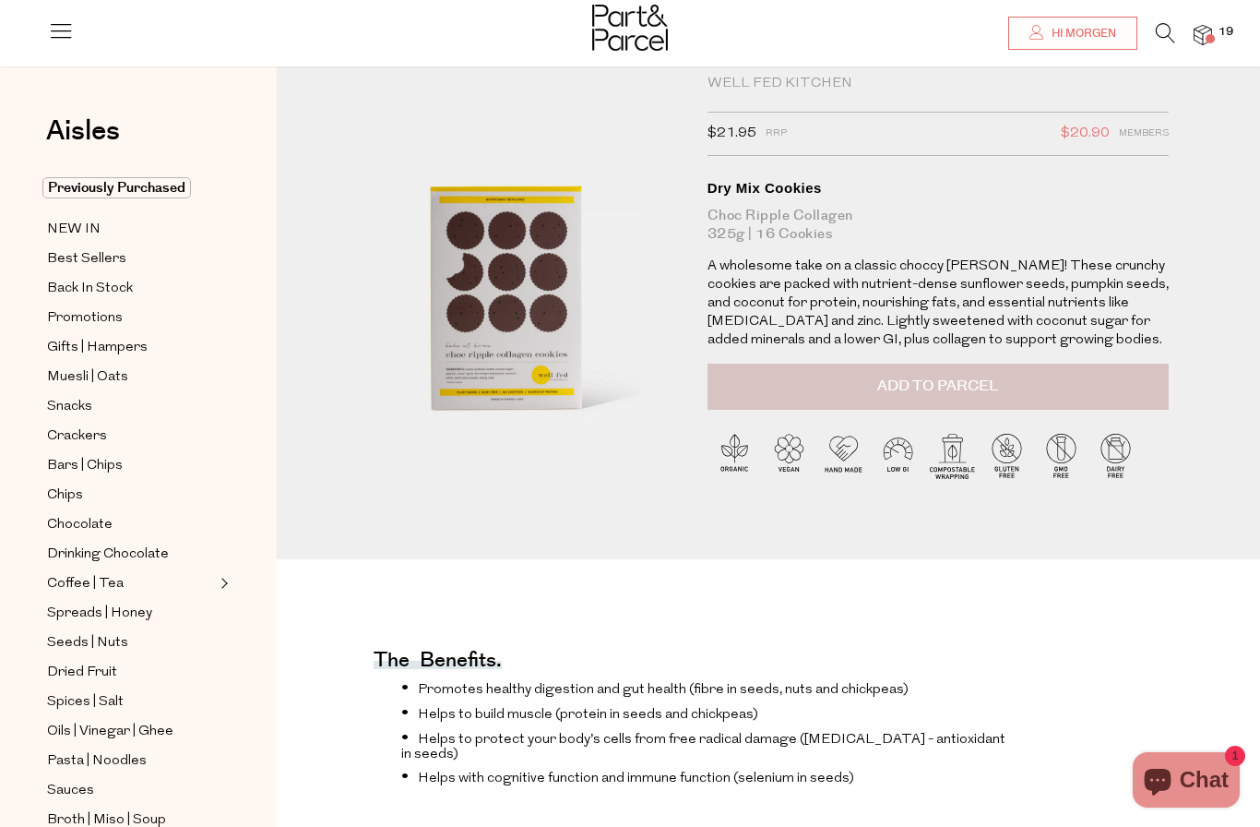
click at [1127, 386] on button "Add to Parcel" at bounding box center [938, 386] width 461 height 46
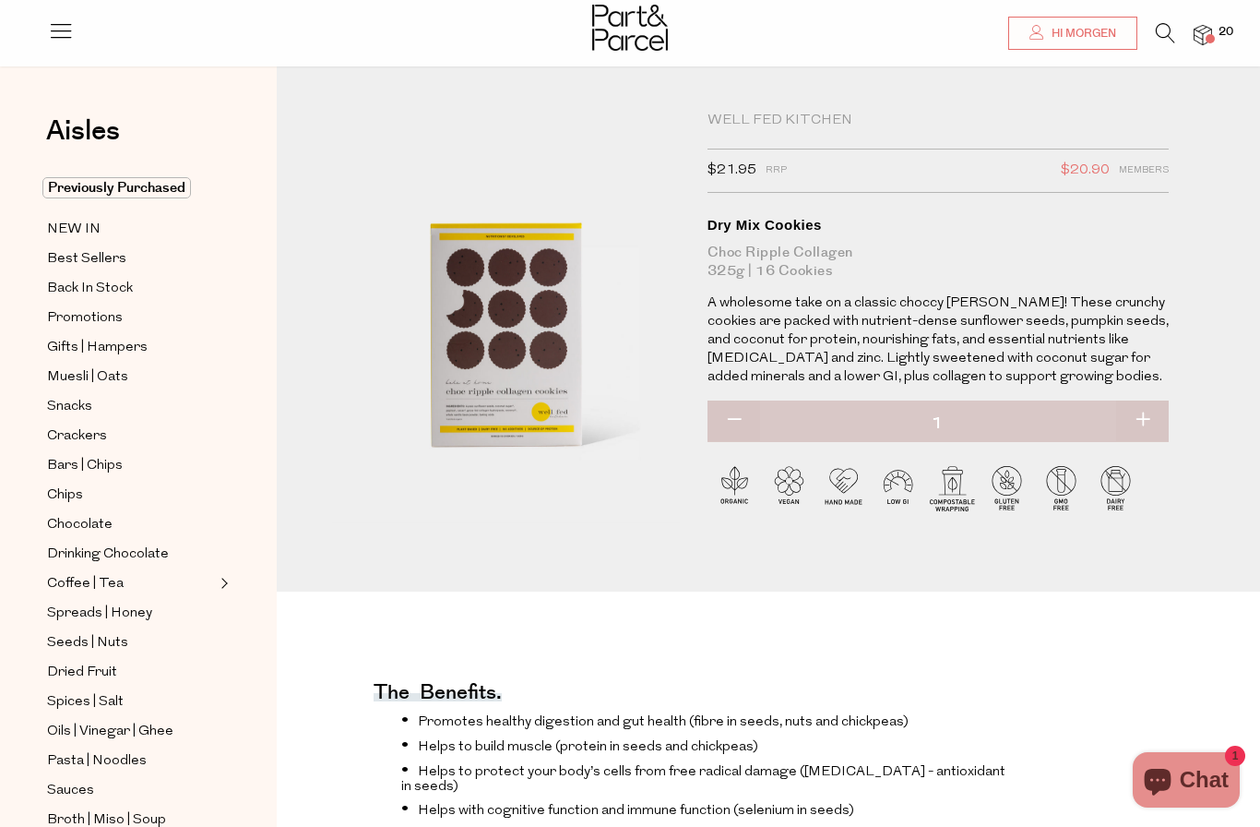
scroll to position [0, 0]
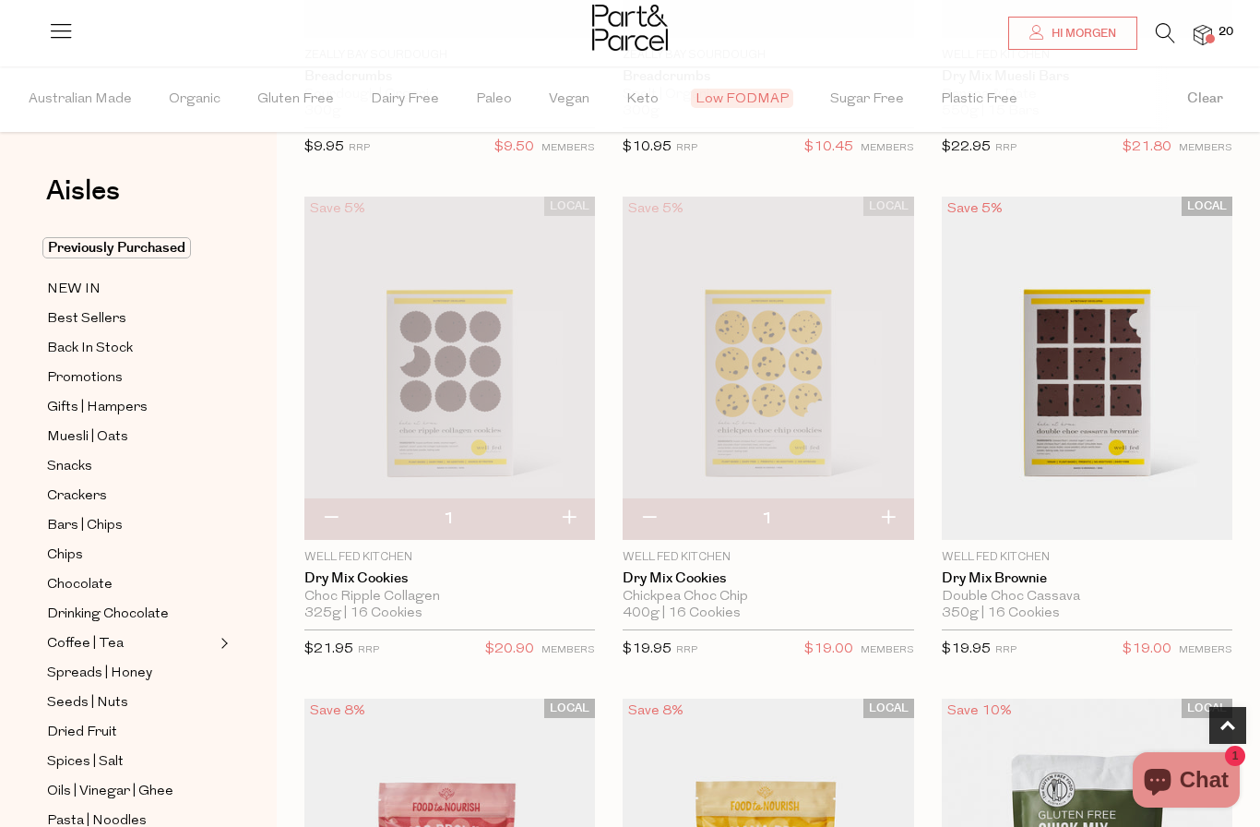
scroll to position [557, 0]
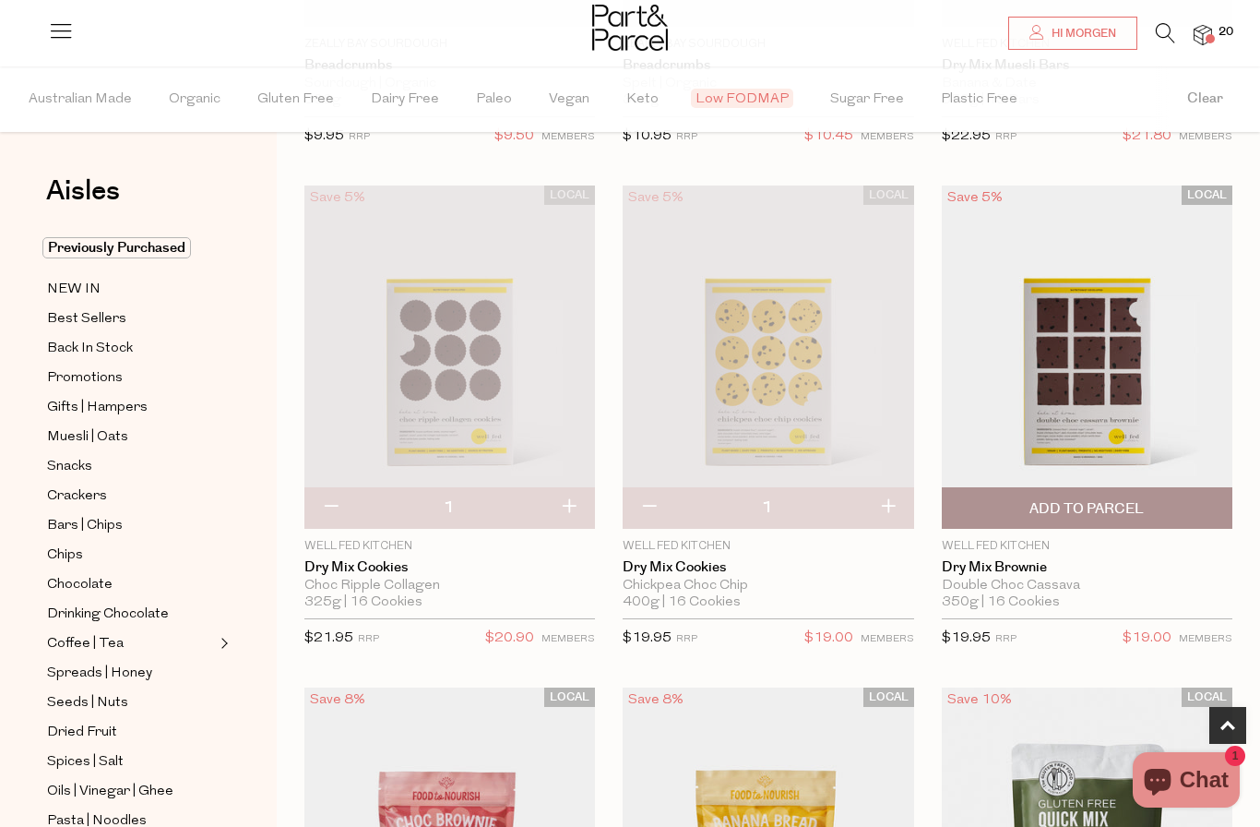
click at [1125, 509] on span "Add To Parcel" at bounding box center [1087, 508] width 114 height 19
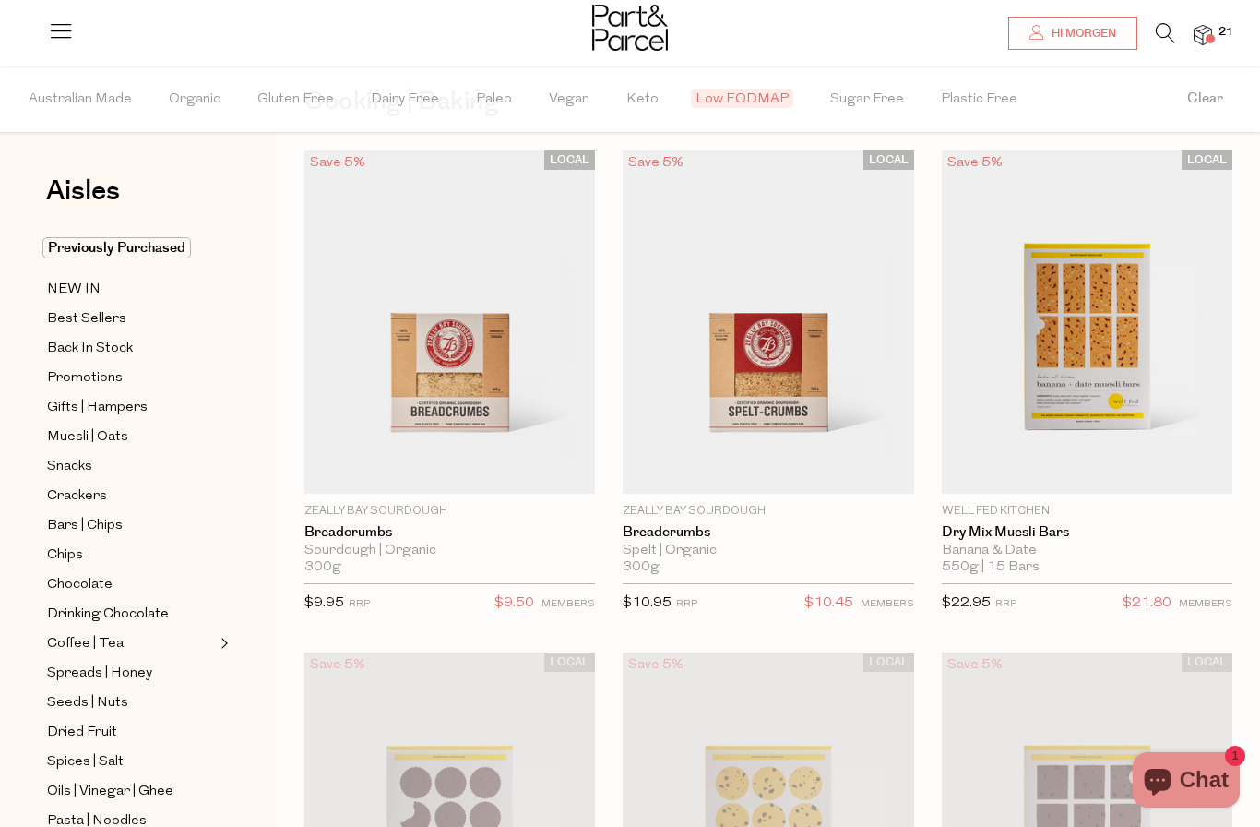
scroll to position [61, 0]
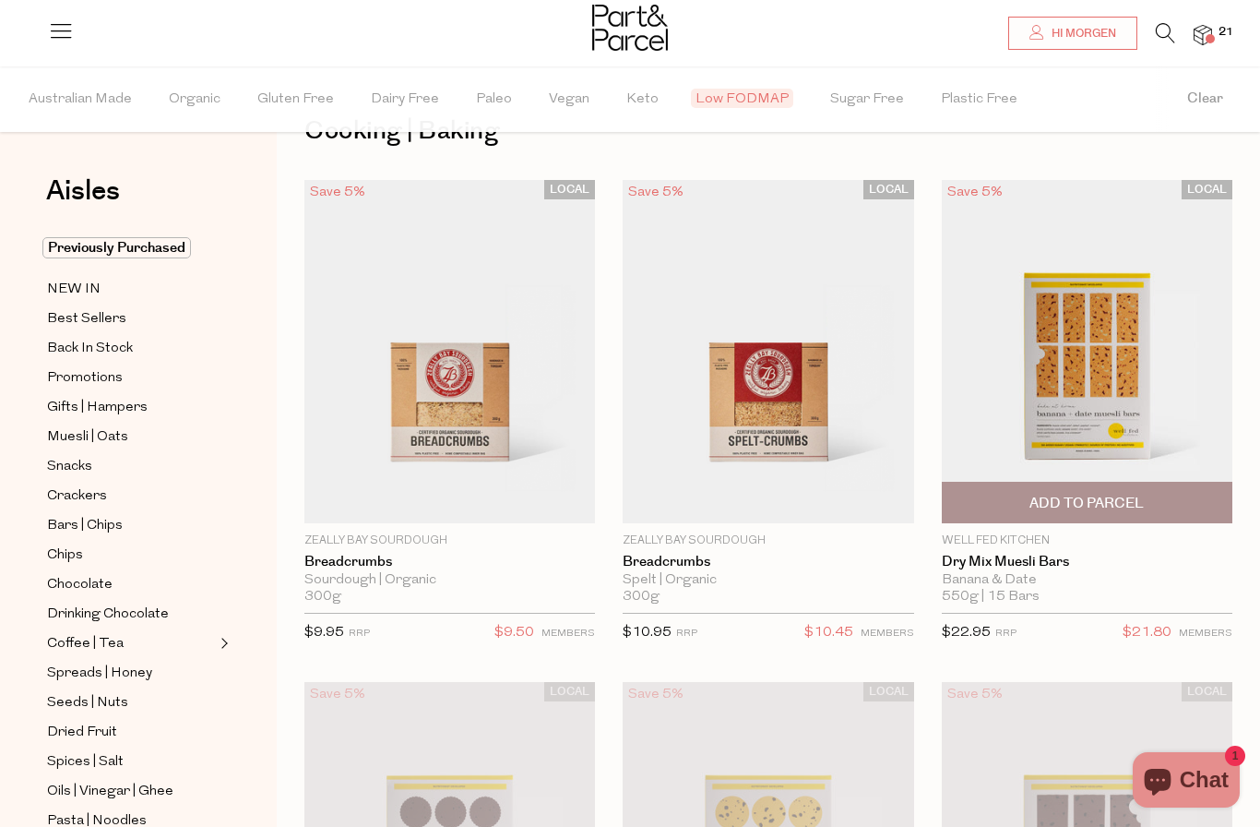
click at [1113, 497] on span "Add To Parcel" at bounding box center [1087, 503] width 114 height 19
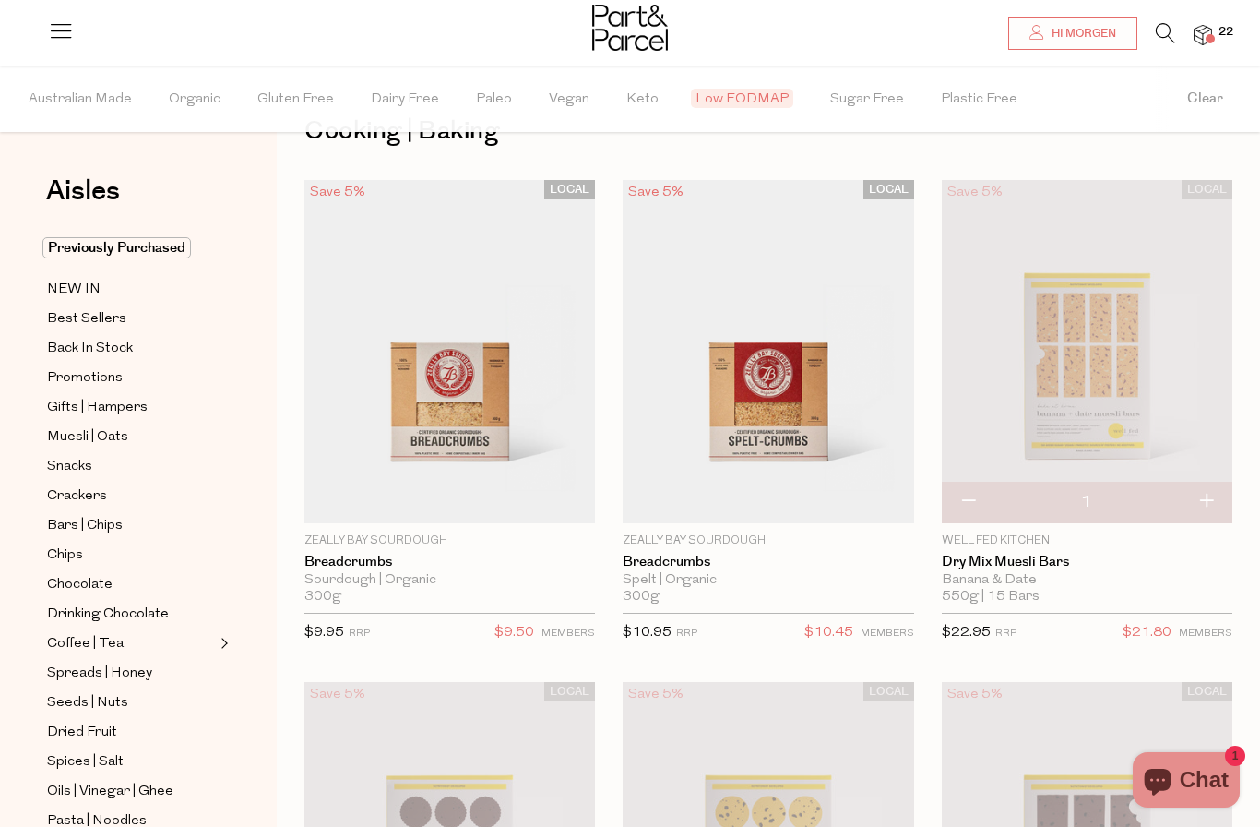
click at [1105, 361] on img at bounding box center [1087, 351] width 291 height 343
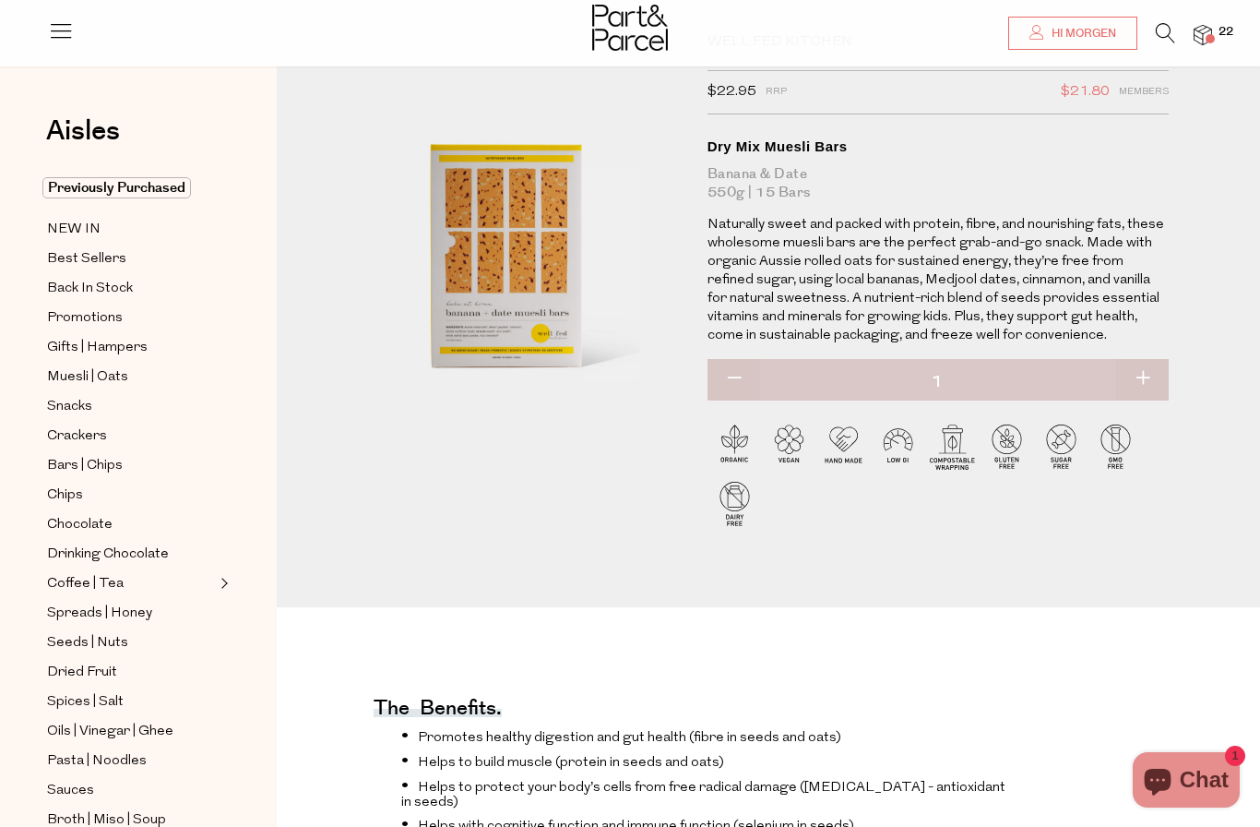
scroll to position [88, 0]
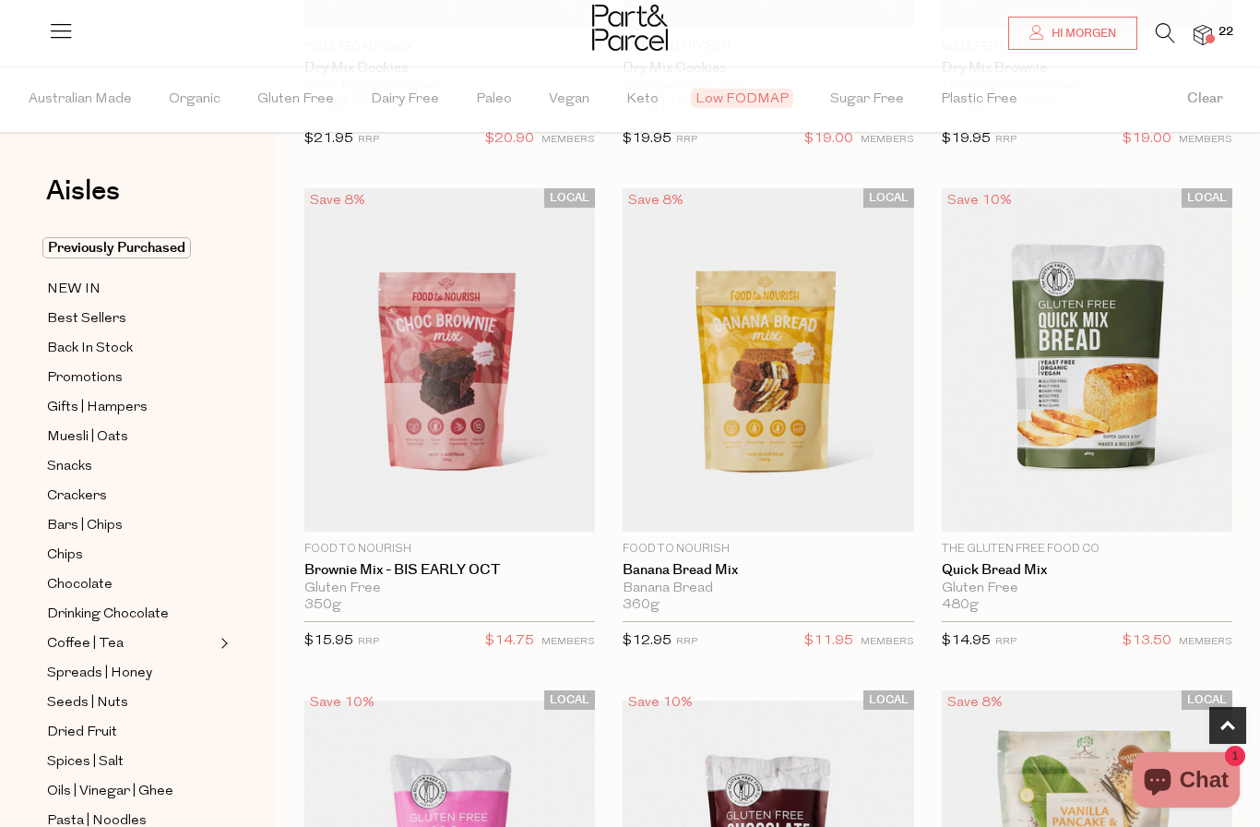
scroll to position [1059, 0]
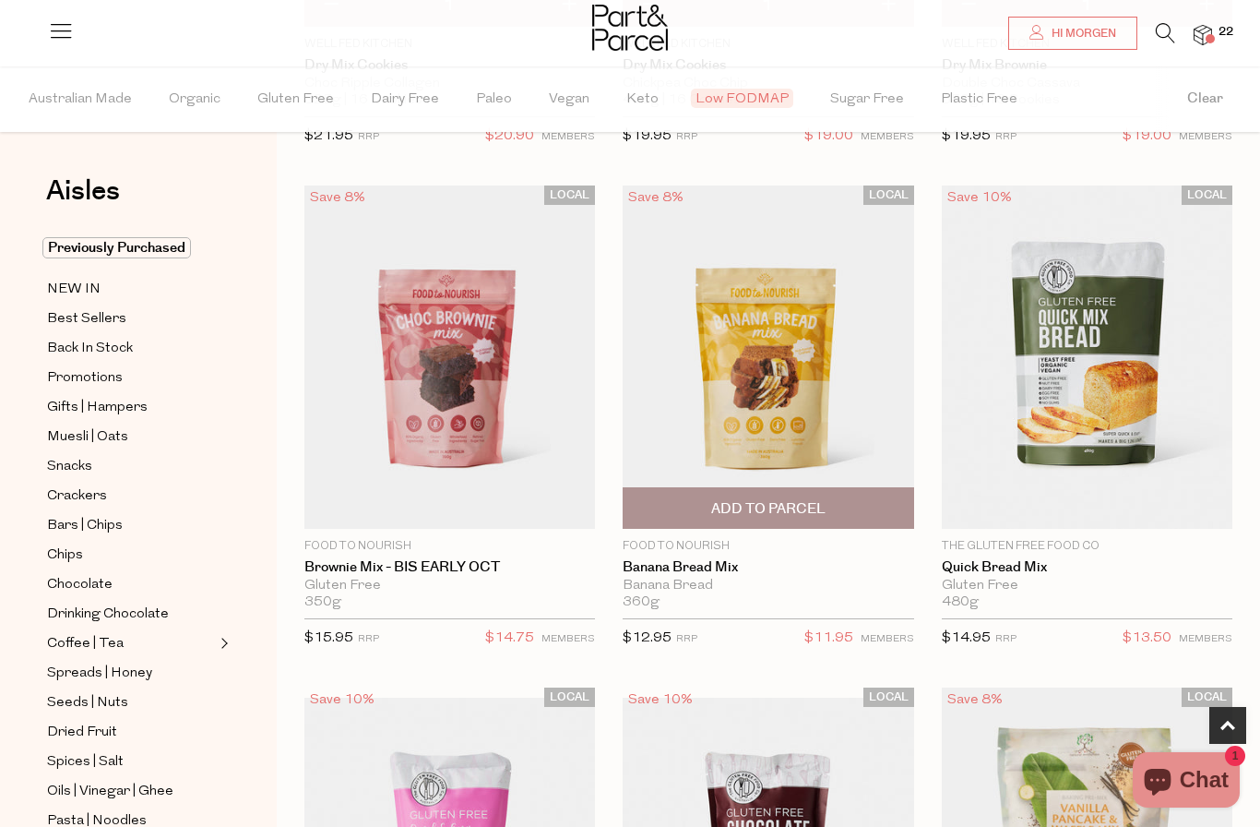
click at [780, 365] on img at bounding box center [768, 356] width 291 height 343
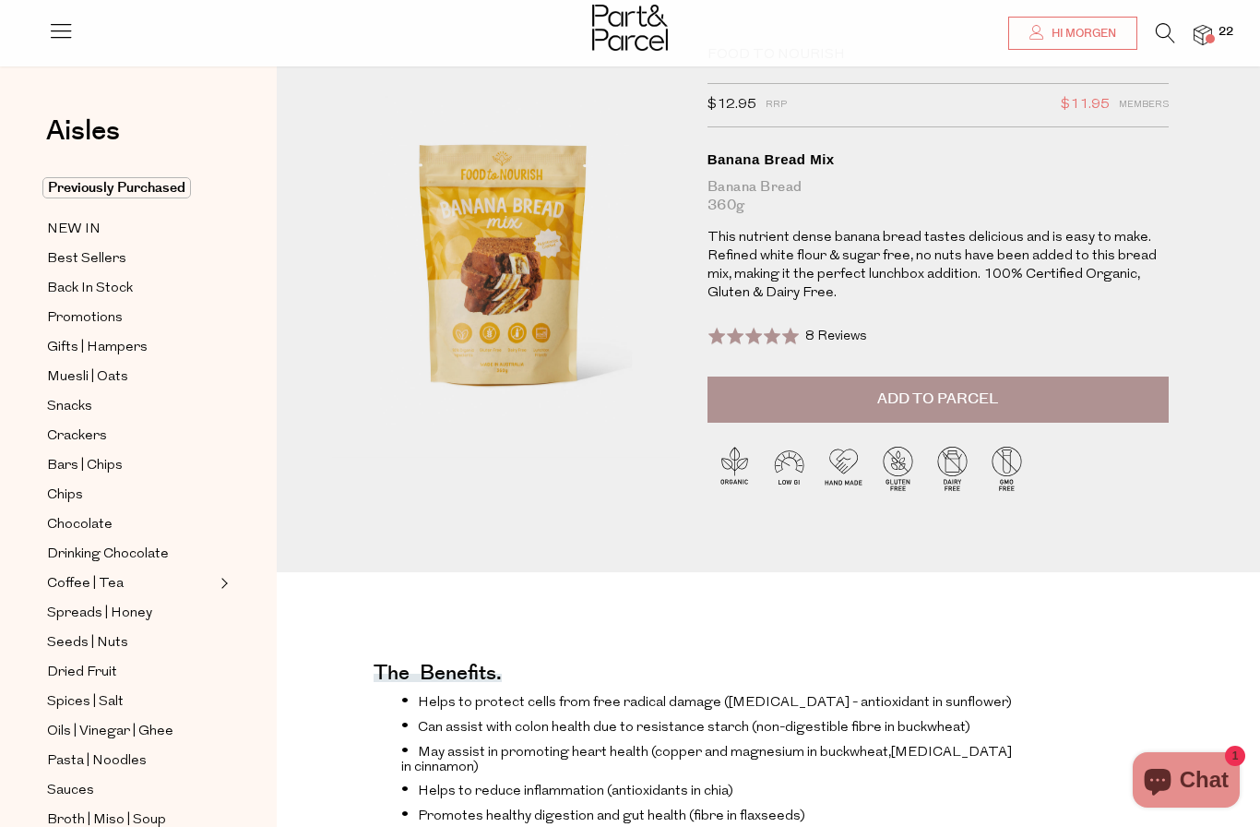
scroll to position [75, 0]
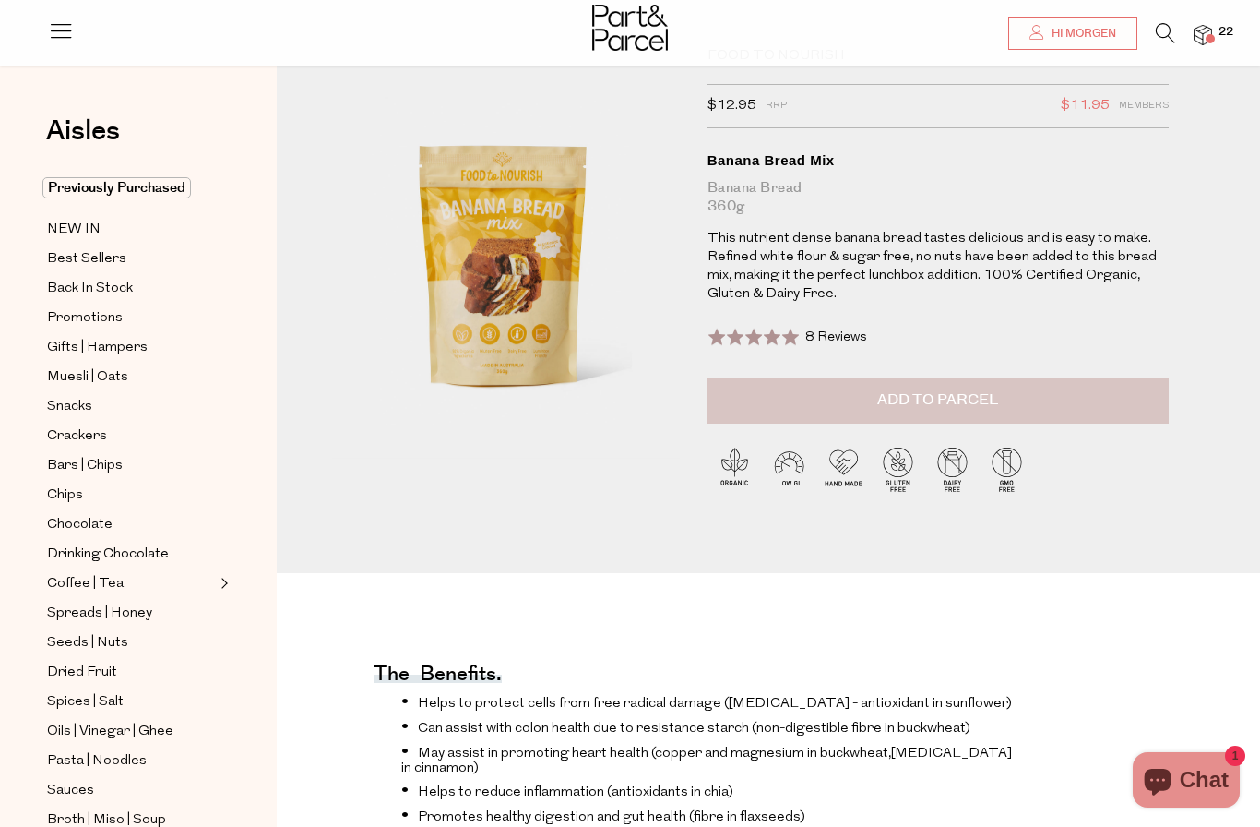
click at [1066, 408] on button "Add to Parcel" at bounding box center [938, 400] width 461 height 46
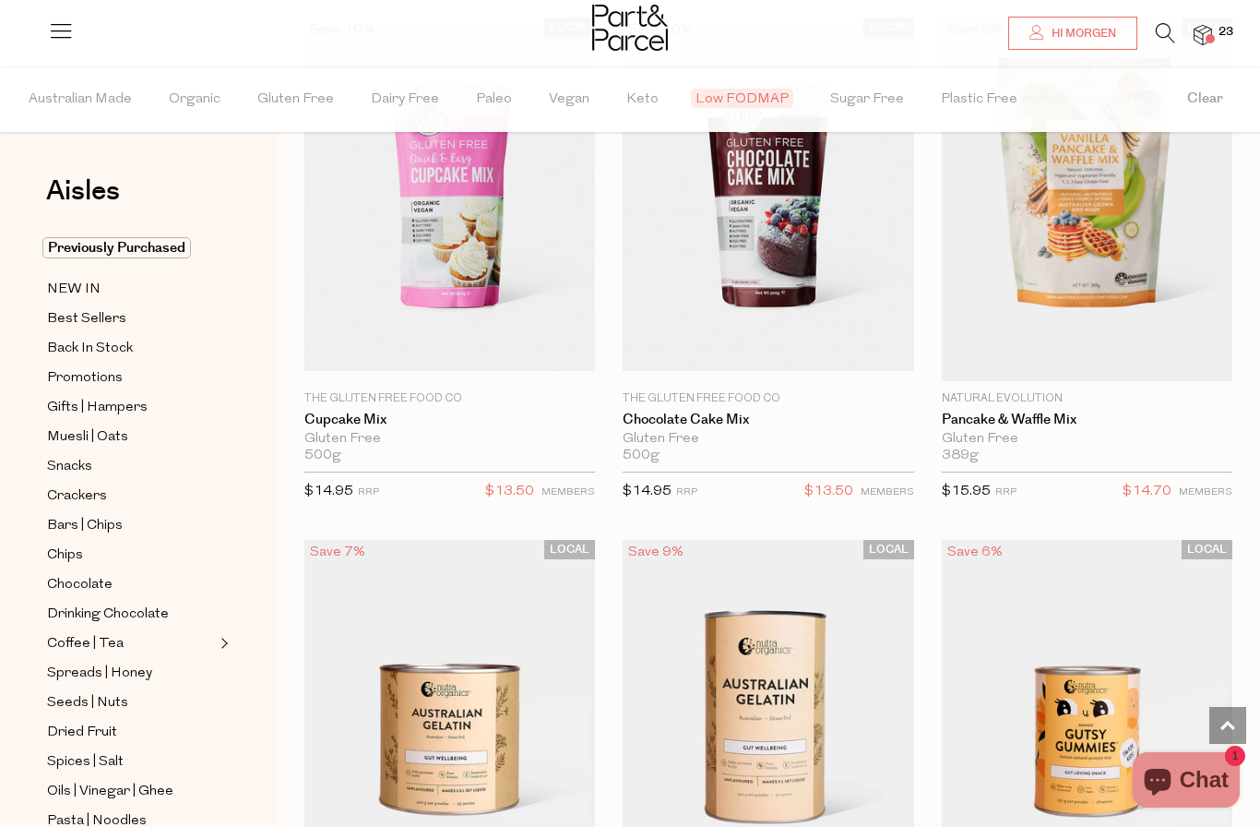
scroll to position [1597, 0]
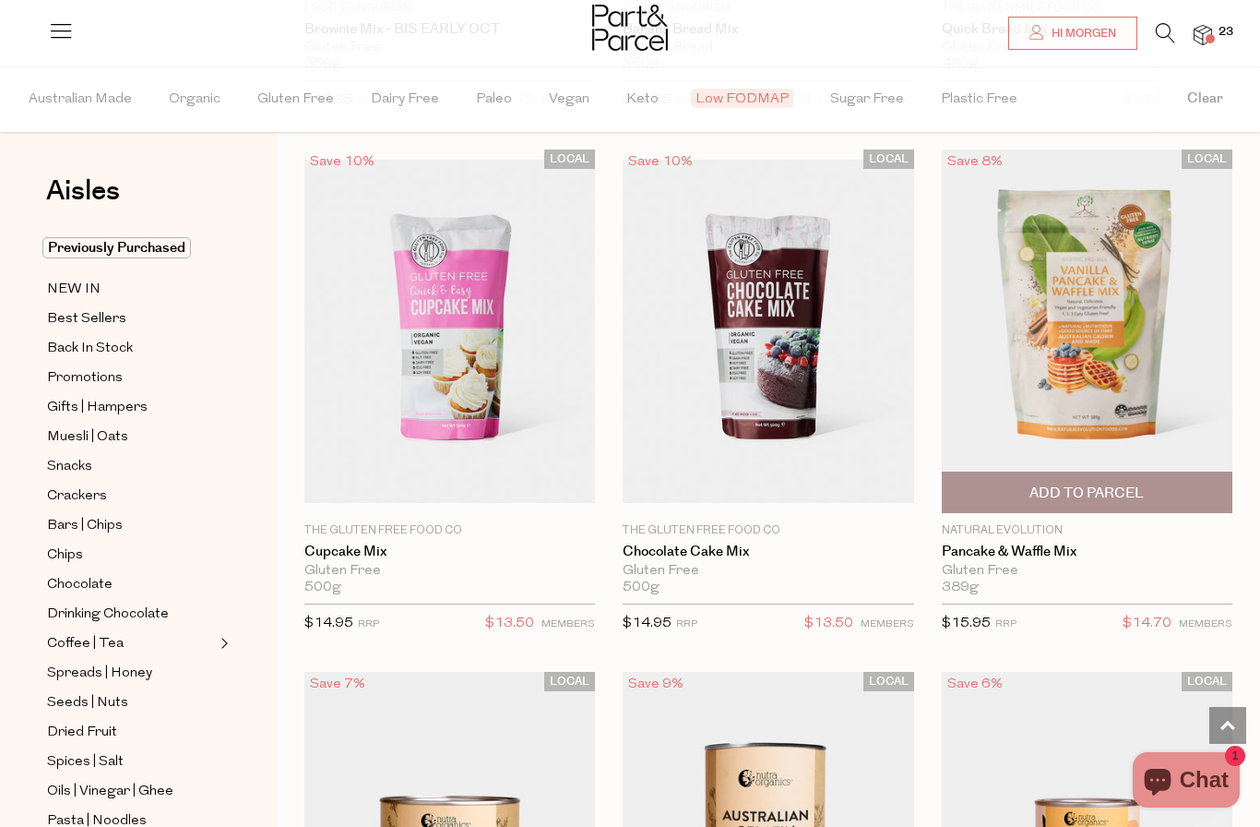
click at [1102, 339] on img at bounding box center [1087, 330] width 291 height 363
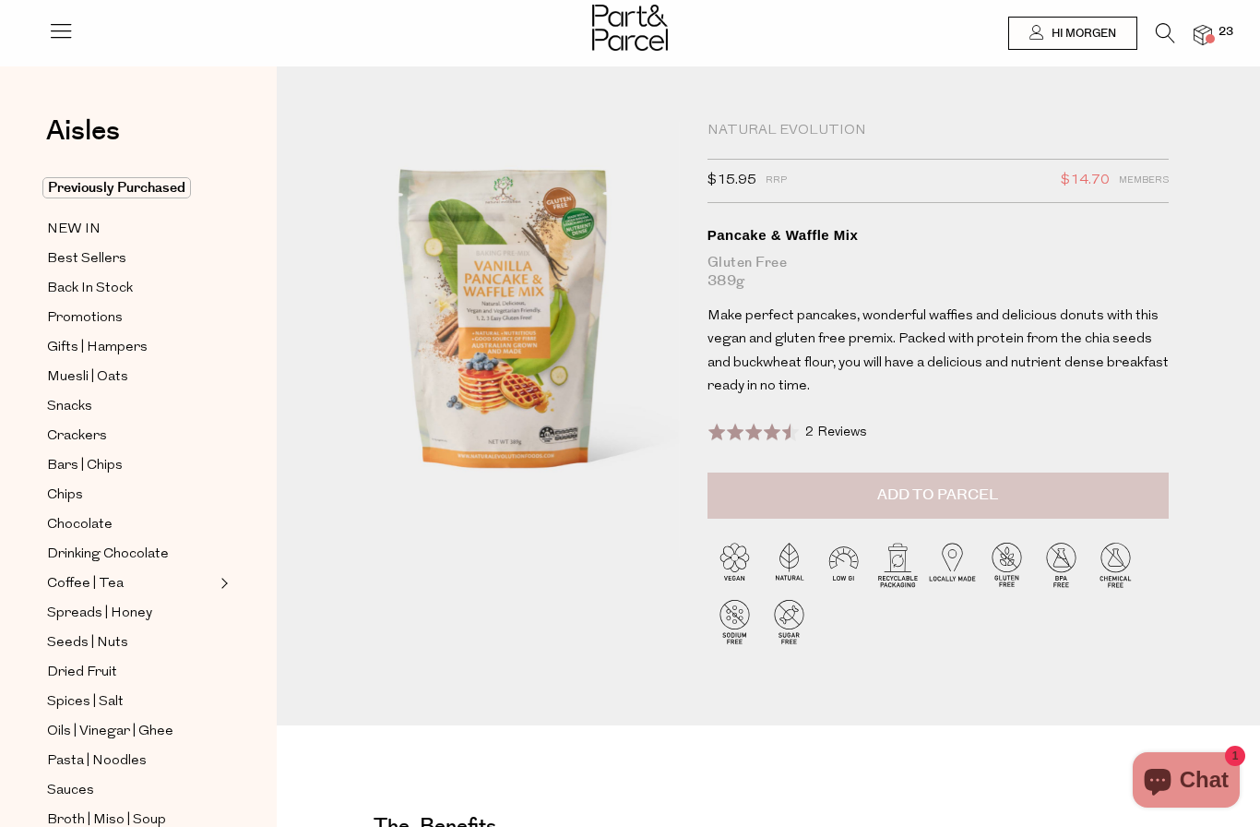
click at [920, 485] on span "Add to Parcel" at bounding box center [937, 494] width 121 height 21
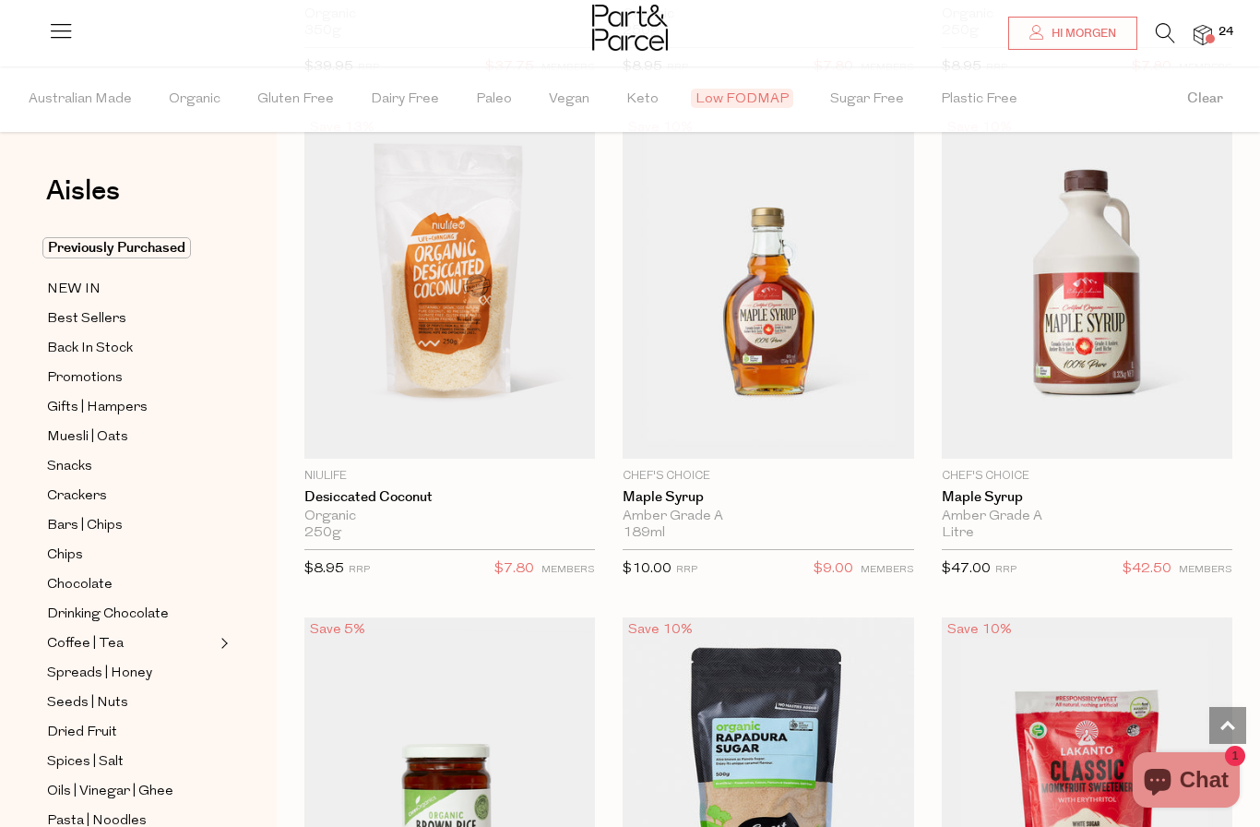
scroll to position [4657, 0]
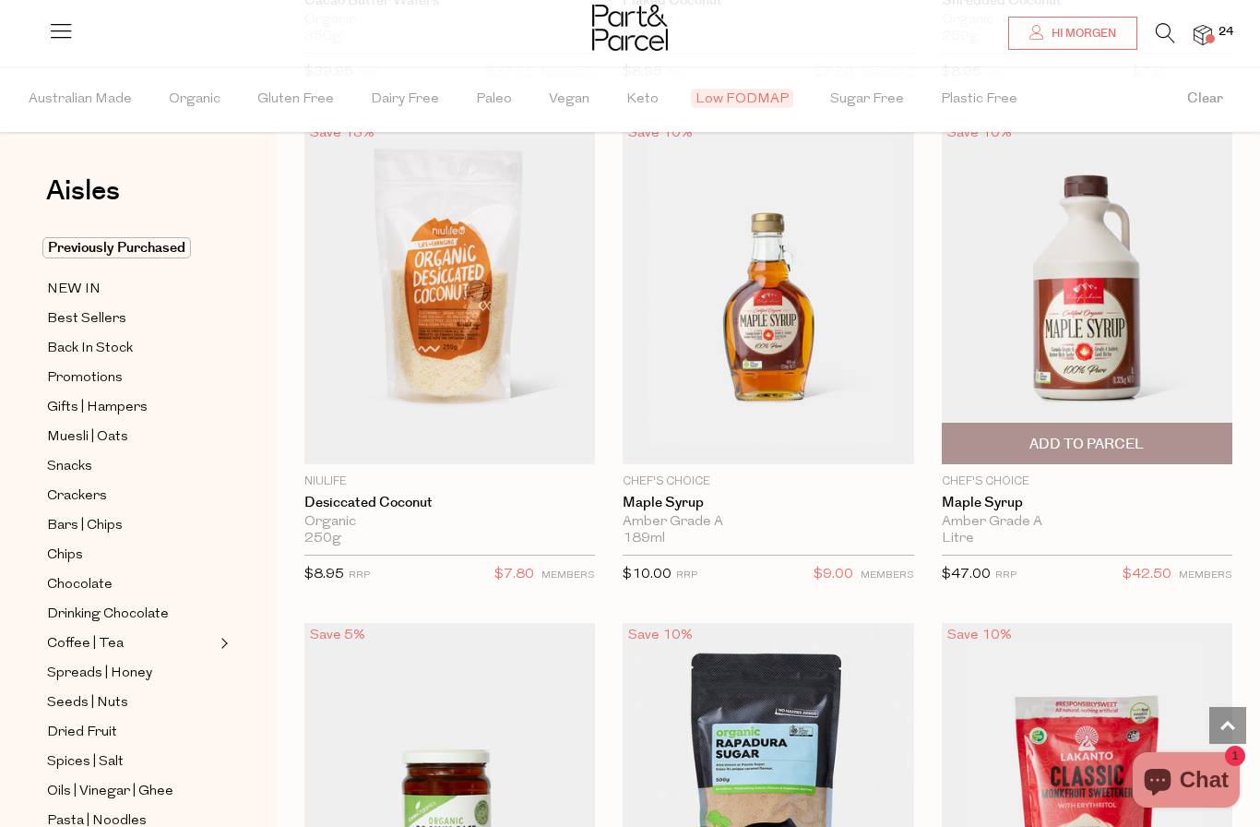
click at [1104, 435] on span "Add To Parcel" at bounding box center [1087, 444] width 114 height 19
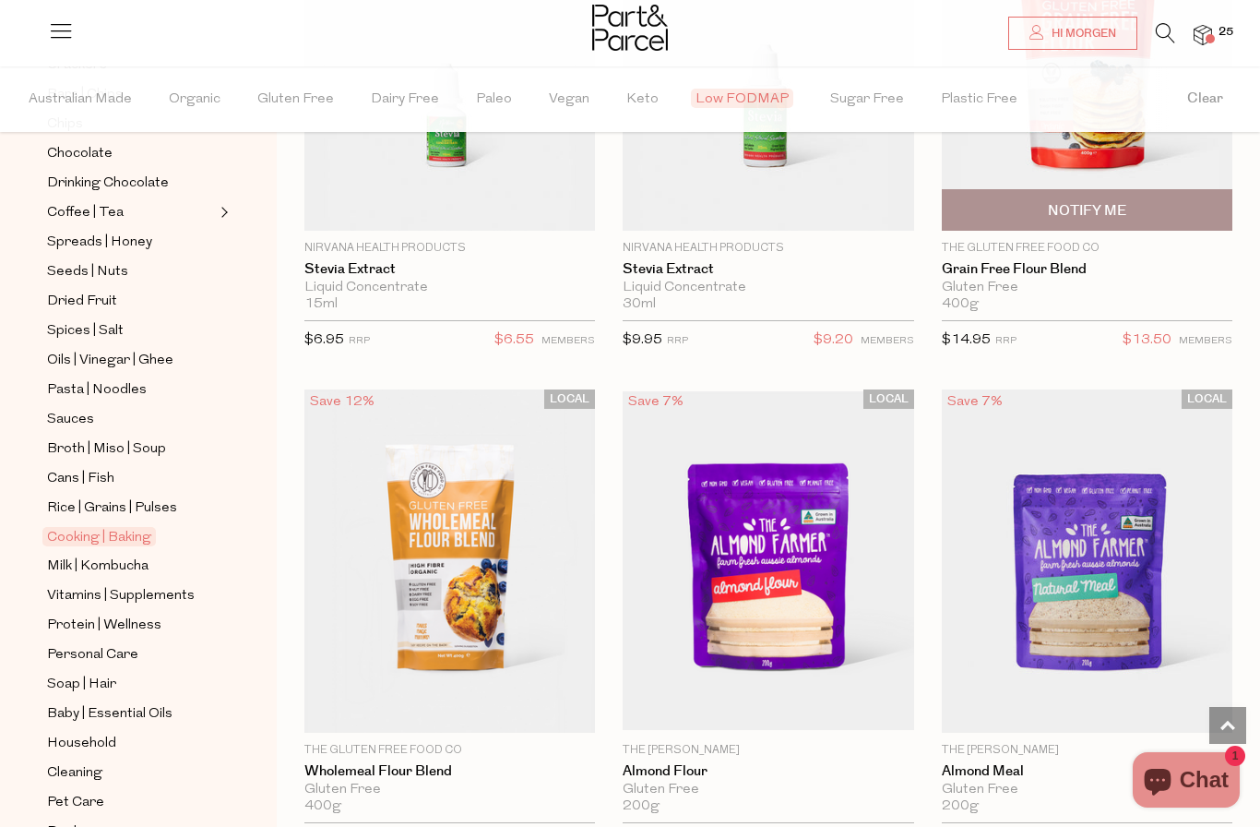
scroll to position [430, 0]
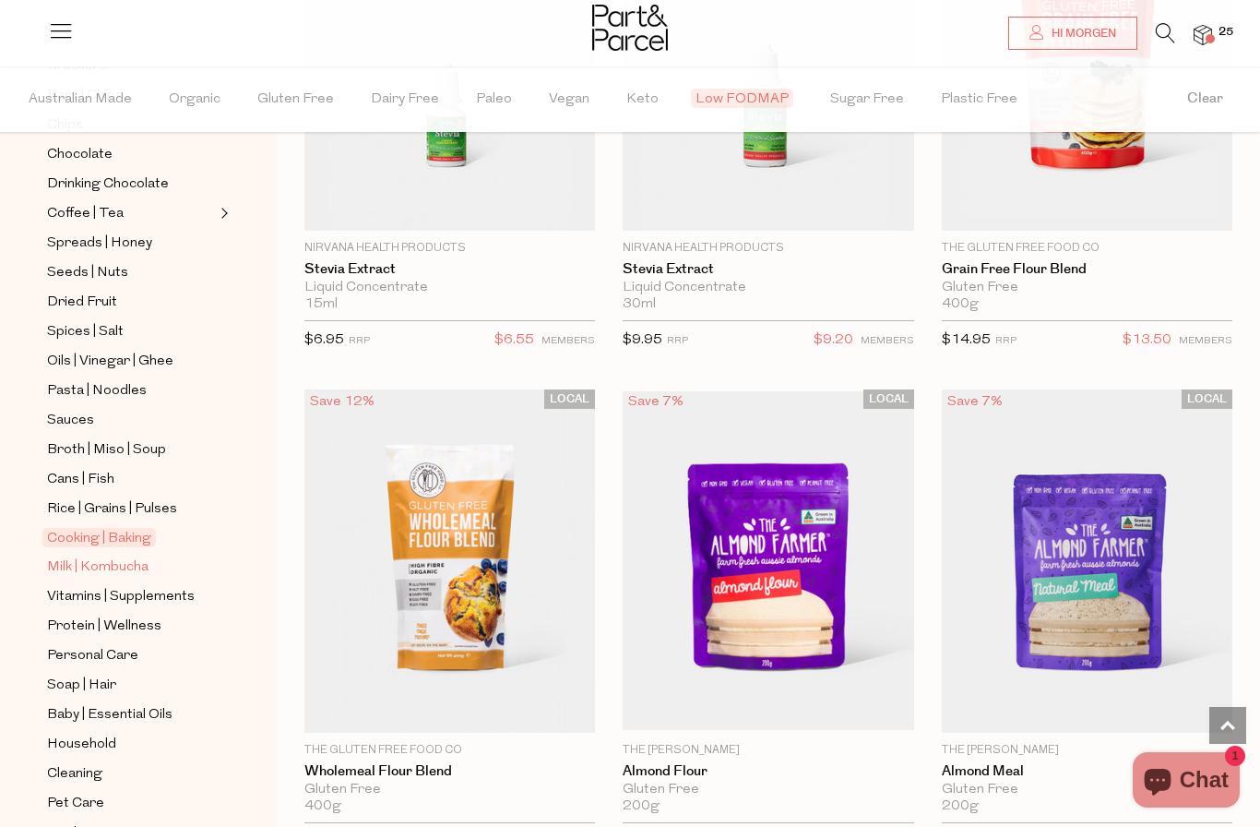
click at [89, 556] on span "Milk | Kombucha" at bounding box center [97, 567] width 101 height 22
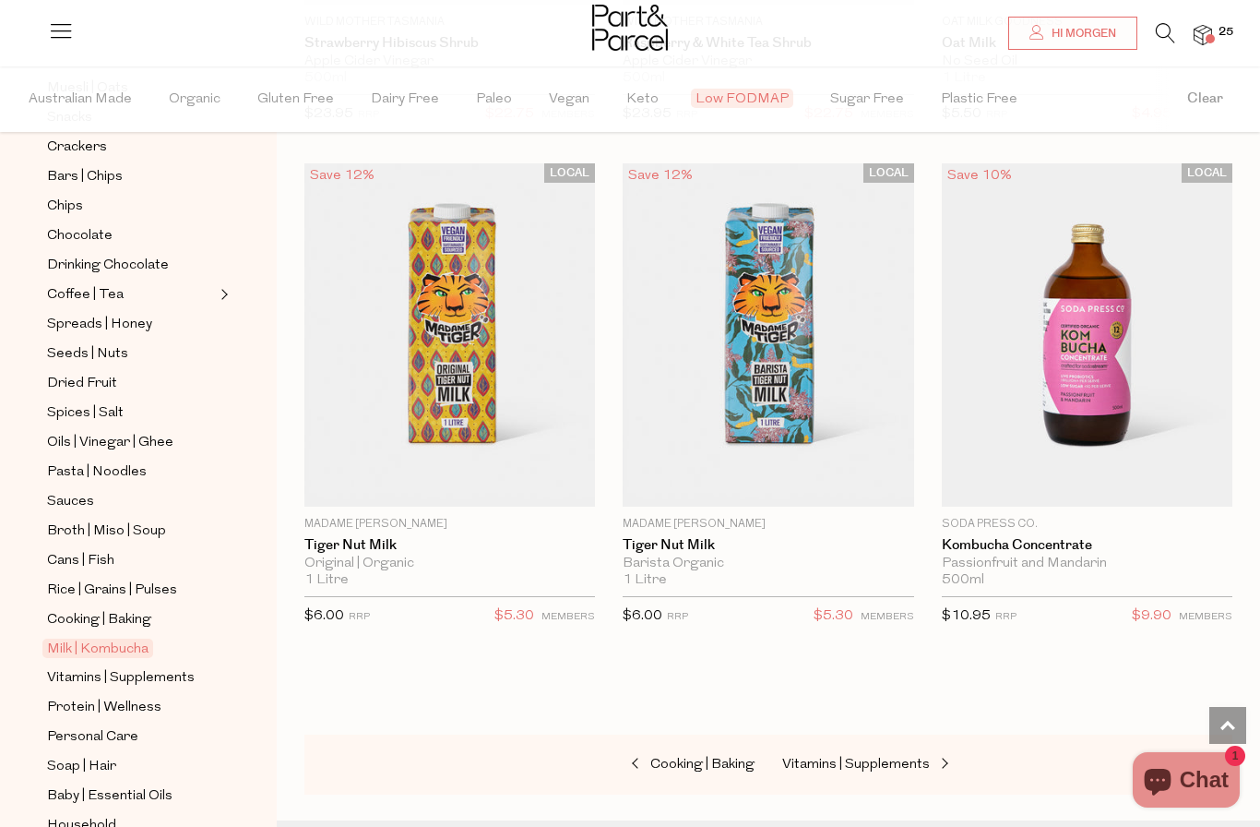
scroll to position [363, 0]
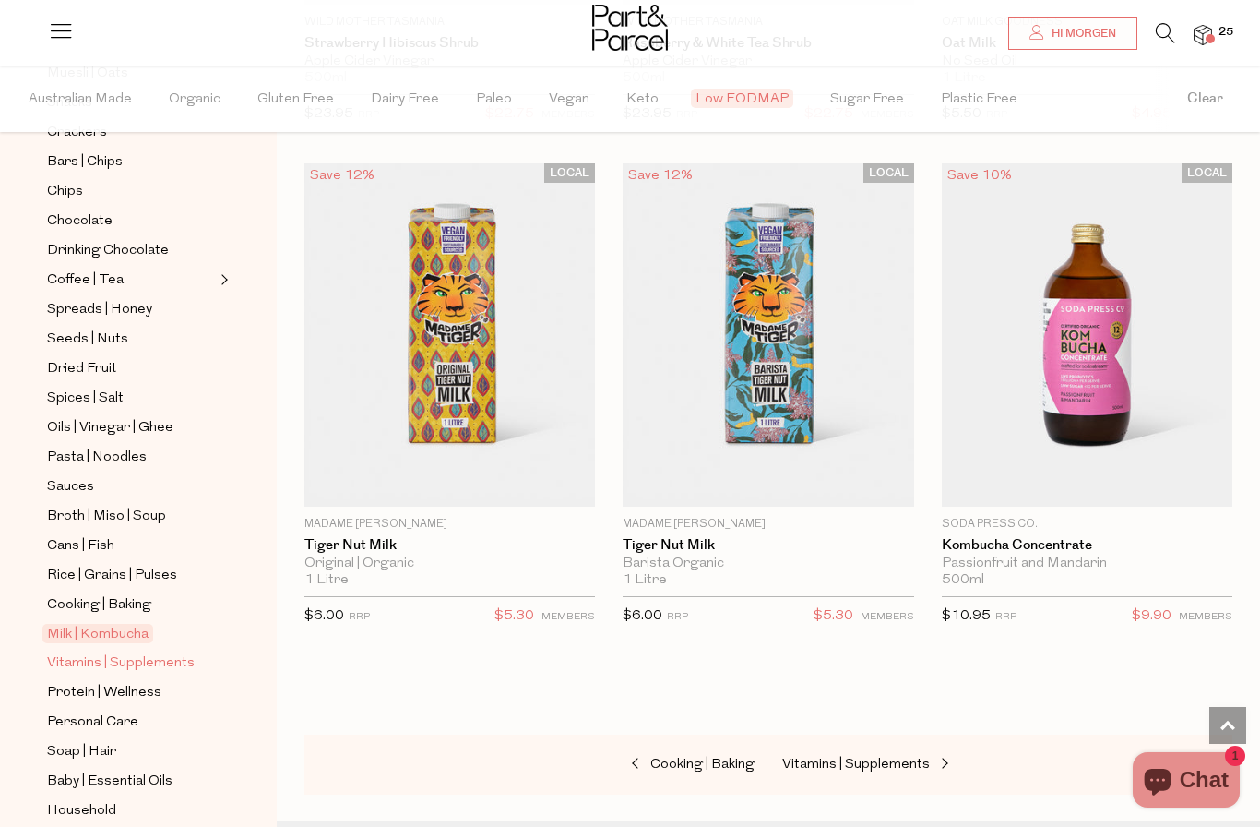
click at [149, 652] on span "Vitamins | Supplements" at bounding box center [121, 663] width 148 height 22
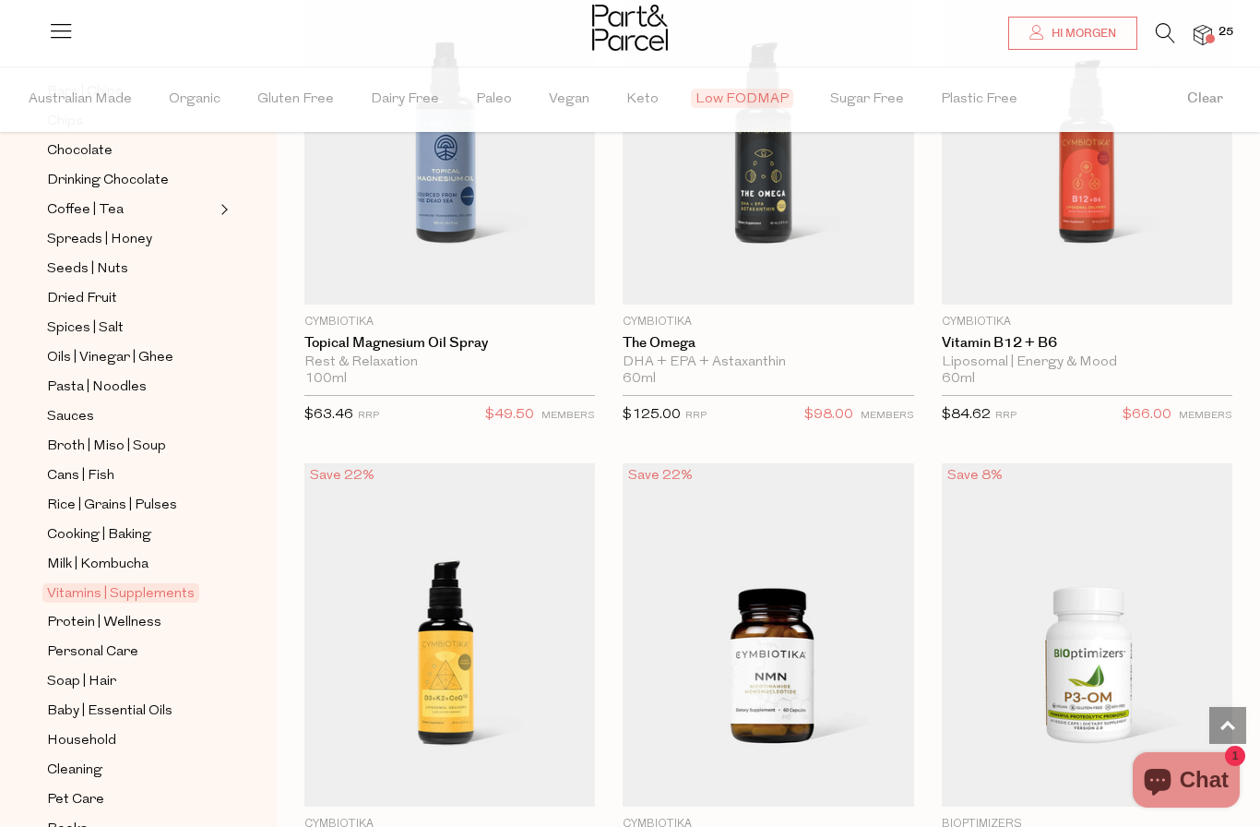
scroll to position [430, 0]
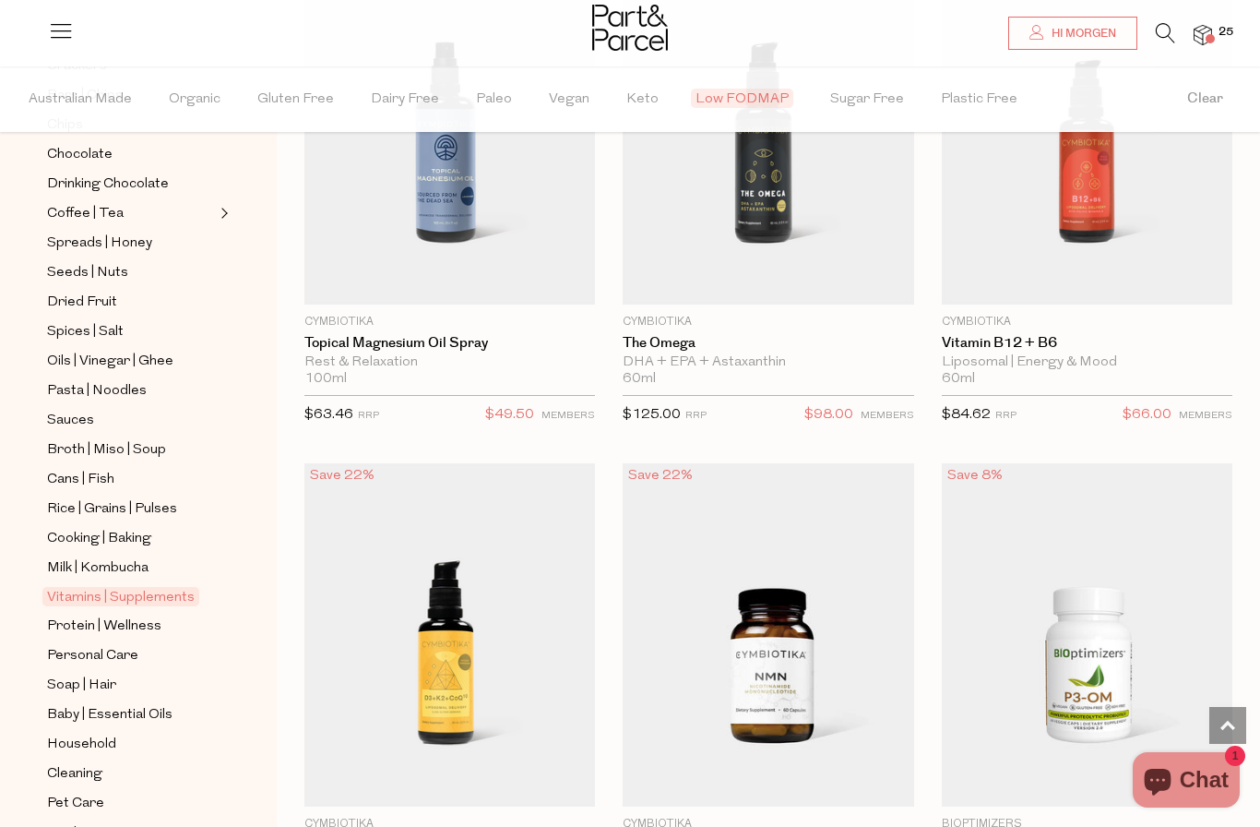
click at [137, 586] on link "Vitamins | Supplements" at bounding box center [131, 597] width 168 height 22
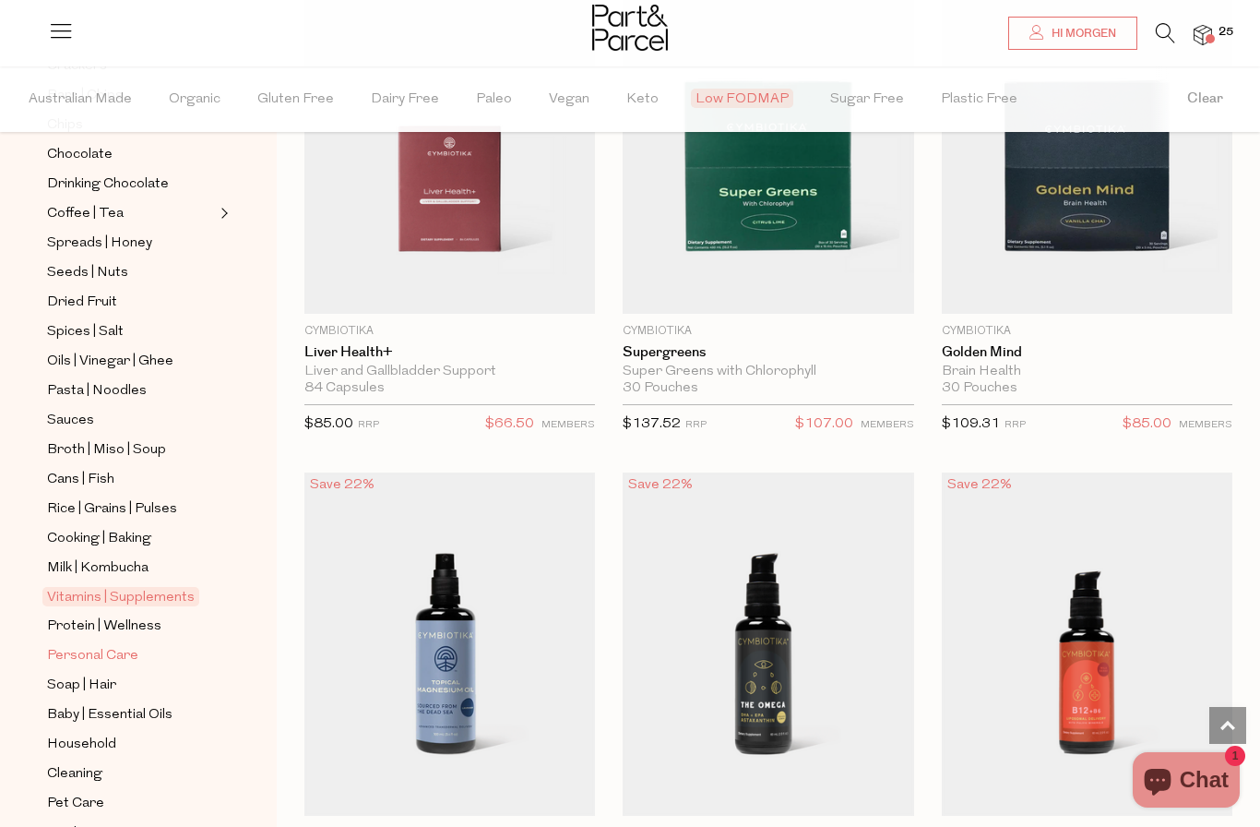
click at [101, 645] on span "Personal Care" at bounding box center [92, 656] width 91 height 22
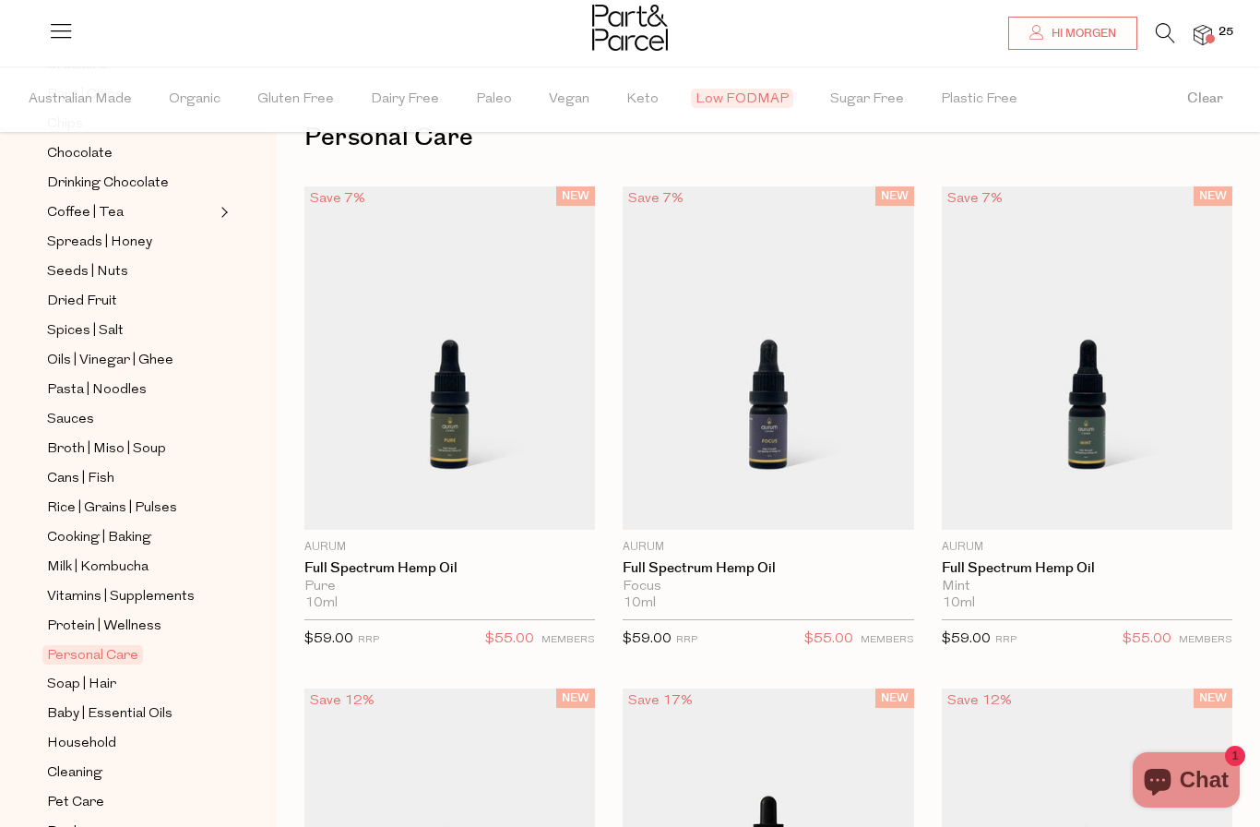
scroll to position [430, 0]
click at [82, 674] on span "Soap | Hair" at bounding box center [81, 685] width 69 height 22
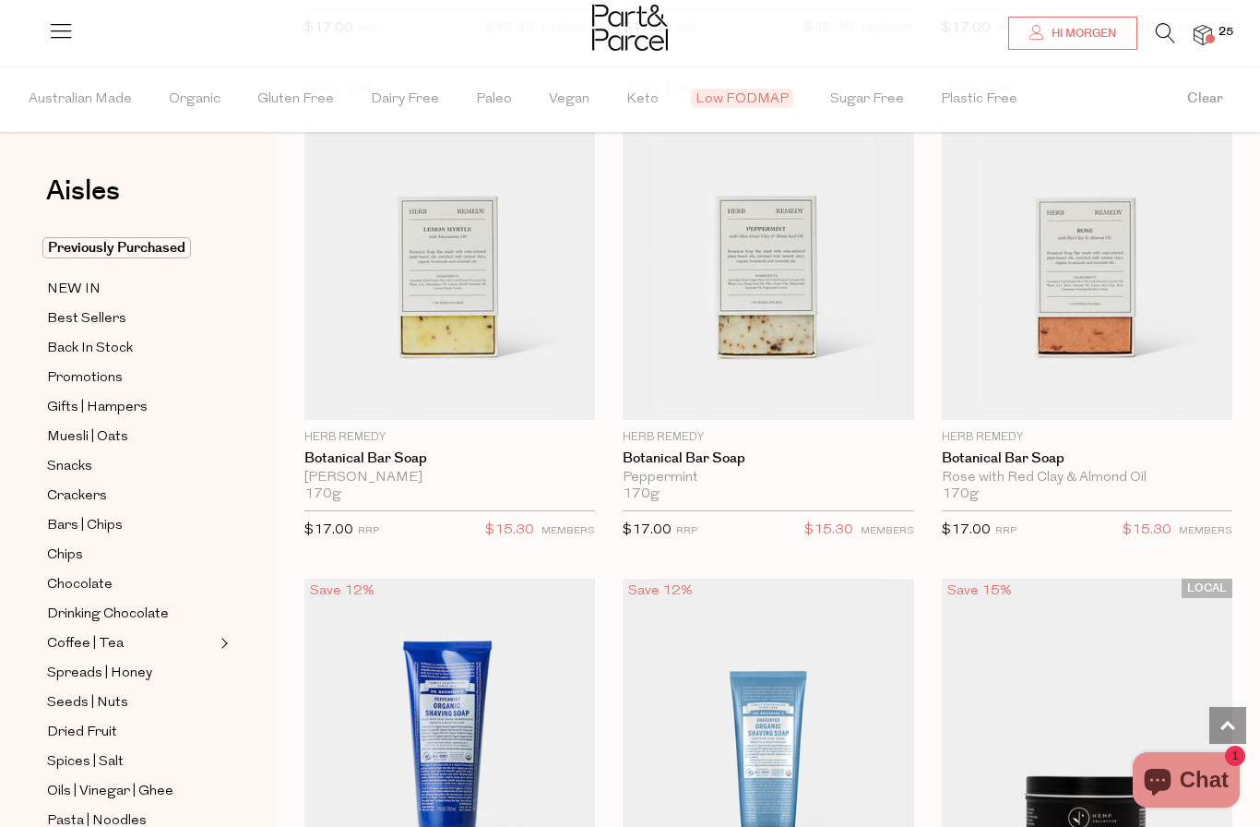
scroll to position [5689, 0]
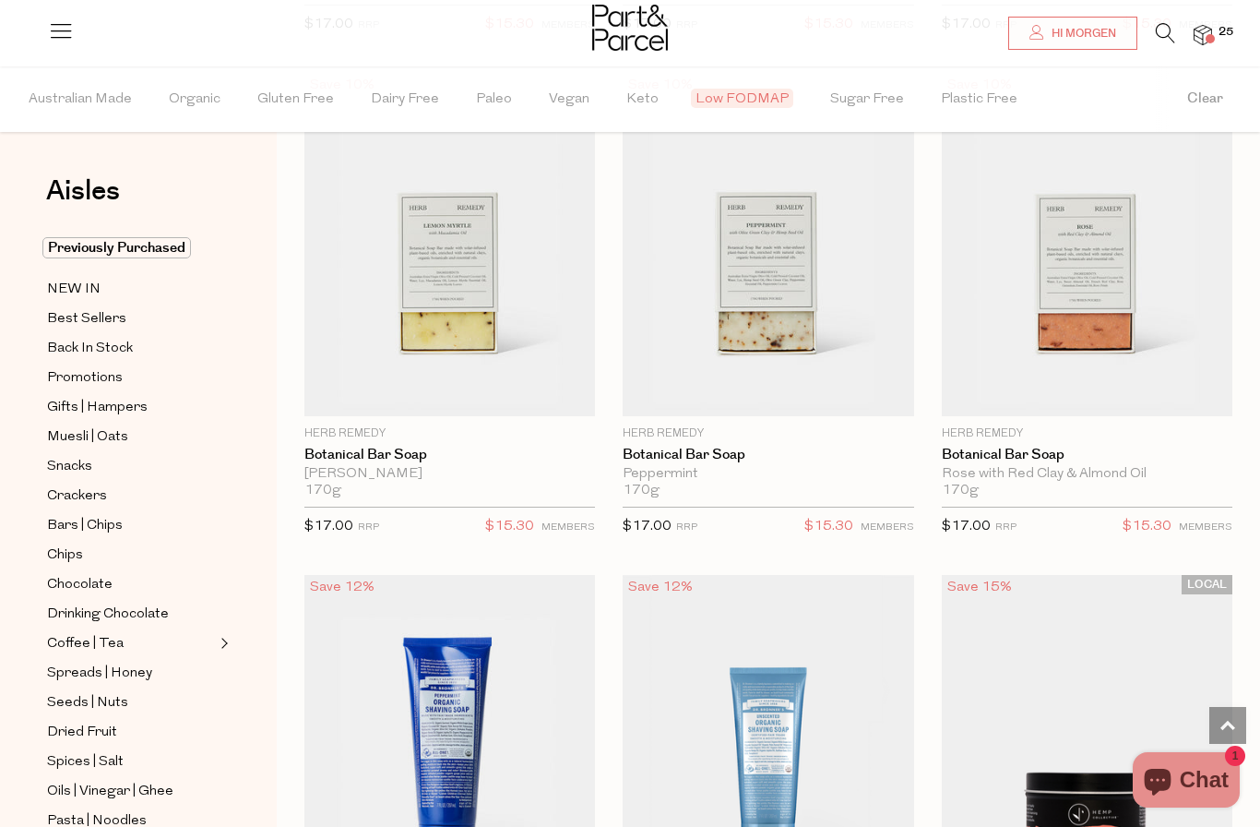
click at [1175, 23] on icon at bounding box center [1165, 33] width 19 height 20
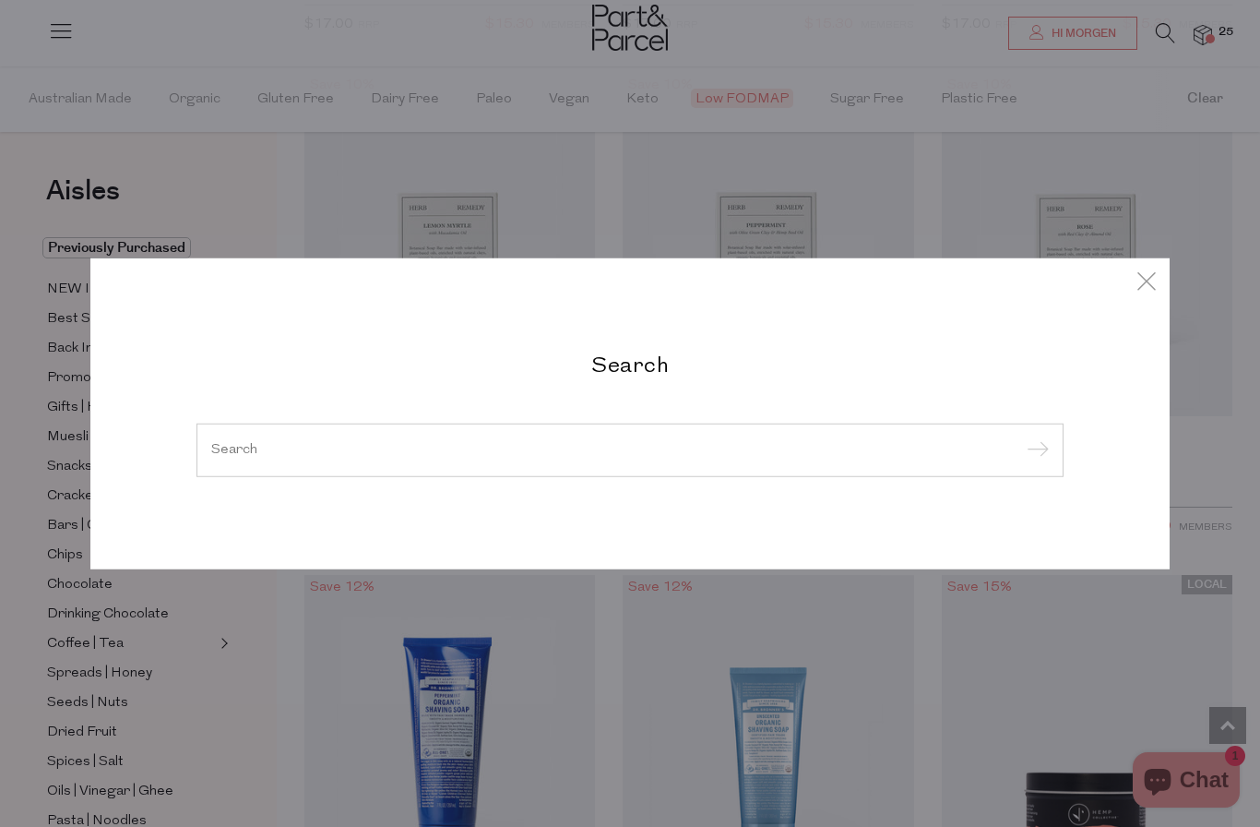
click at [490, 457] on input "search" at bounding box center [630, 450] width 838 height 14
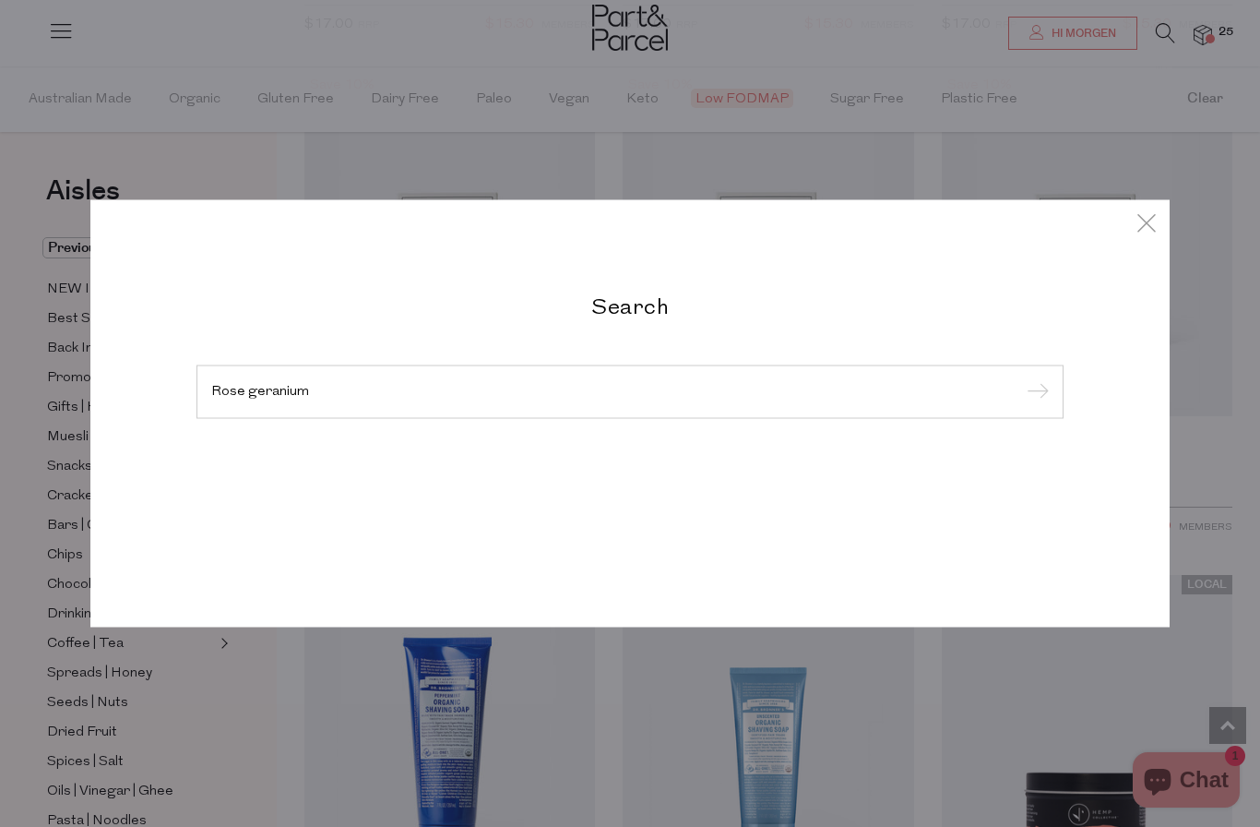
type input "Rose geranium"
click at [1035, 407] on input "submit" at bounding box center [1035, 393] width 28 height 28
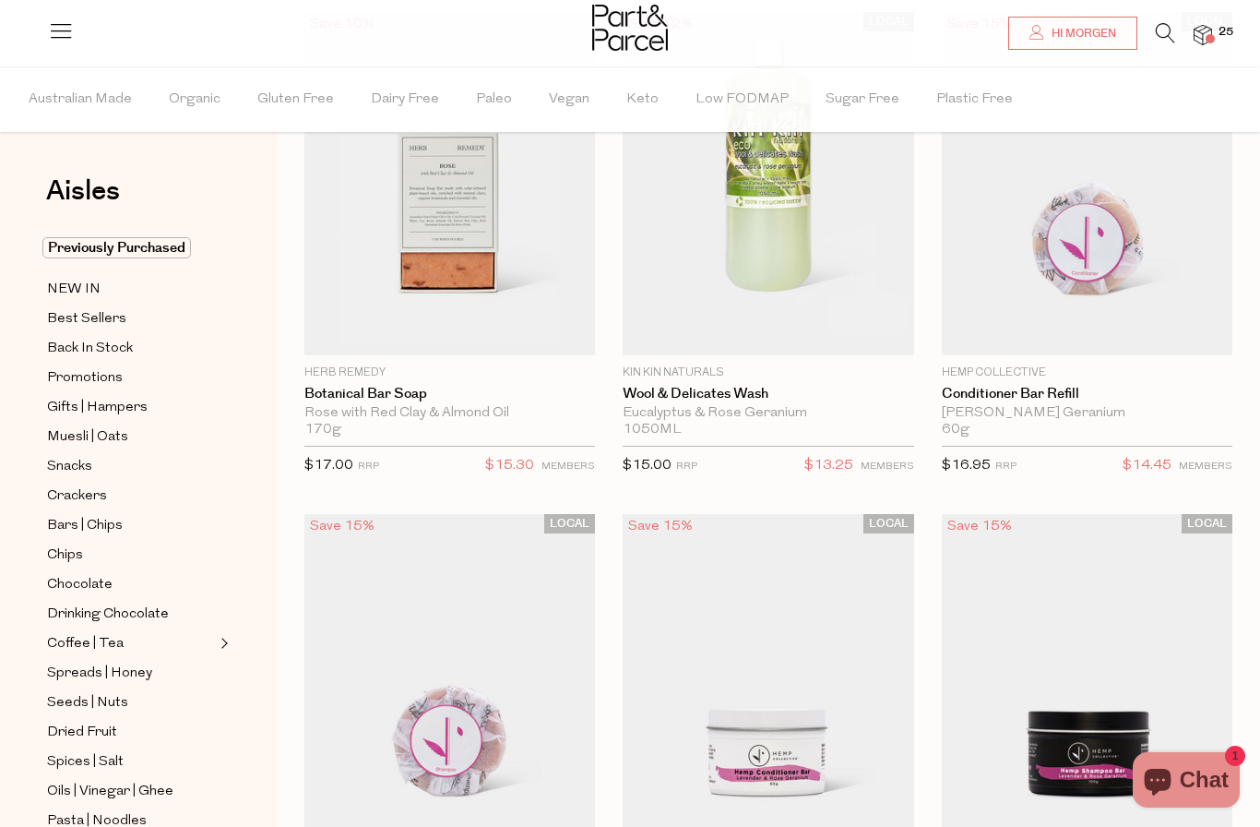
scroll to position [187, 0]
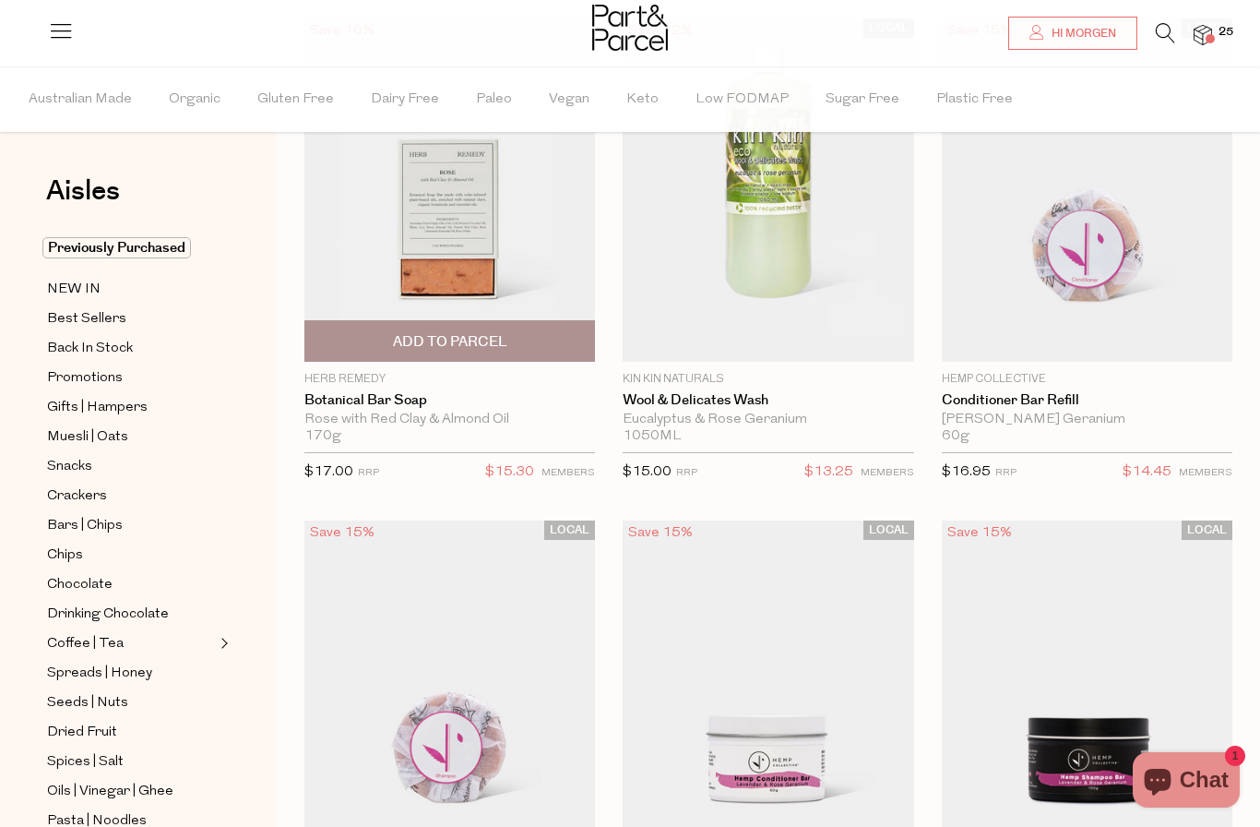
click at [508, 253] on img at bounding box center [449, 189] width 291 height 343
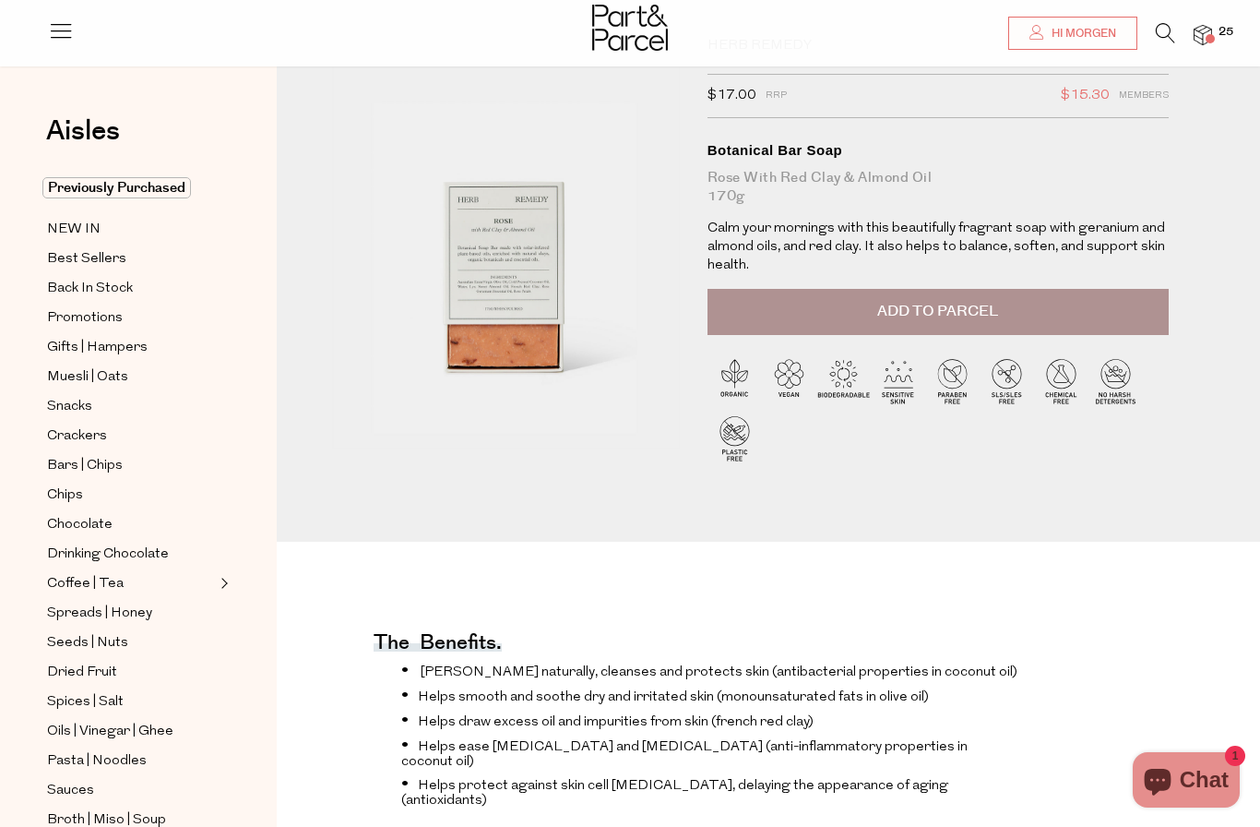
scroll to position [86, 0]
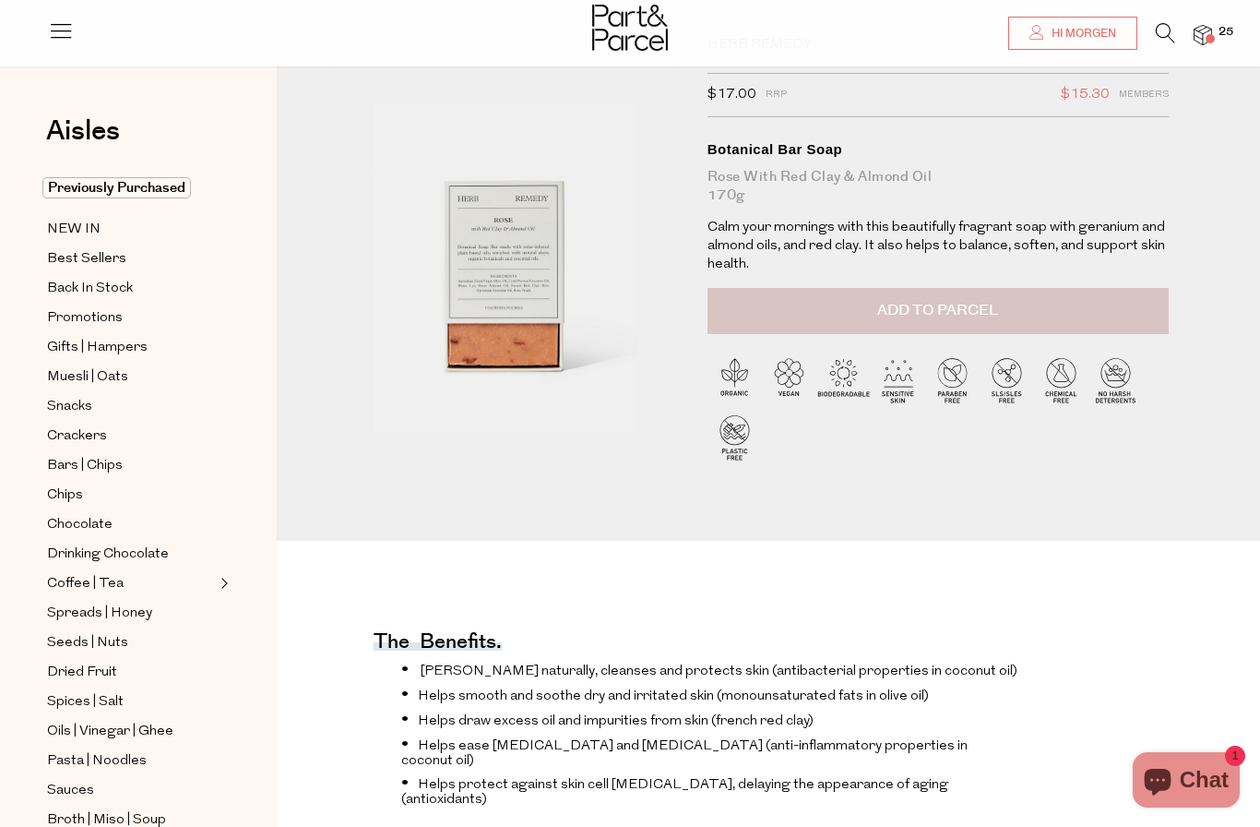
click at [1079, 306] on button "Add to Parcel" at bounding box center [938, 311] width 461 height 46
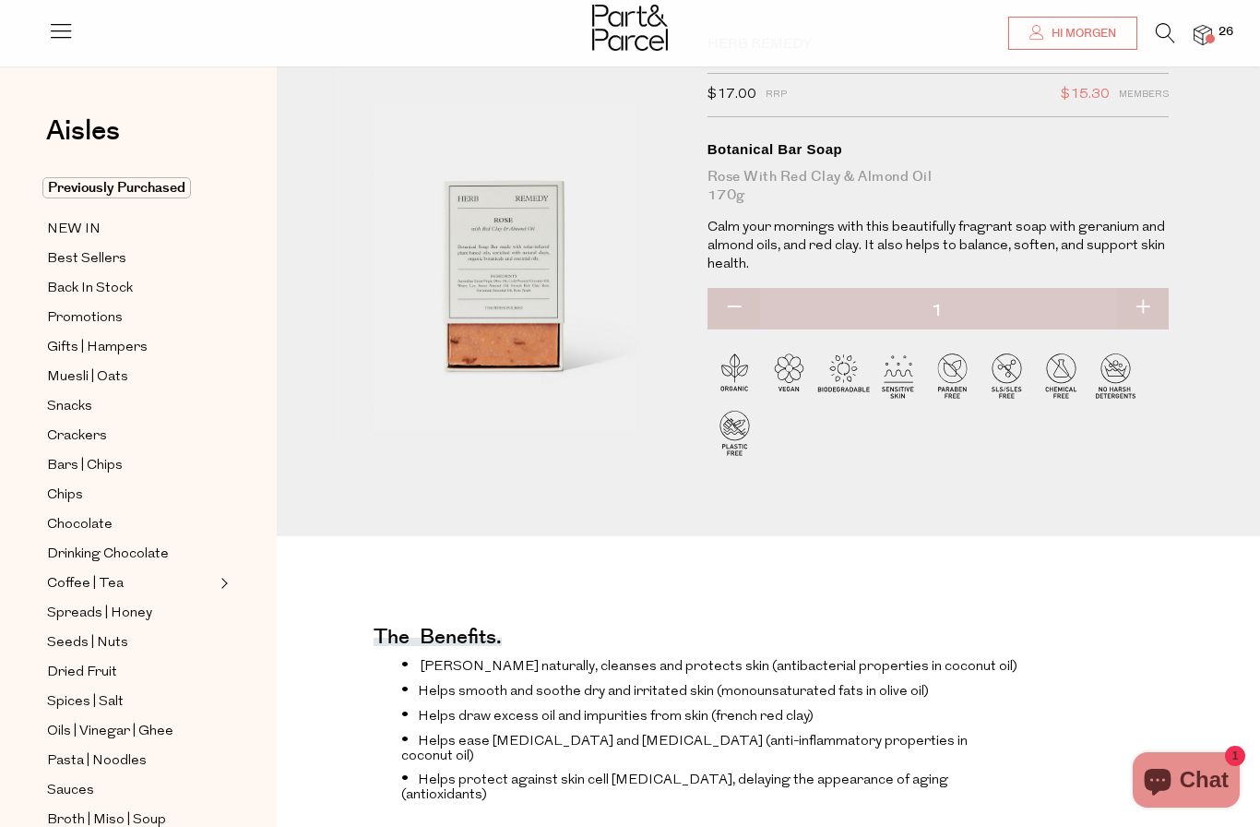
click at [1212, 28] on img at bounding box center [1203, 35] width 18 height 21
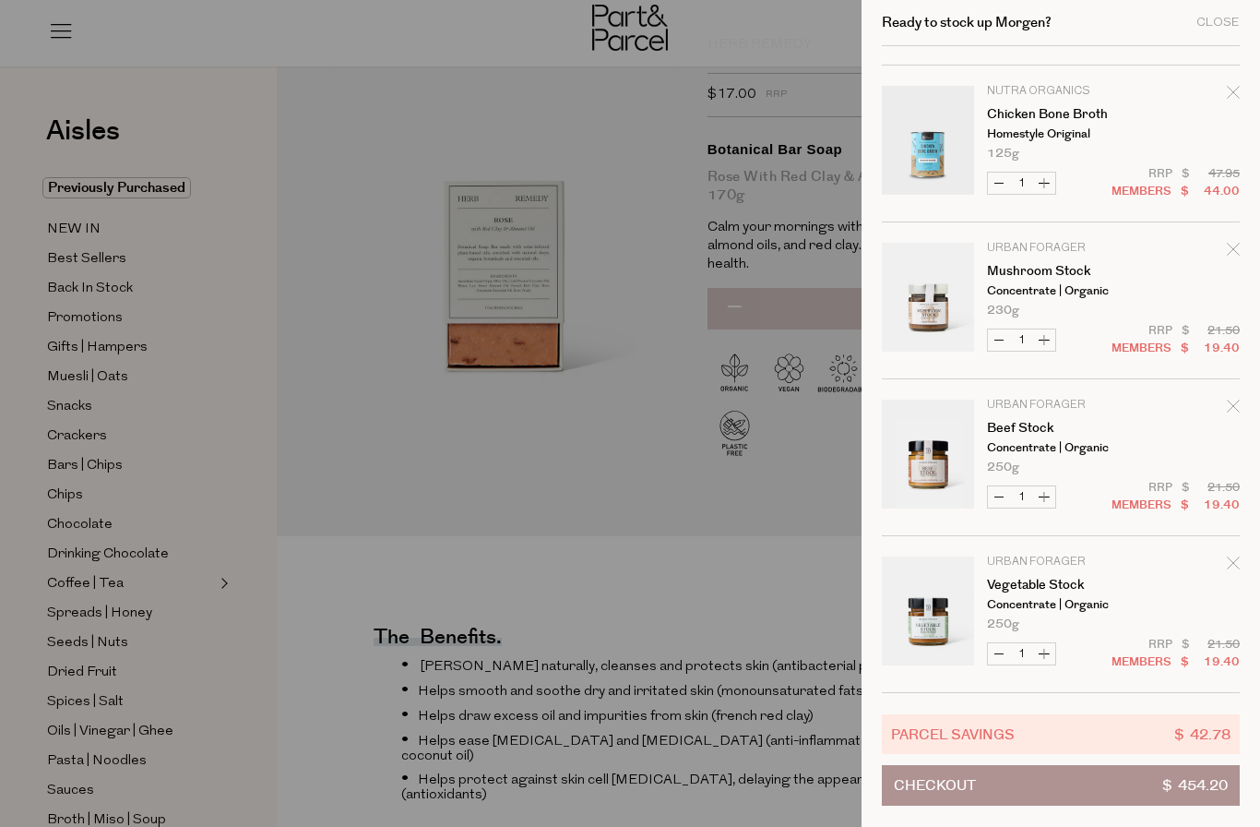
scroll to position [3431, 0]
click at [690, 598] on div at bounding box center [630, 413] width 1260 height 827
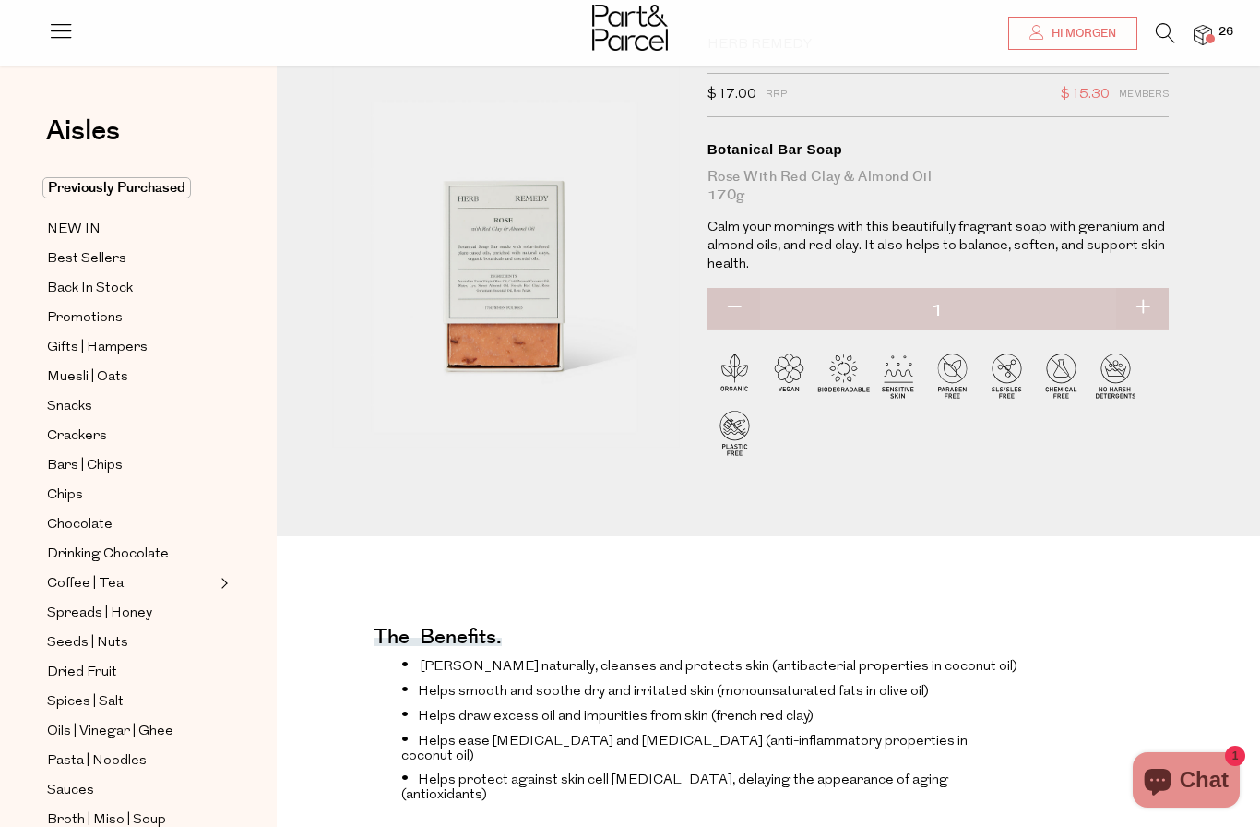
click at [1210, 37] on img at bounding box center [1203, 35] width 18 height 21
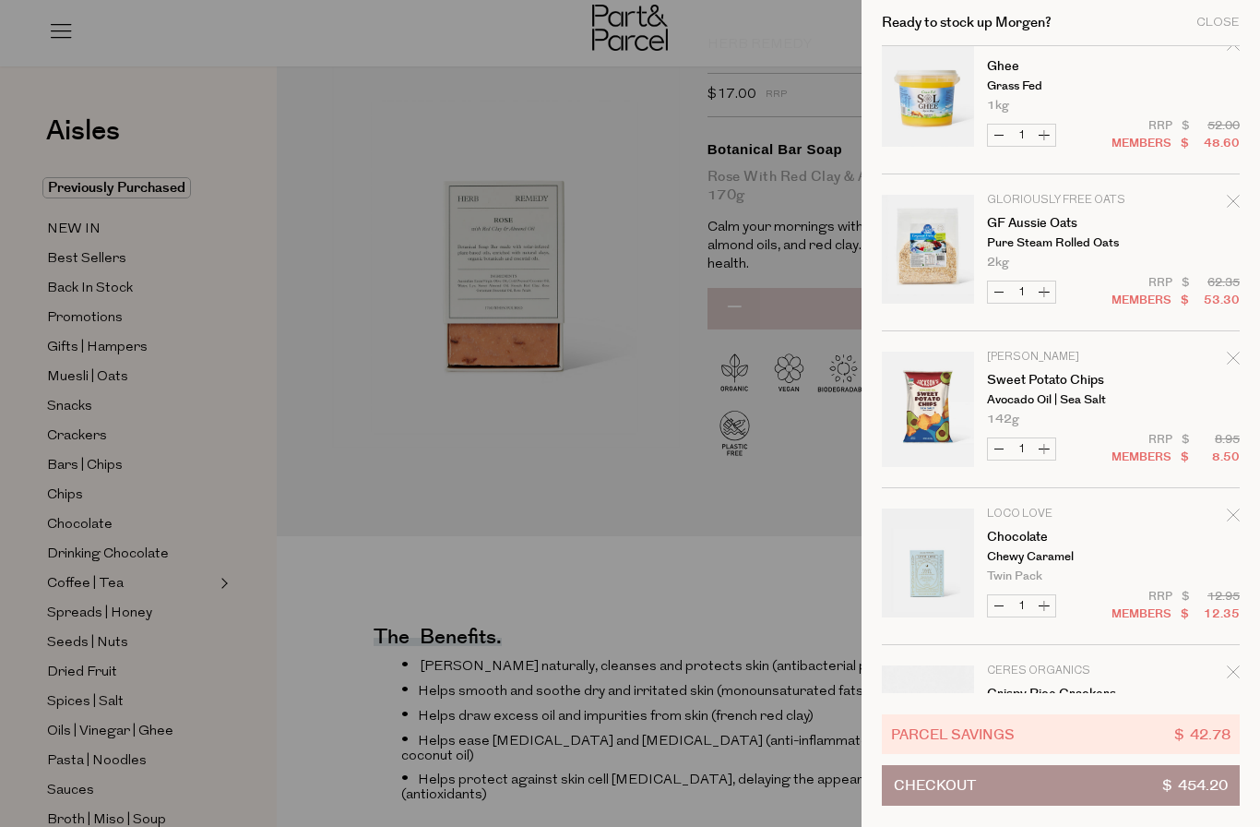
scroll to position [1602, 0]
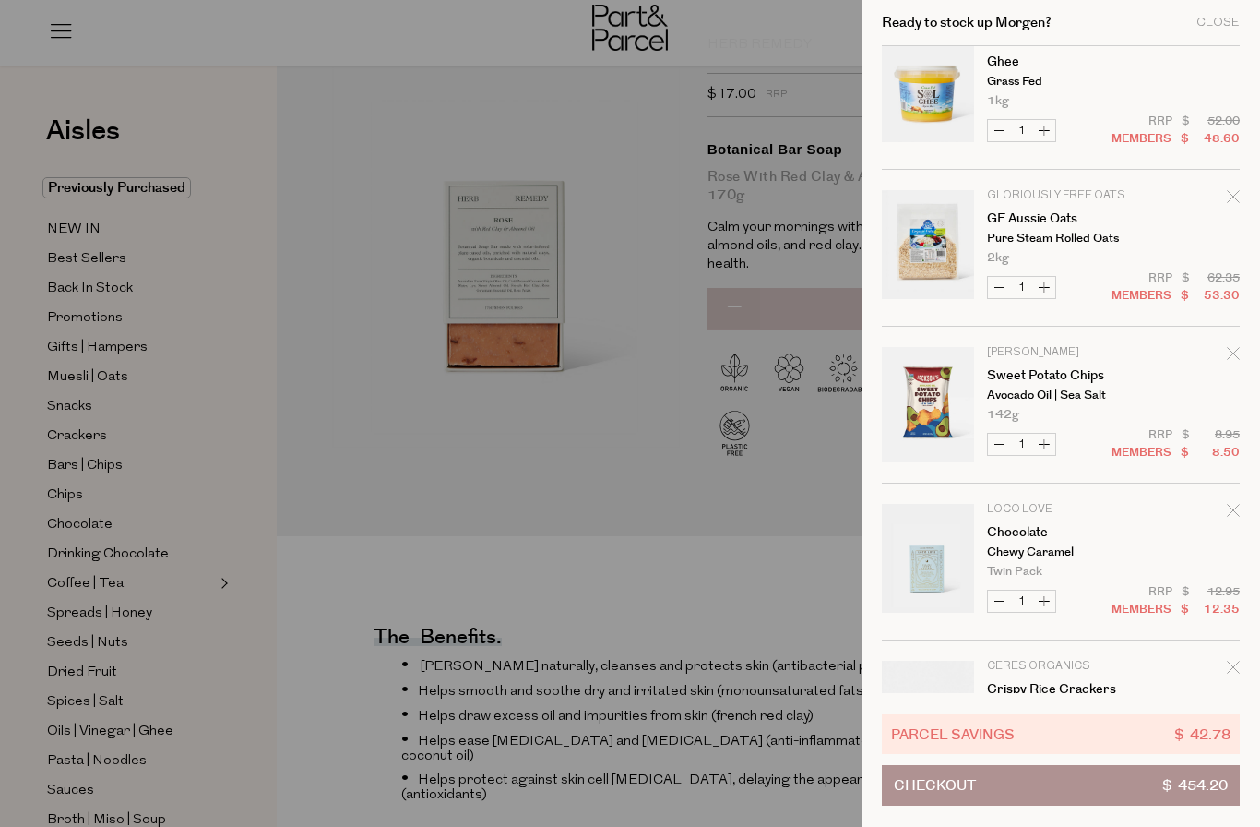
click at [1047, 607] on button "Increase Chocolate" at bounding box center [1044, 600] width 22 height 21
type input "2"
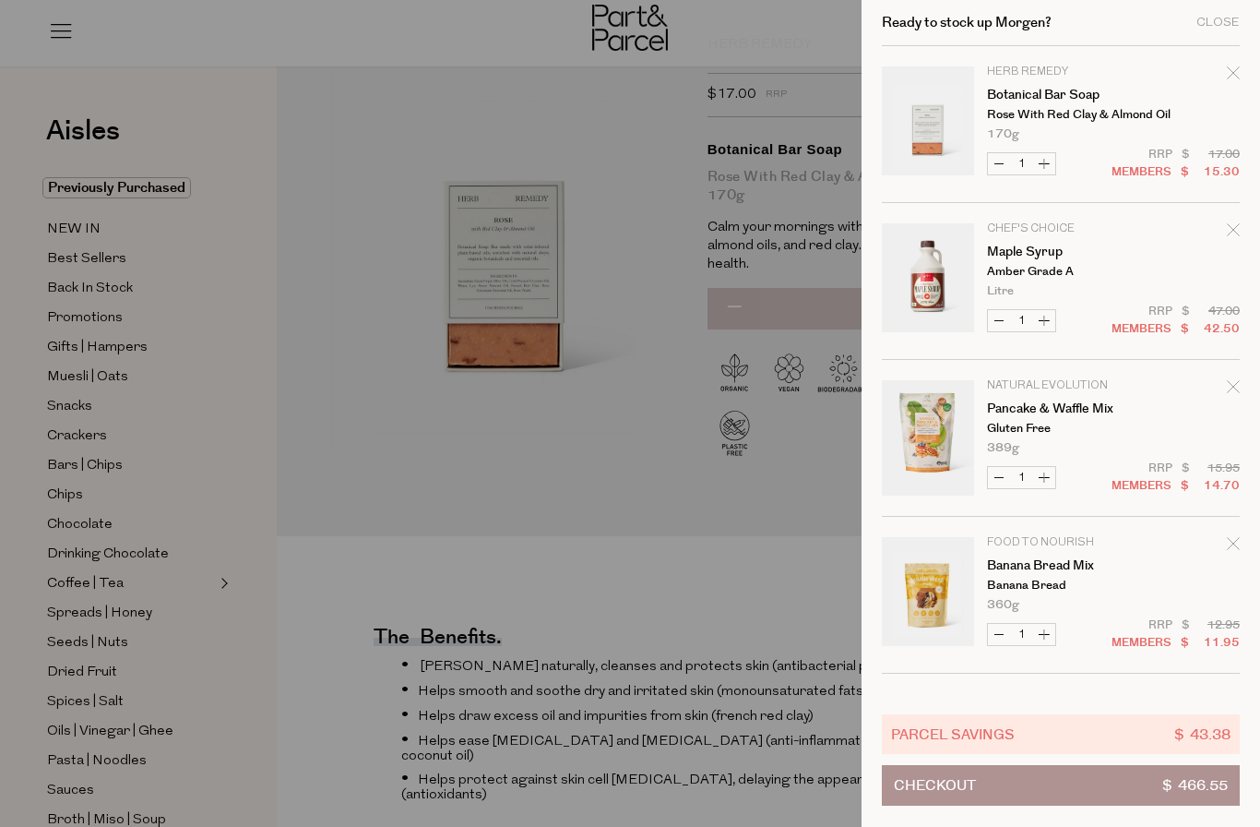
scroll to position [0, 0]
click at [619, 566] on div at bounding box center [630, 413] width 1260 height 827
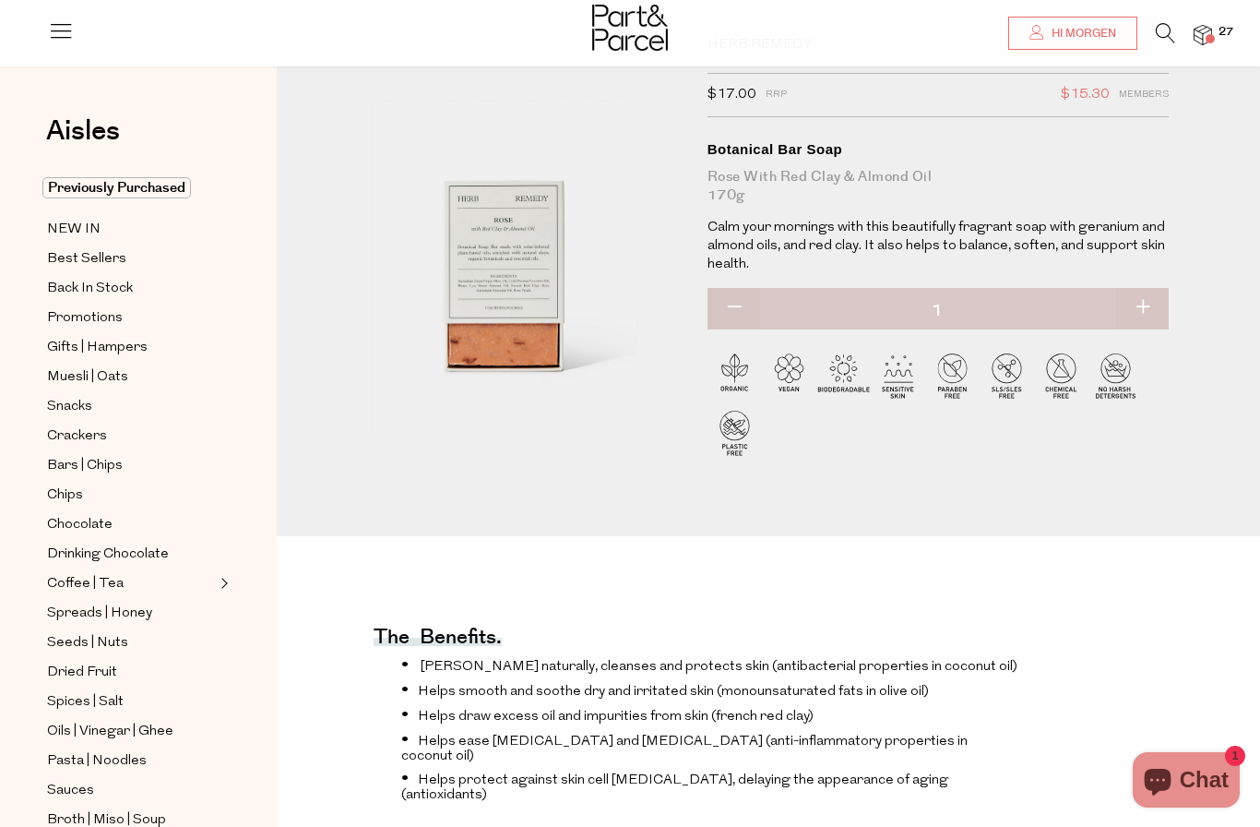
click at [1212, 25] on img at bounding box center [1203, 35] width 18 height 21
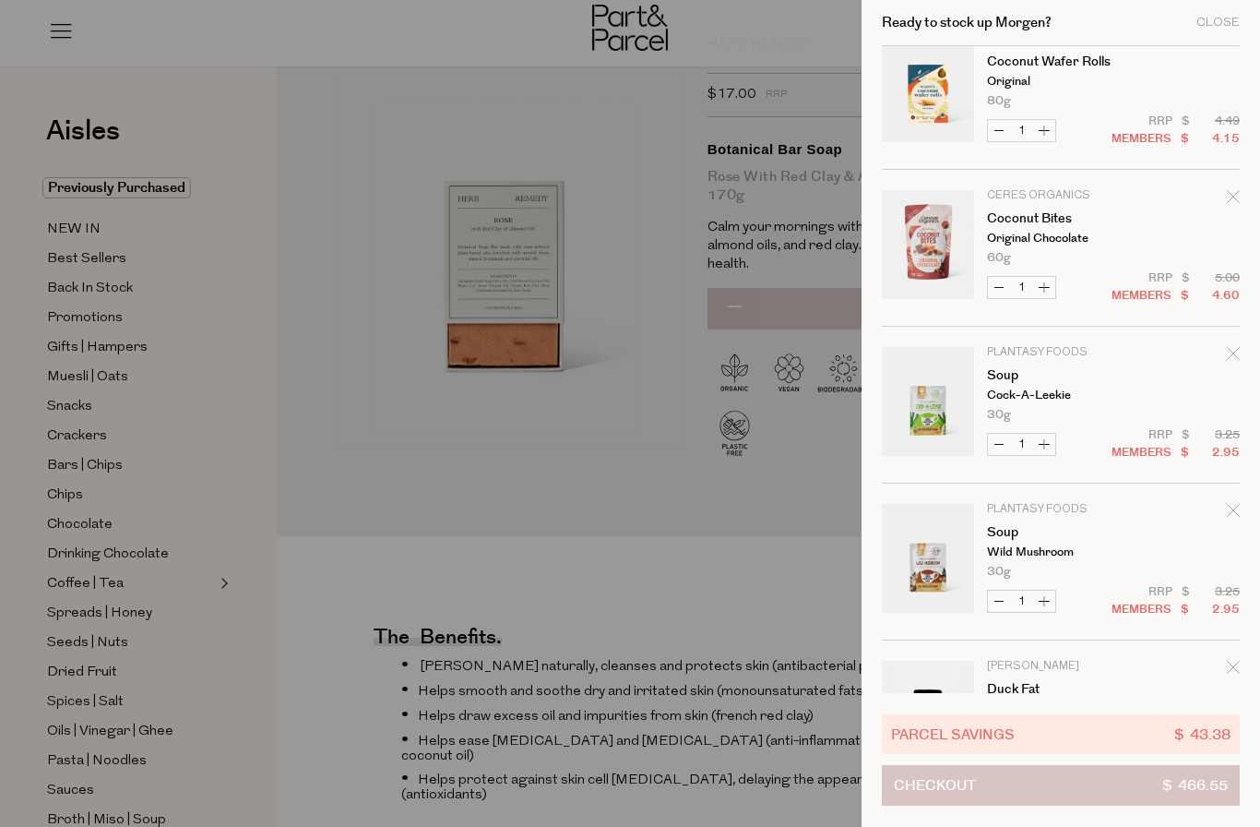
click at [1056, 789] on button "Checkout $ 466.55" at bounding box center [1061, 785] width 358 height 41
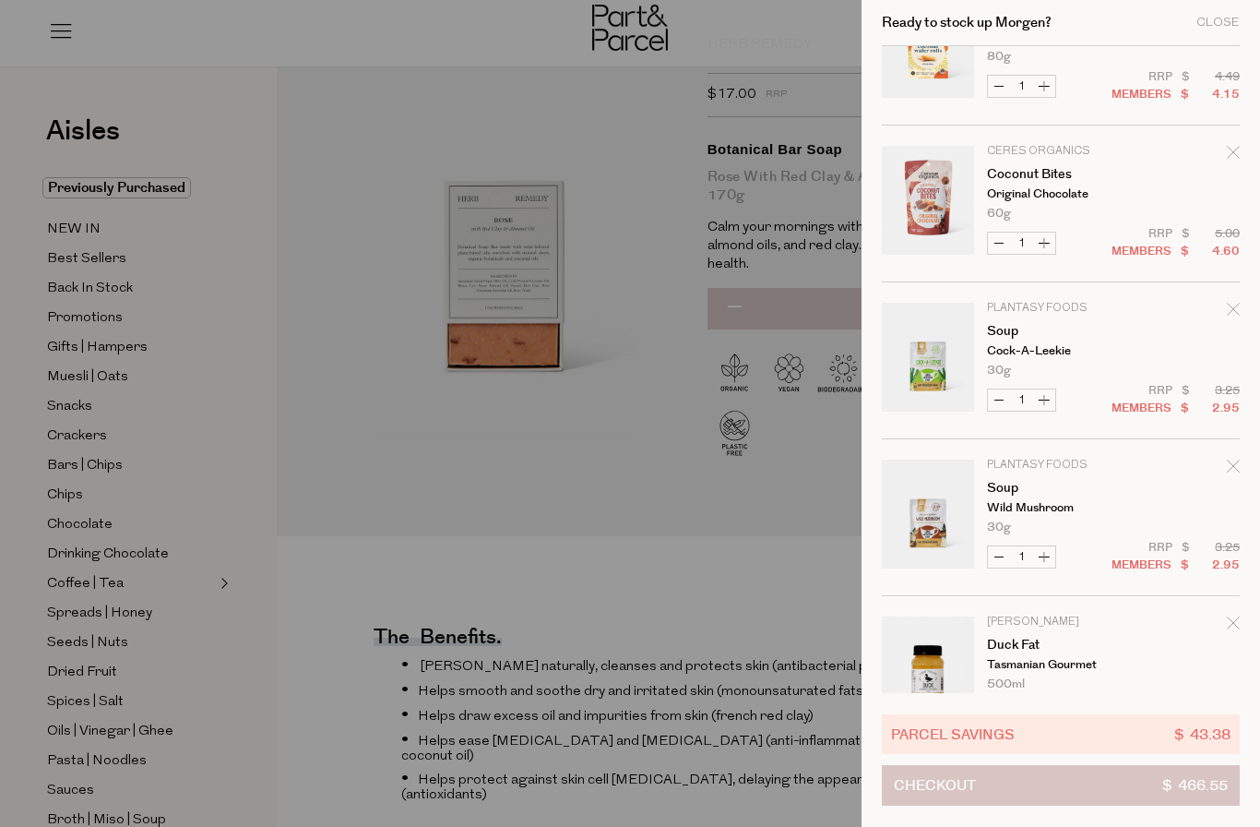
scroll to position [2745, 0]
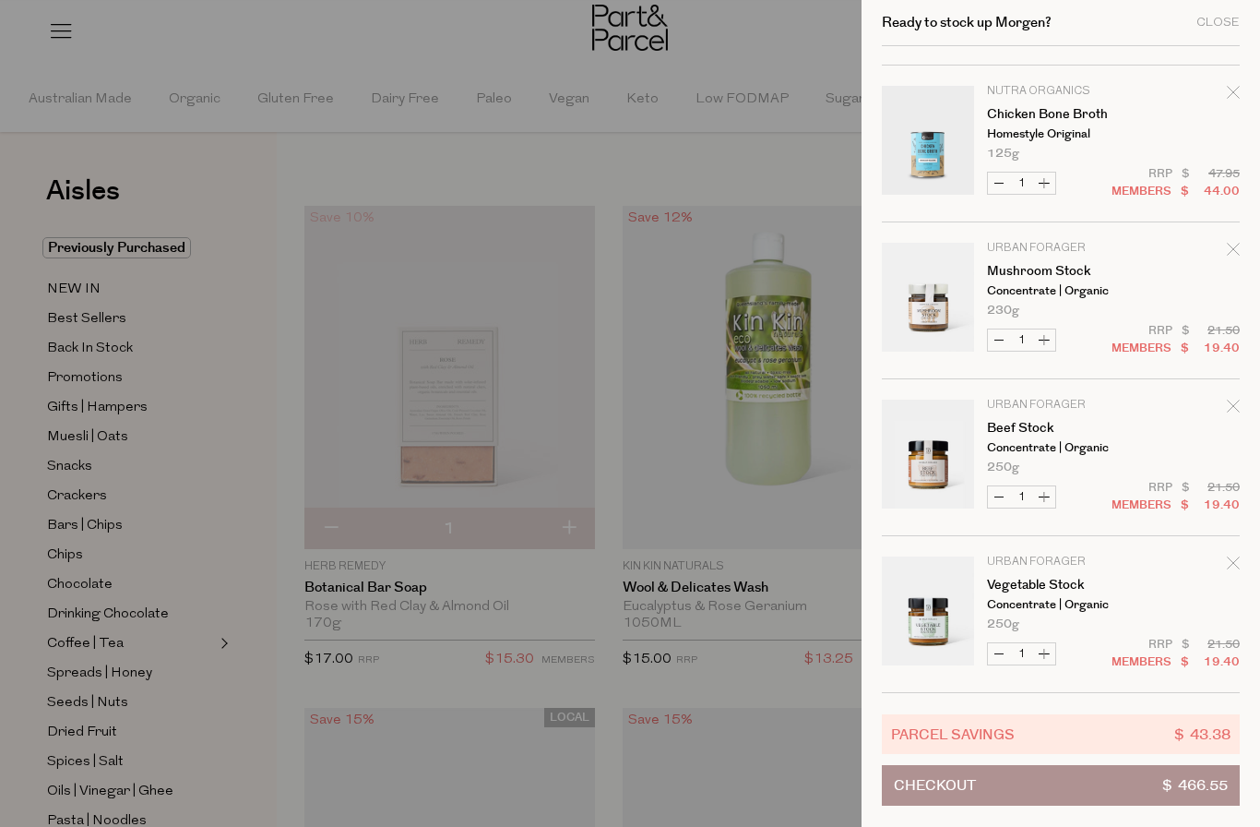
scroll to position [3431, 0]
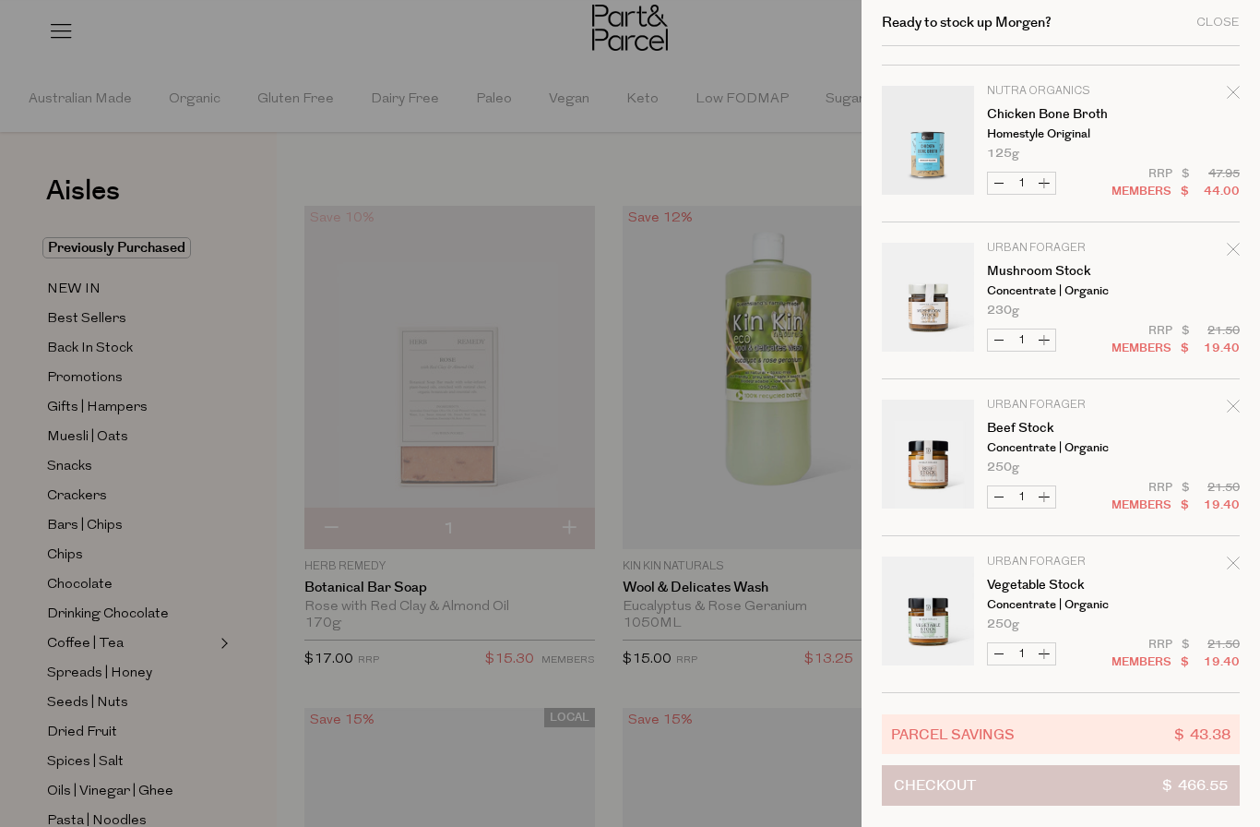
click at [1160, 789] on button "Checkout $ 466.55" at bounding box center [1061, 785] width 358 height 41
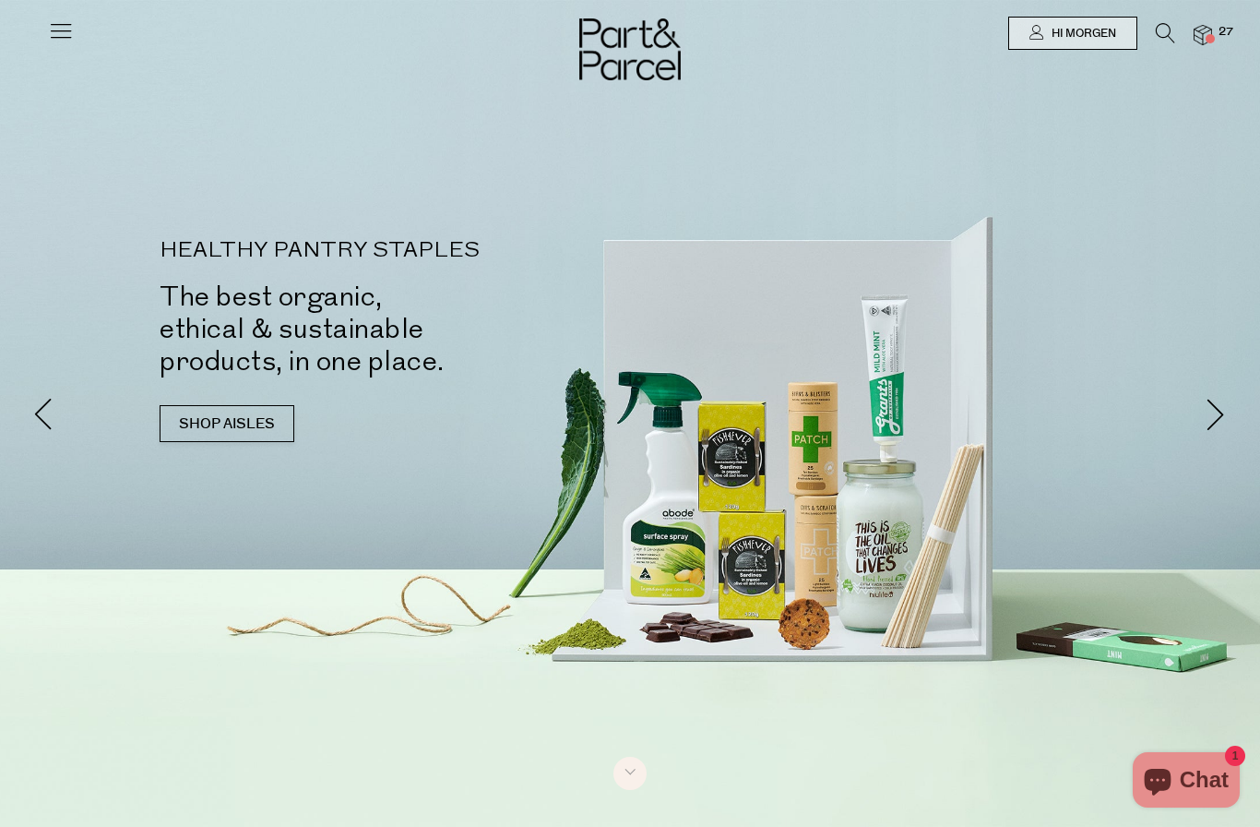
click at [1212, 25] on img at bounding box center [1203, 35] width 18 height 21
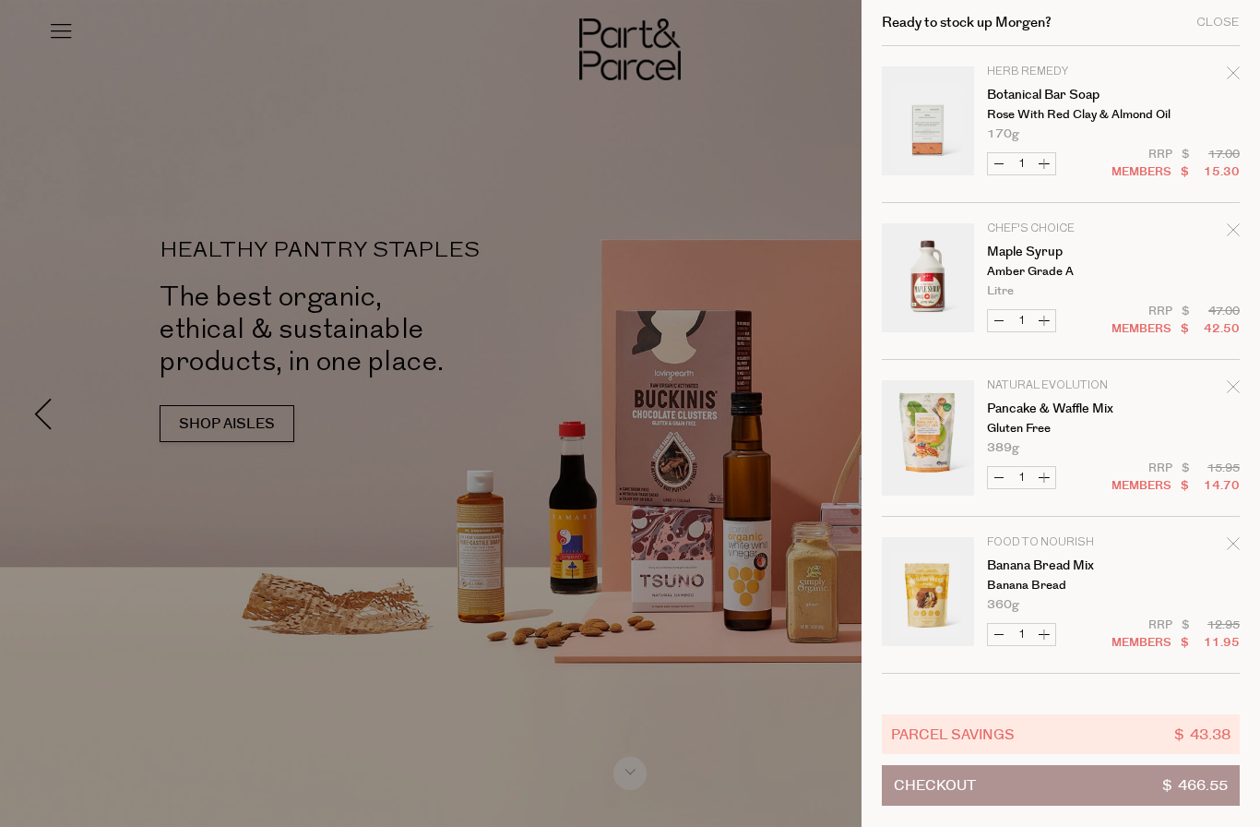
click at [1233, 79] on icon "Remove Botanical Bar Soap" at bounding box center [1233, 72] width 13 height 13
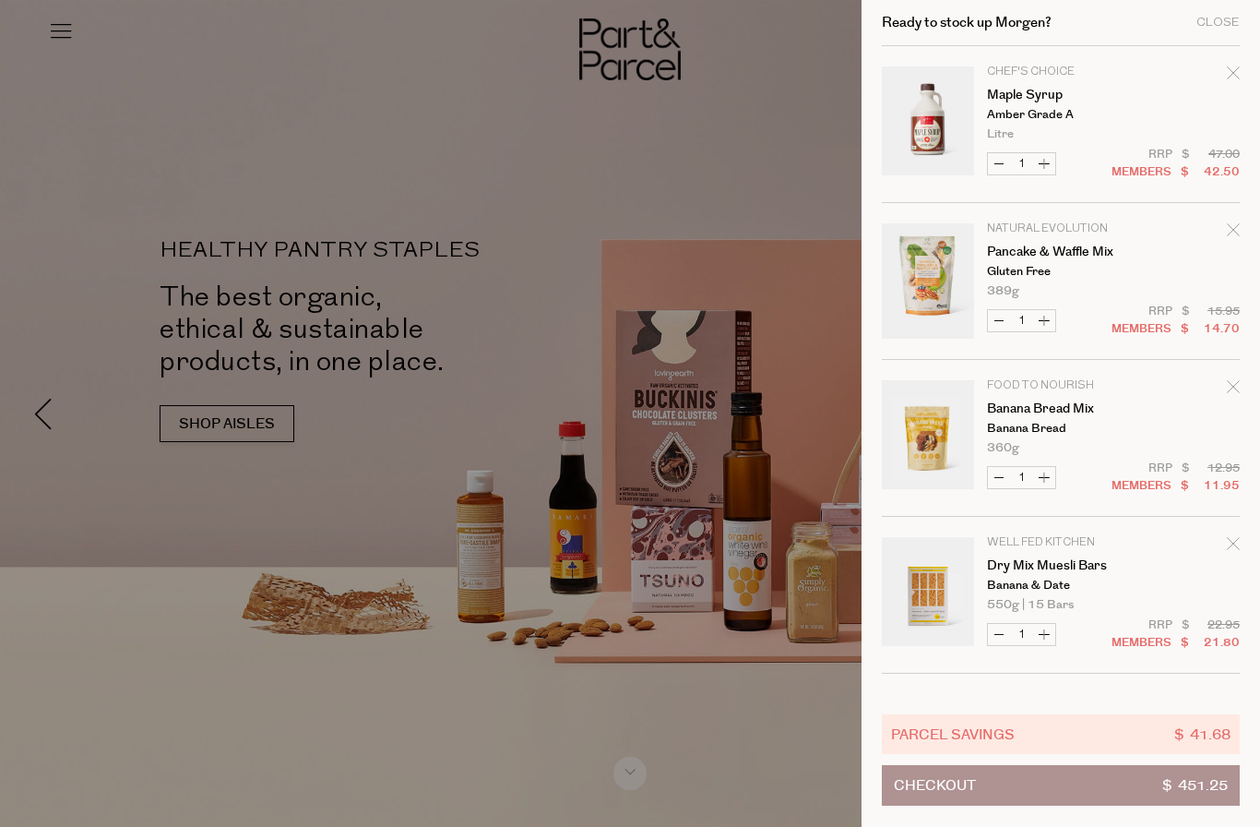
click at [569, 315] on div at bounding box center [630, 413] width 1260 height 827
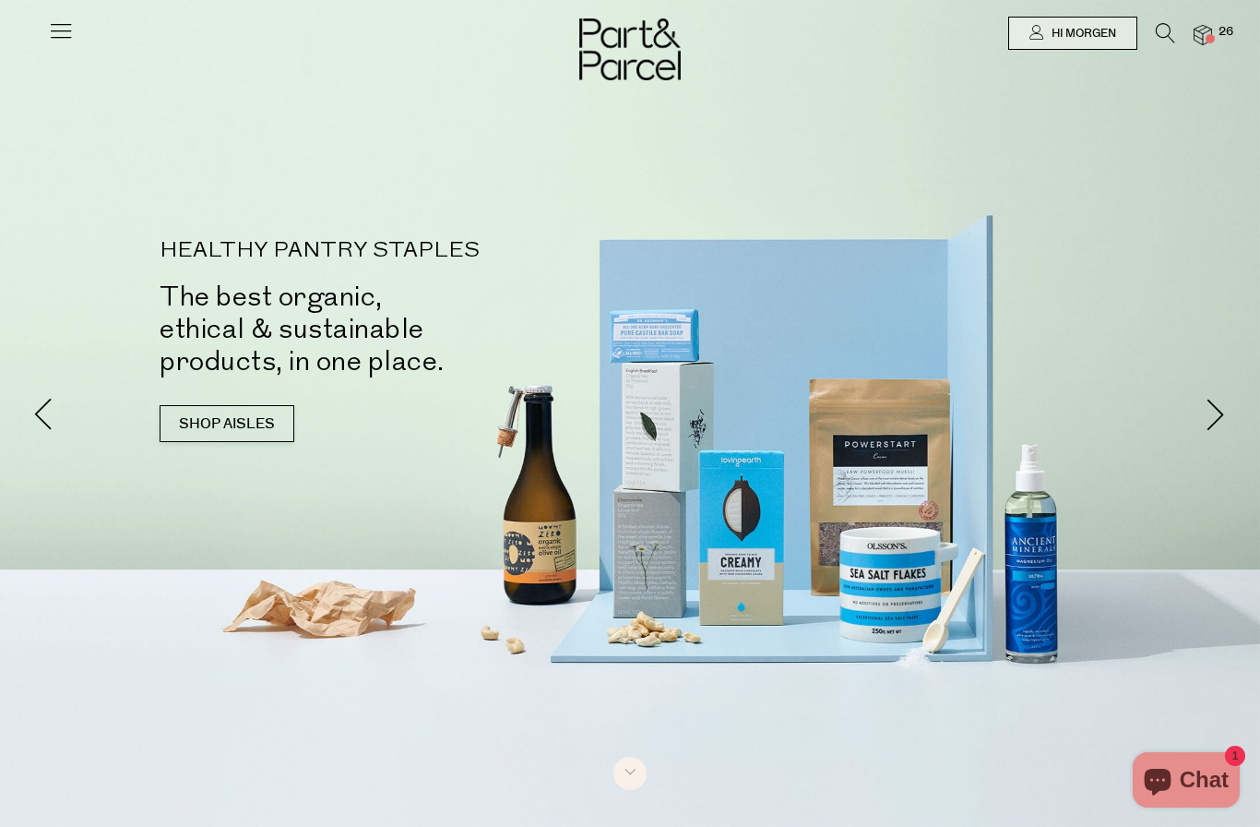
click at [1212, 29] on img at bounding box center [1203, 35] width 18 height 21
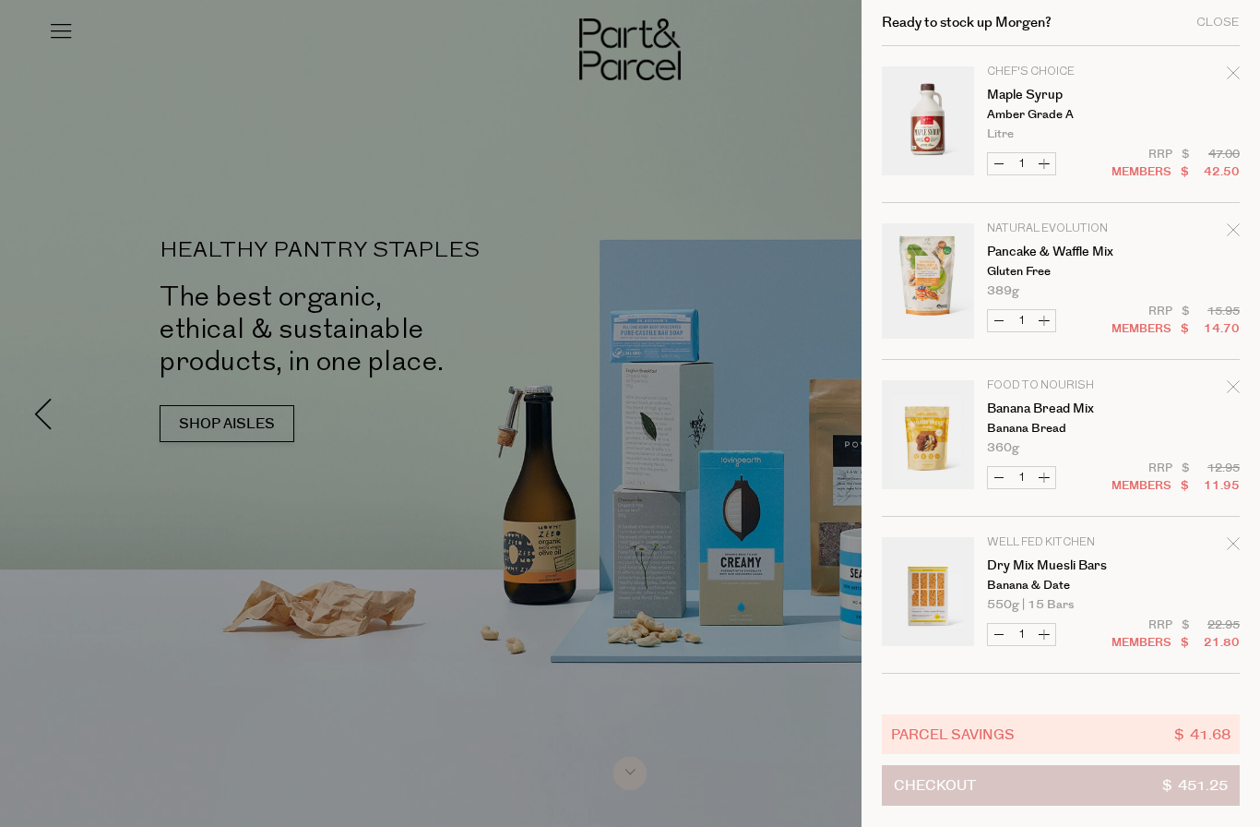
click at [1213, 789] on span "$ 451.25" at bounding box center [1195, 785] width 66 height 39
